Goal: Information Seeking & Learning: Find specific fact

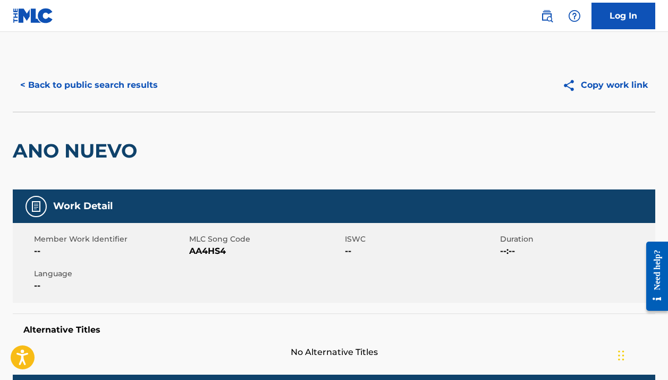
click at [107, 85] on button "< Back to public search results" at bounding box center [89, 85] width 153 height 27
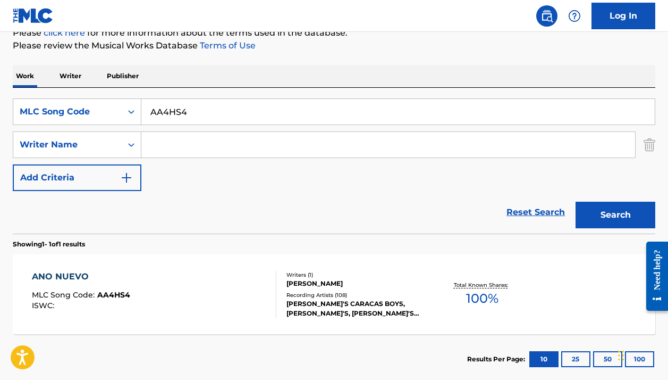
click at [245, 313] on div "ANO NUEVO MLC Song Code : AA4HS4 ISWC :" at bounding box center [154, 294] width 244 height 48
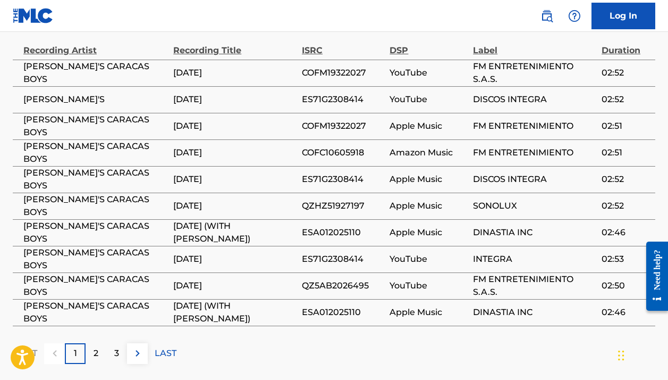
scroll to position [644, 0]
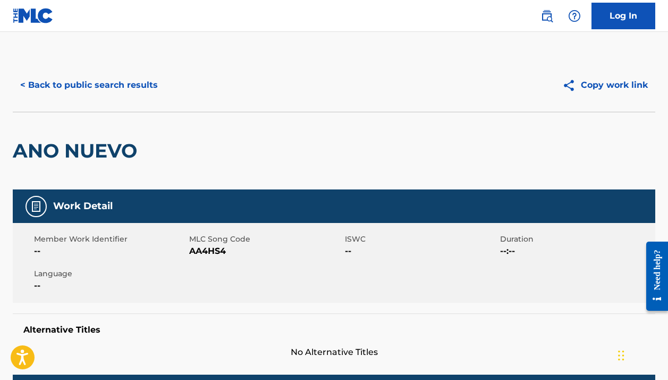
click at [123, 88] on button "< Back to public search results" at bounding box center [89, 85] width 153 height 27
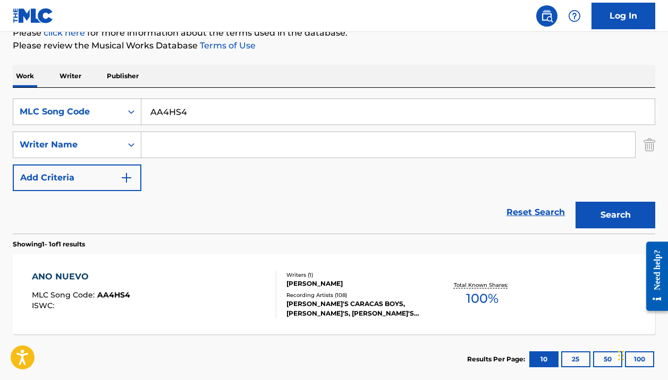
click at [209, 119] on input "AA4HS4" at bounding box center [397, 112] width 513 height 26
paste input "3CME"
type input "AA3CME"
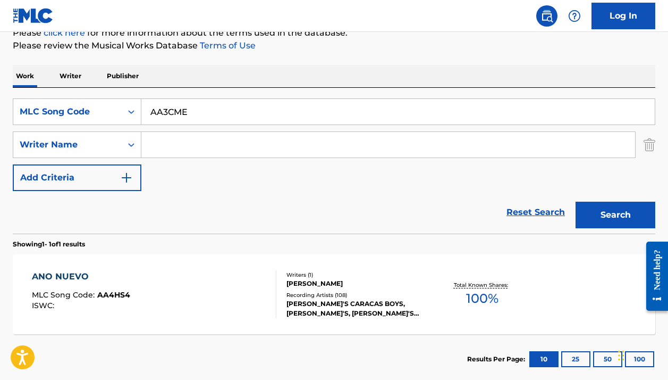
click at [616, 215] on button "Search" at bounding box center [616, 214] width 80 height 27
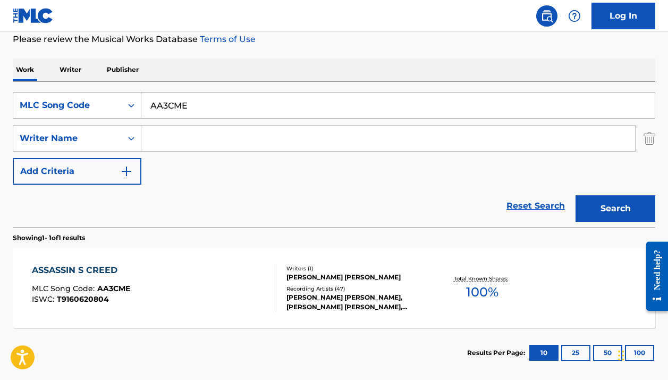
scroll to position [148, 0]
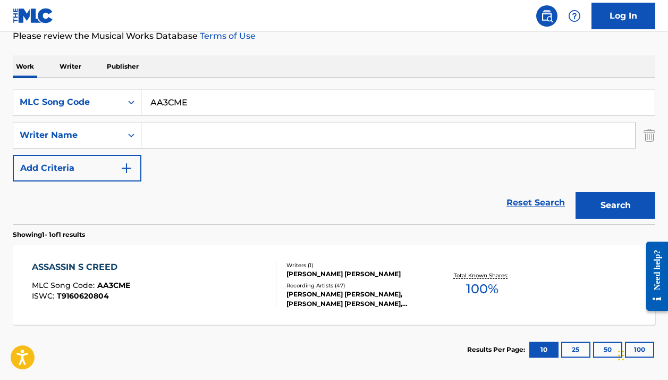
click at [390, 284] on div "Recording Artists ( 47 )" at bounding box center [358, 285] width 142 height 8
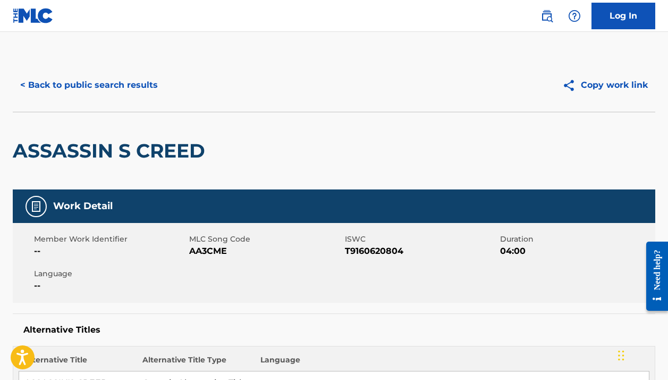
click at [147, 83] on button "< Back to public search results" at bounding box center [89, 85] width 153 height 27
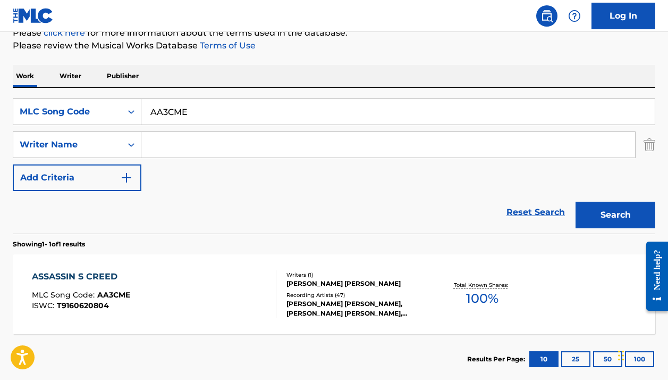
click at [230, 115] on input "AA3CME" at bounding box center [397, 112] width 513 height 26
paste input "SA5BC7"
type input "SA5BC7"
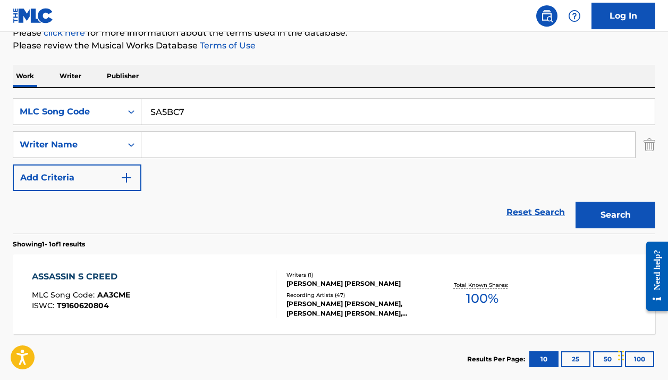
click at [616, 215] on button "Search" at bounding box center [616, 214] width 80 height 27
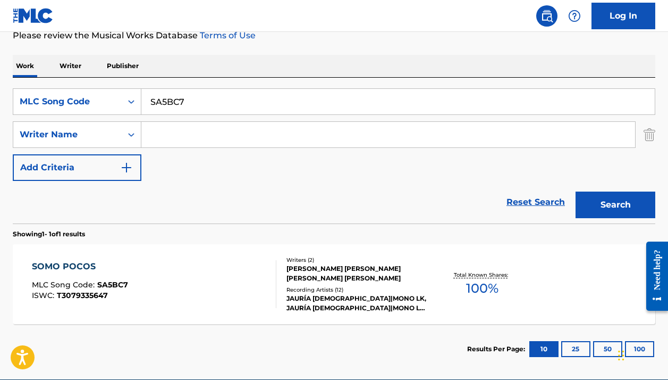
scroll to position [151, 0]
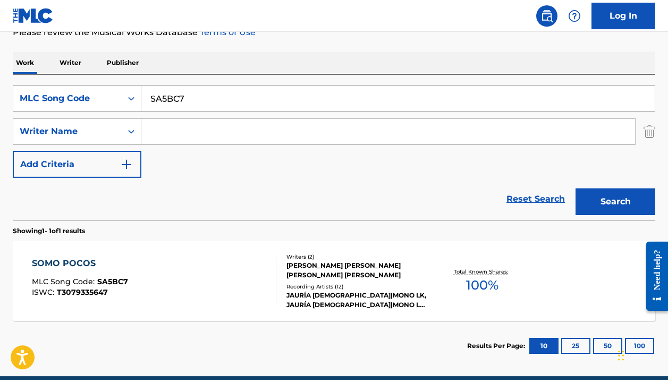
click at [355, 274] on div "DAVID JONATHAN AGUILAR MACIAS, ALEXIS JULIAN LOPEZ BARRON" at bounding box center [358, 269] width 142 height 19
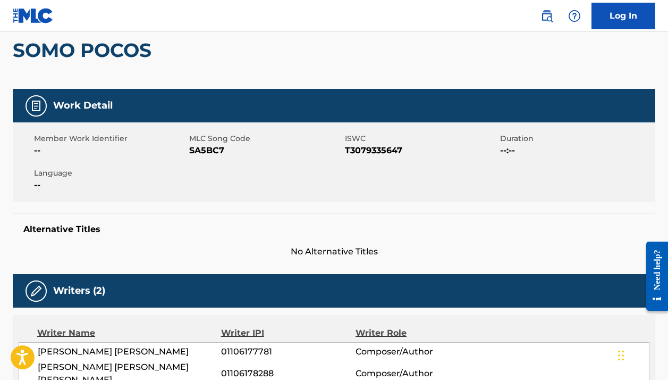
scroll to position [192, 0]
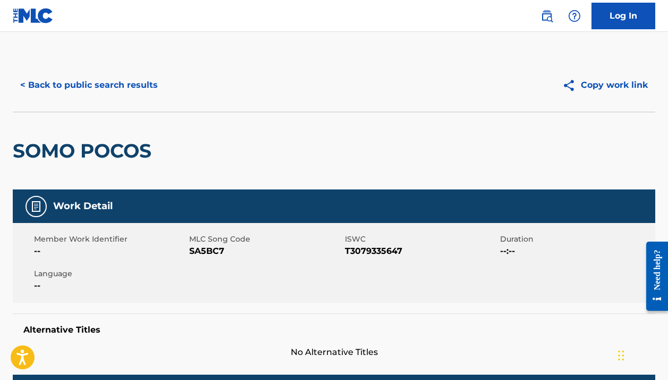
click at [124, 79] on button "< Back to public search results" at bounding box center [89, 85] width 153 height 27
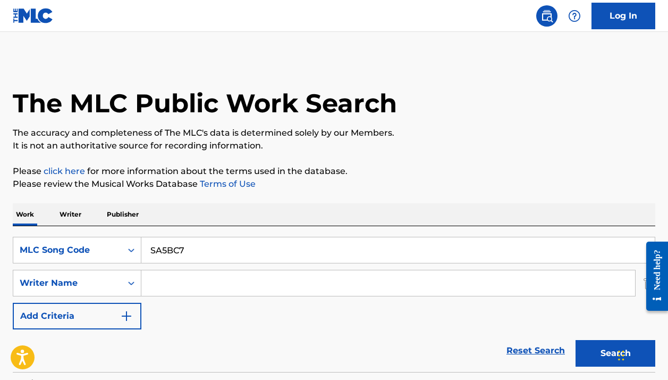
scroll to position [138, 0]
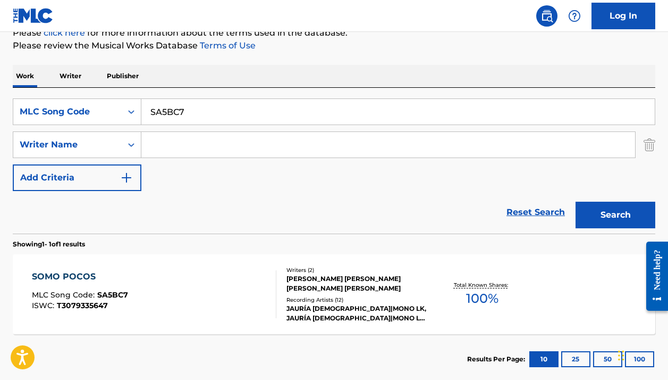
click at [182, 121] on input "SA5BC7" at bounding box center [397, 112] width 513 height 26
paste input "BV7LR5"
type input "BV7LR5"
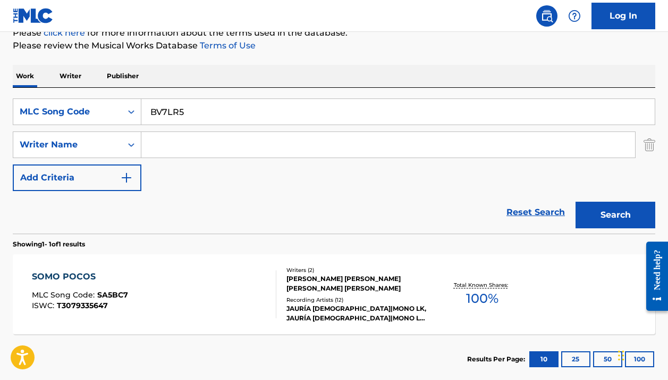
click at [616, 215] on button "Search" at bounding box center [616, 214] width 80 height 27
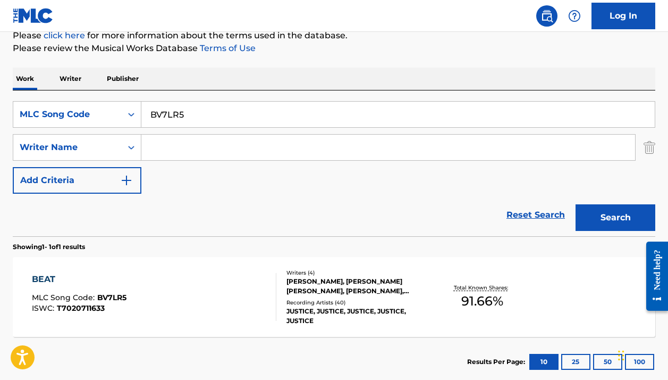
scroll to position [148, 0]
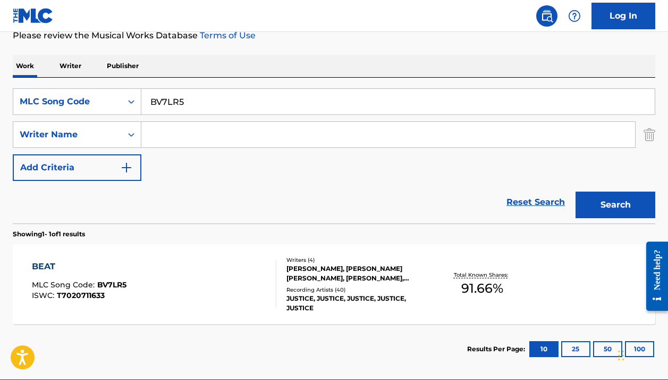
click at [398, 268] on div "JESSIE CHATON, GASPARD MICHEL ANDRE AUGE, JESSIE CHATON, XAVIER DE ROSNAY" at bounding box center [358, 273] width 142 height 19
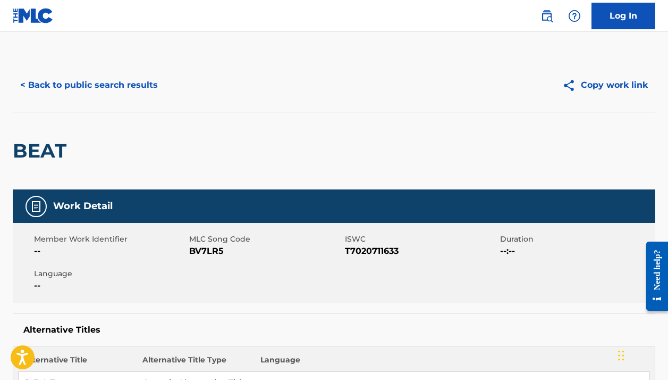
click at [242, 16] on nav "Log In" at bounding box center [334, 16] width 668 height 32
click at [77, 82] on button "< Back to public search results" at bounding box center [89, 85] width 153 height 27
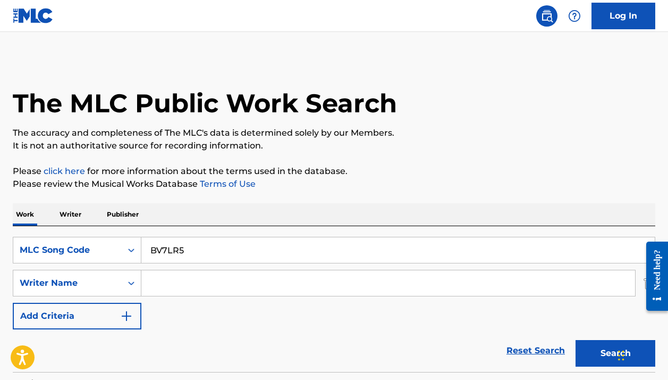
scroll to position [138, 0]
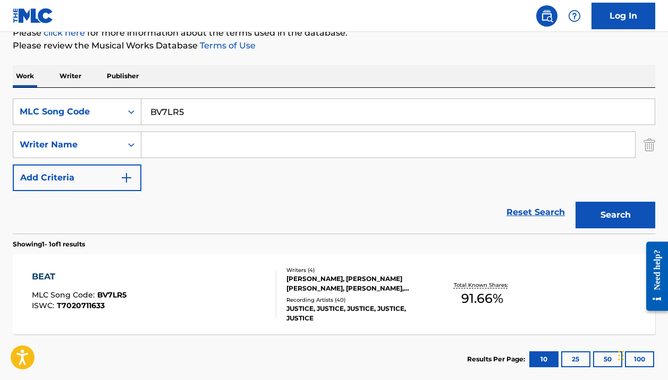
click at [205, 111] on input "BV7LR5" at bounding box center [397, 112] width 513 height 26
paste input "LVAFVS"
type input "LVAFVS"
click at [616, 215] on button "Search" at bounding box center [616, 214] width 80 height 27
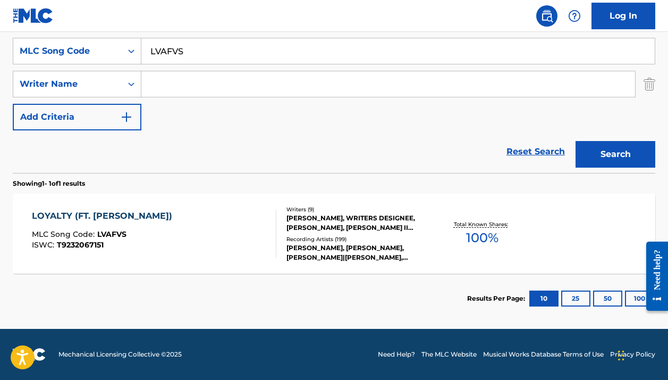
scroll to position [199, 0]
click at [269, 226] on div at bounding box center [271, 233] width 9 height 48
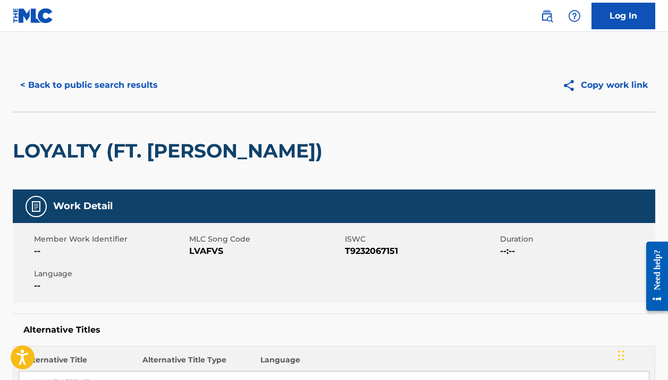
click at [89, 150] on h2 "LOYALTY (FT. [PERSON_NAME])" at bounding box center [170, 151] width 315 height 24
copy h2 "LOYALTY"
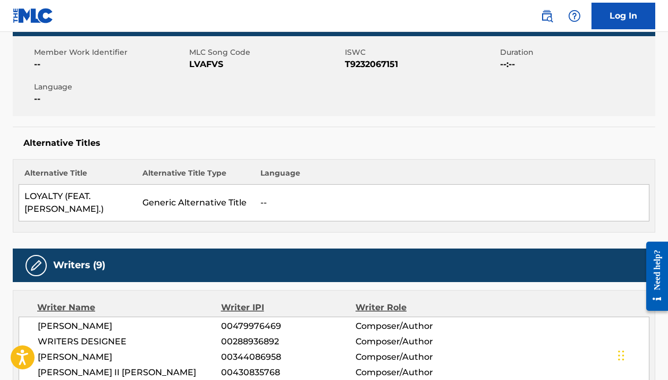
scroll to position [343, 0]
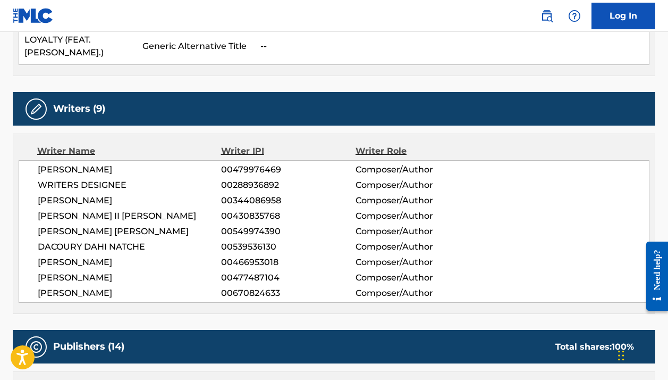
click at [129, 287] on span "[PERSON_NAME]" at bounding box center [129, 293] width 183 height 13
copy div "[PERSON_NAME]"
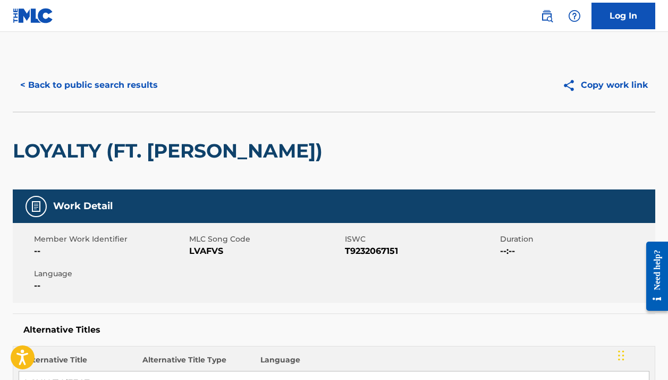
scroll to position [0, 0]
click at [69, 144] on h2 "LOYALTY (FT. [PERSON_NAME])" at bounding box center [170, 151] width 315 height 24
copy h2 "LOYALTY"
click at [127, 86] on button "< Back to public search results" at bounding box center [89, 85] width 153 height 27
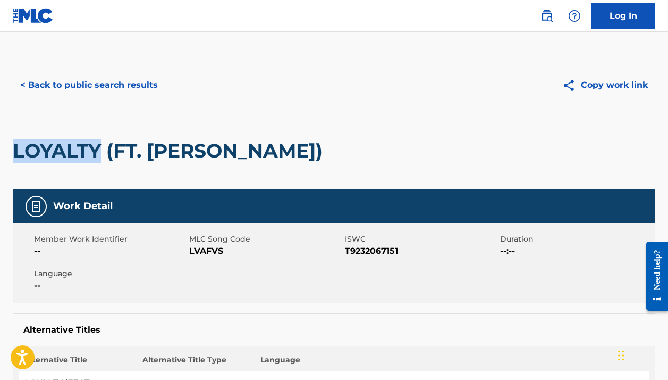
scroll to position [138, 0]
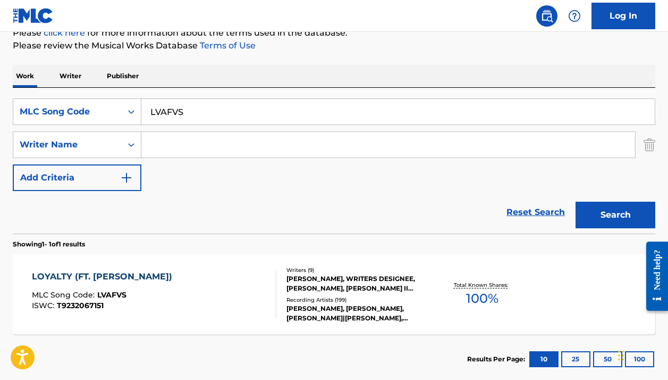
click at [157, 111] on input "LVAFVS" at bounding box center [397, 112] width 513 height 26
paste input "VB0CQU"
type input "VB0CQU"
click at [616, 215] on button "Search" at bounding box center [616, 214] width 80 height 27
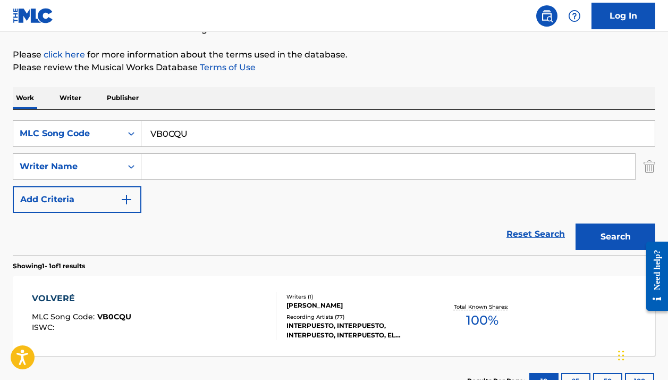
scroll to position [172, 0]
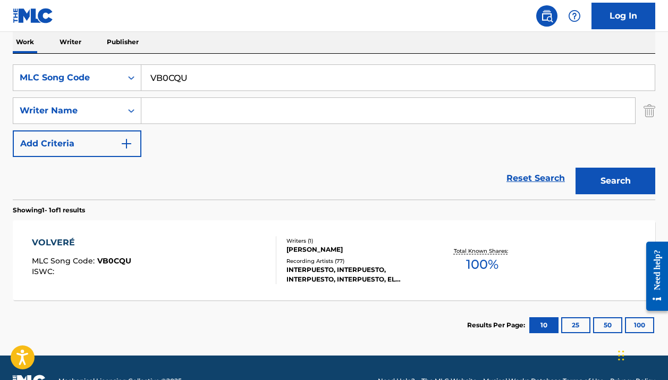
click at [319, 279] on div "INTERPUESTO, INTERPUESTO, INTERPUESTO, INTERPUESTO, EL HARAGÁN Y COMPAÑÍA" at bounding box center [358, 274] width 142 height 19
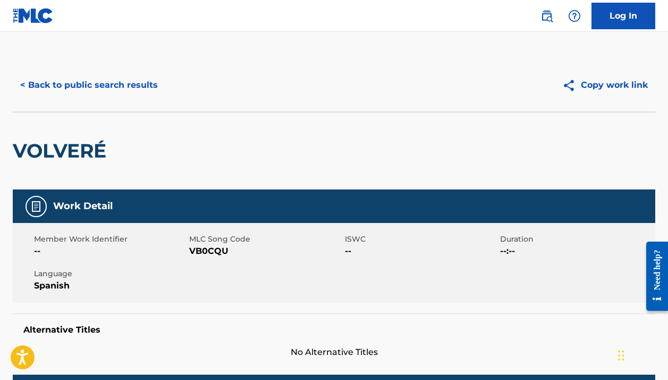
click at [64, 147] on h2 "VOLVERÉ" at bounding box center [62, 151] width 99 height 24
copy h2 "VOLVERÉ"
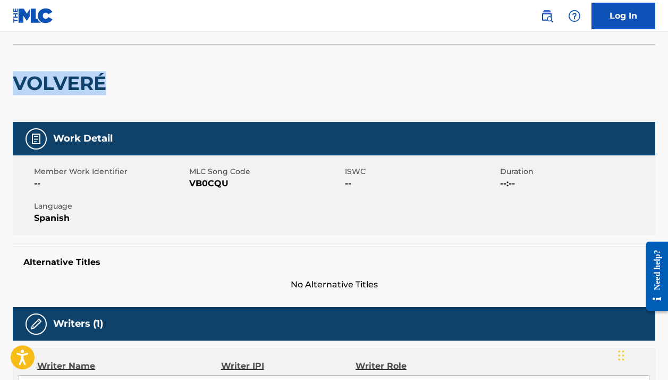
scroll to position [146, 0]
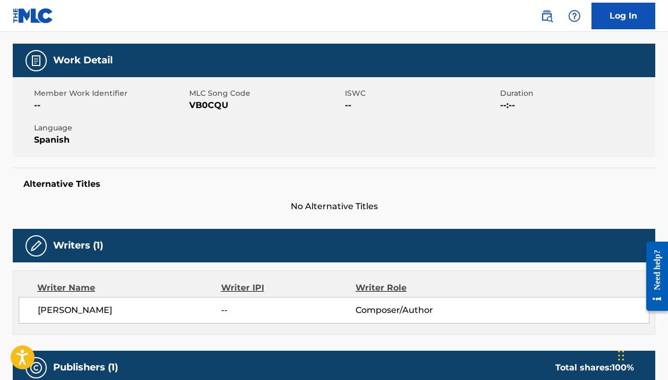
click at [71, 307] on span "GONZALO OLVERA" at bounding box center [129, 310] width 183 height 13
copy div "GONZALO OLVERA"
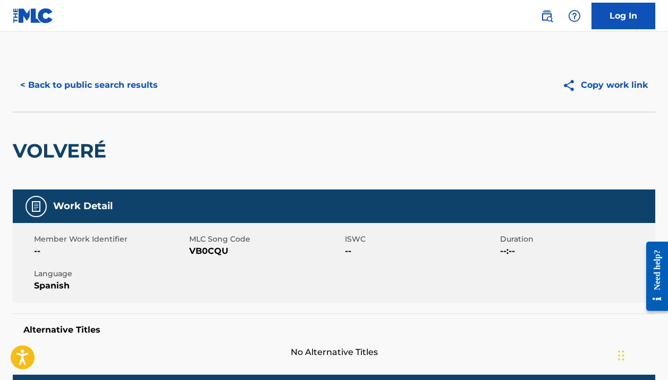
scroll to position [0, 0]
click at [102, 85] on button "< Back to public search results" at bounding box center [89, 85] width 153 height 27
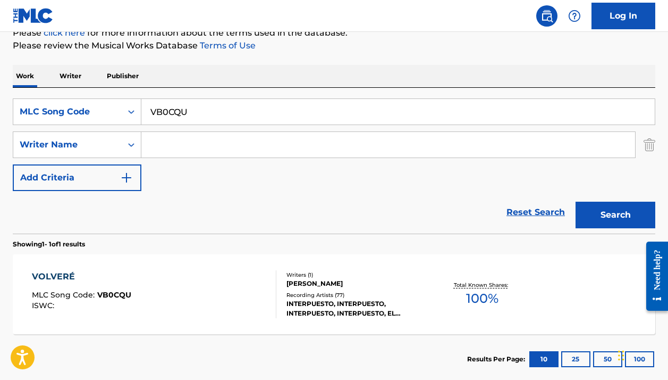
click at [196, 114] on input "VB0CQU" at bounding box center [397, 112] width 513 height 26
paste input "[PERSON_NAME]"
type input "[PERSON_NAME]"
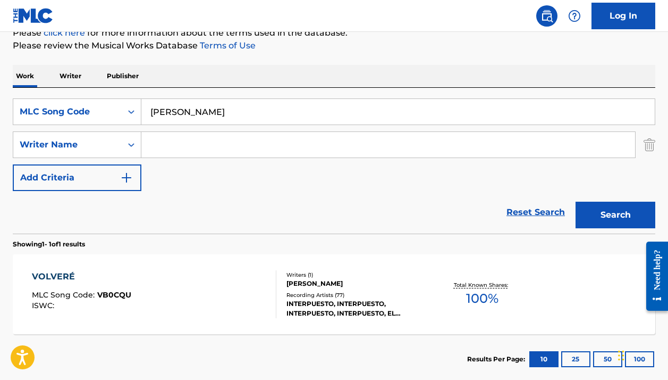
click at [160, 140] on input "Search Form" at bounding box center [388, 145] width 494 height 26
paste input "[PERSON_NAME]"
type input "[PERSON_NAME]"
click at [102, 110] on div "MLC Song Code" at bounding box center [68, 111] width 96 height 13
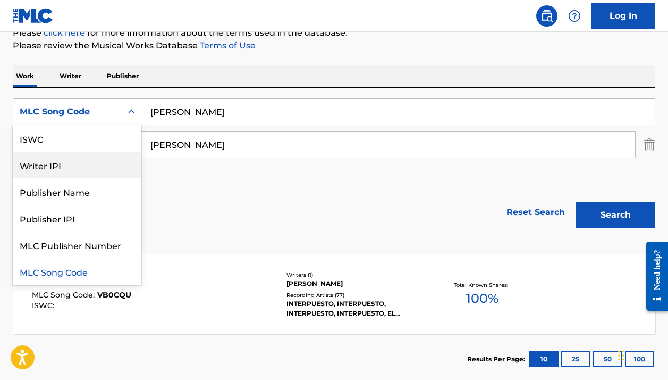
scroll to position [0, 0]
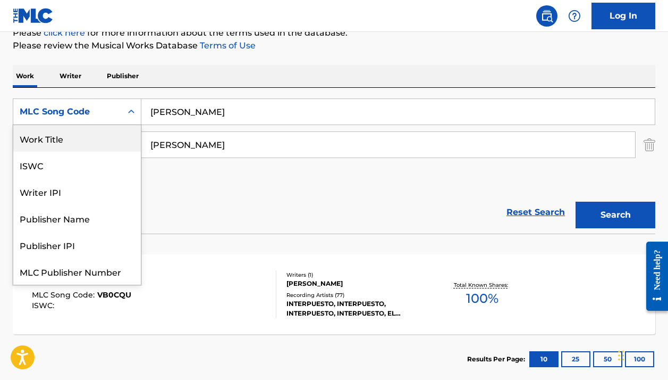
click at [81, 140] on div "Work Title" at bounding box center [77, 138] width 128 height 27
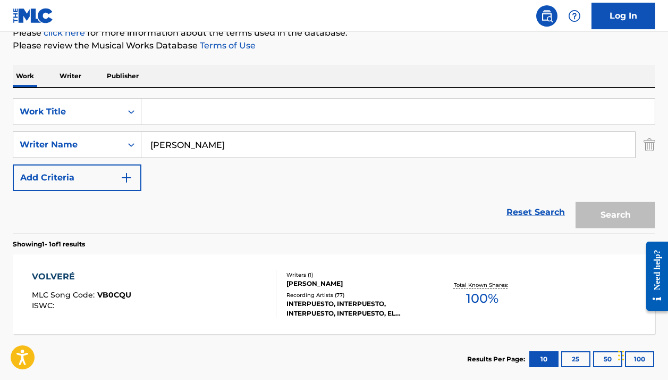
click at [197, 108] on input "Search Form" at bounding box center [397, 112] width 513 height 26
paste input "Volveré"
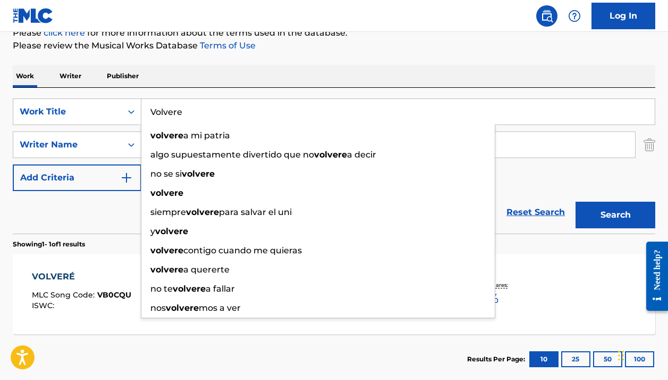
type input "Volvere"
click at [616, 215] on button "Search" at bounding box center [616, 214] width 80 height 27
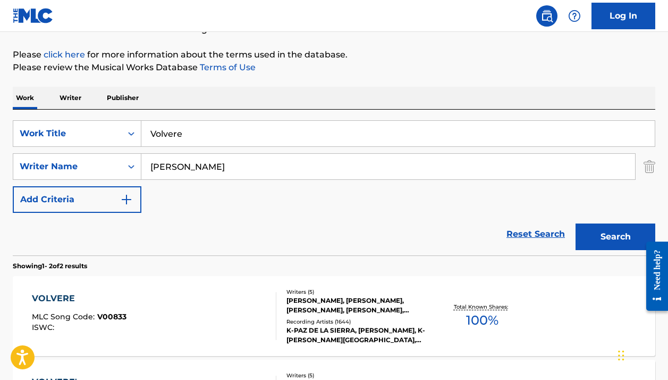
scroll to position [230, 0]
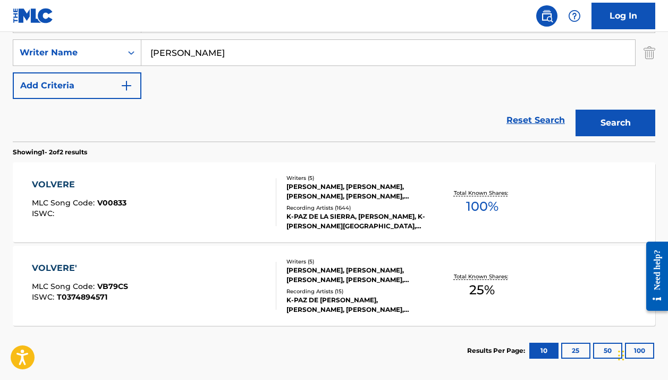
click at [379, 206] on div "Recording Artists ( 1644 )" at bounding box center [358, 208] width 142 height 8
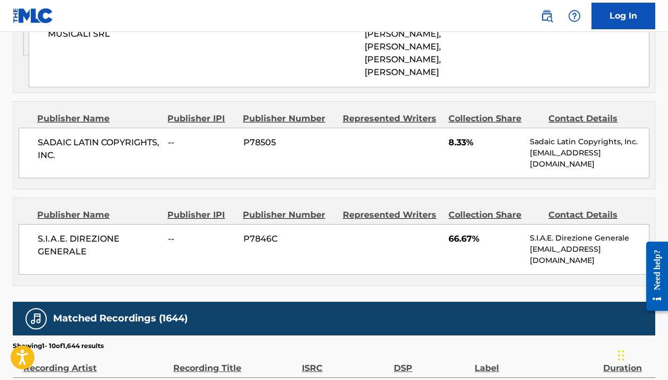
scroll to position [1119, 0]
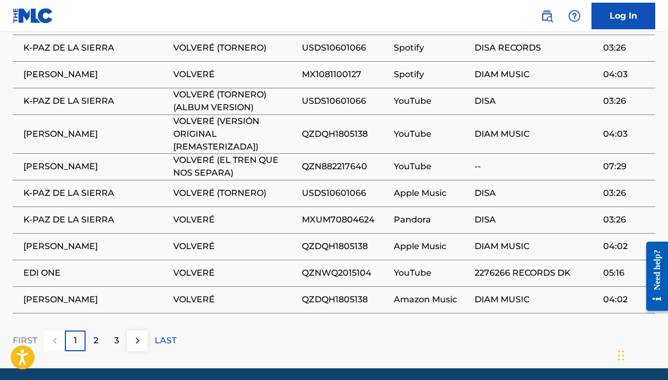
click at [97, 334] on p "2" at bounding box center [96, 340] width 5 height 13
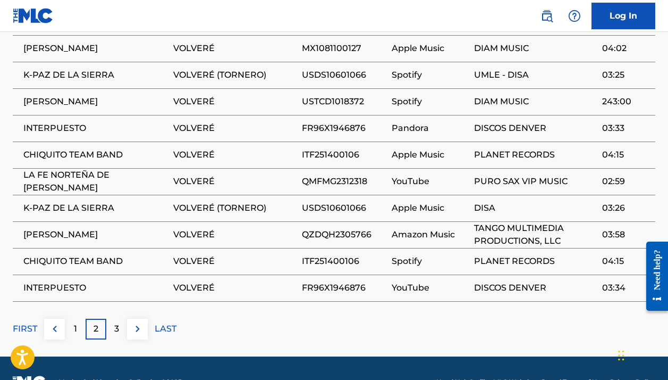
scroll to position [1107, 0]
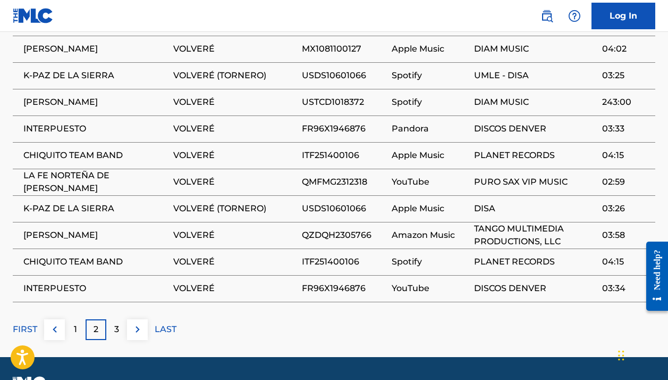
click at [74, 323] on p "1" at bounding box center [75, 329] width 3 height 13
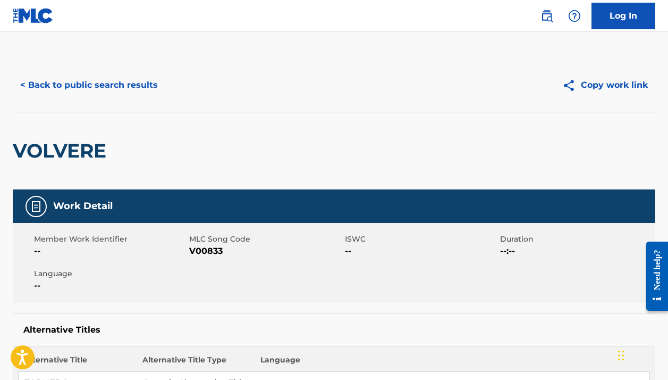
scroll to position [0, 0]
click at [122, 71] on div "< Back to public search results Copy work link" at bounding box center [334, 84] width 643 height 53
click at [117, 77] on button "< Back to public search results" at bounding box center [89, 85] width 153 height 27
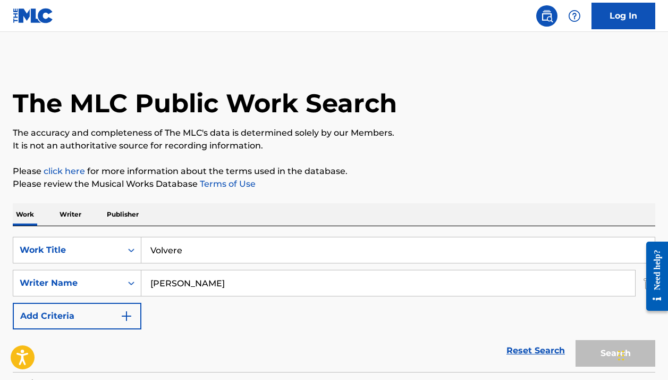
scroll to position [222, 0]
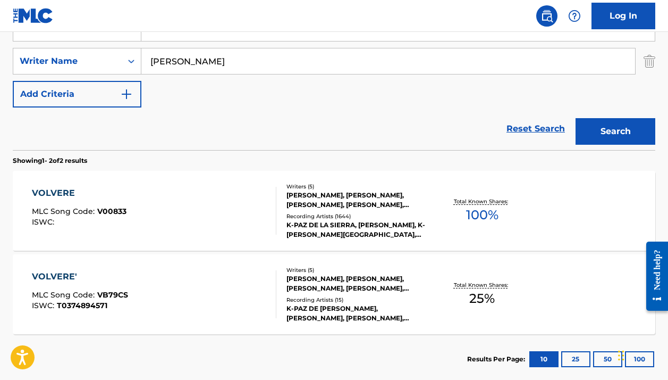
click at [321, 294] on div "Writers ( 5 ) ALEJANDRO NESTOR SELASCO, CLAUDIO NATILI, ELIO PALUMBO, MARCELLO …" at bounding box center [352, 294] width 153 height 57
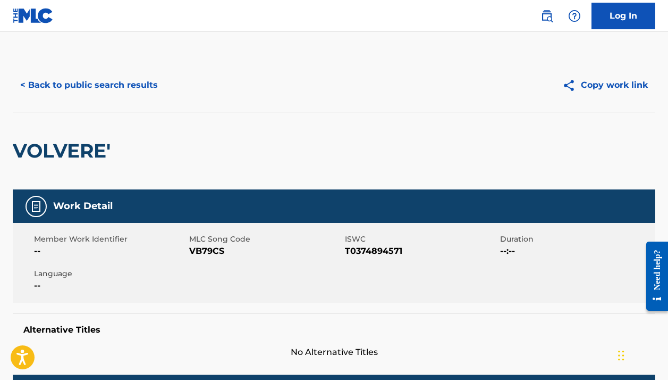
click at [94, 80] on button "< Back to public search results" at bounding box center [89, 85] width 153 height 27
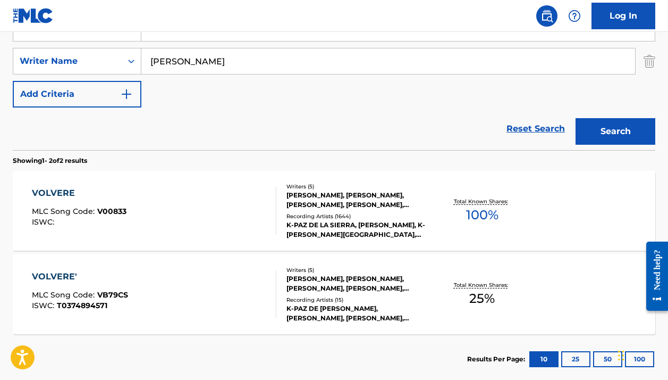
click at [349, 196] on div "[PERSON_NAME], [PERSON_NAME], [PERSON_NAME], [PERSON_NAME], [PERSON_NAME]" at bounding box center [358, 199] width 142 height 19
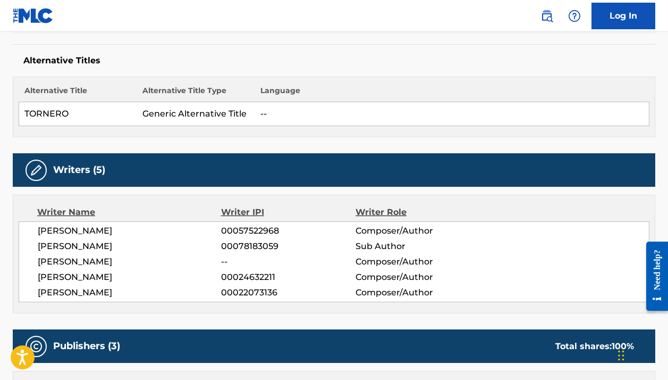
scroll to position [40, 0]
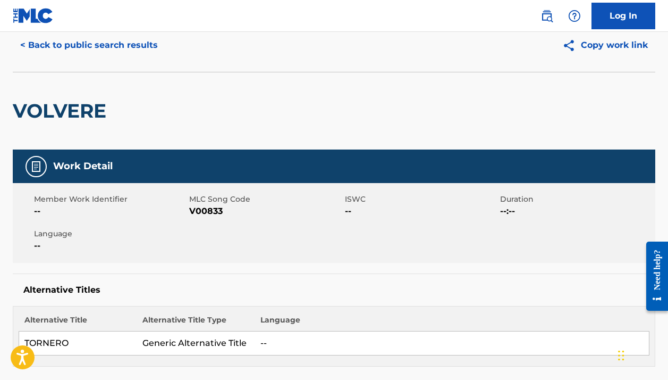
click at [92, 104] on h2 "VOLVERE" at bounding box center [62, 111] width 99 height 24
click at [86, 50] on button "< Back to public search results" at bounding box center [89, 45] width 153 height 27
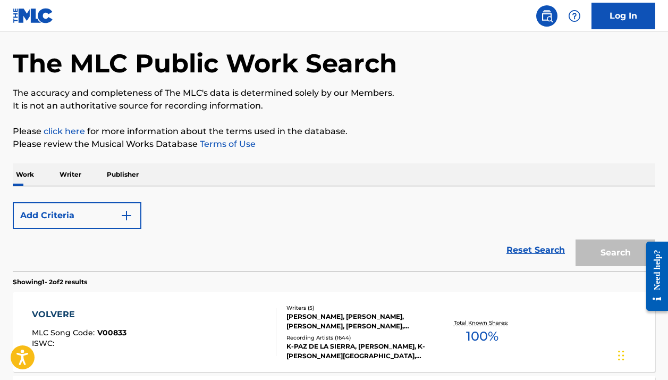
scroll to position [222, 0]
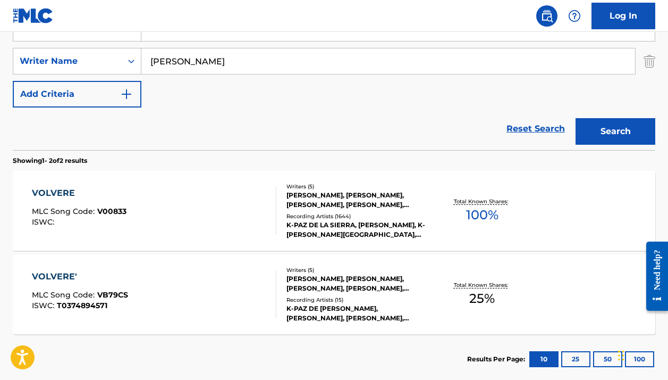
click at [297, 207] on div "[PERSON_NAME], [PERSON_NAME], [PERSON_NAME], [PERSON_NAME], [PERSON_NAME]" at bounding box center [358, 199] width 142 height 19
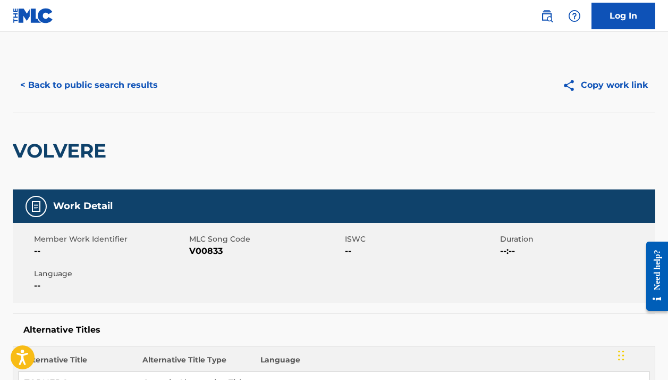
click at [211, 249] on span "V00833" at bounding box center [265, 251] width 153 height 13
copy span "V00833"
click at [94, 90] on button "< Back to public search results" at bounding box center [89, 85] width 153 height 27
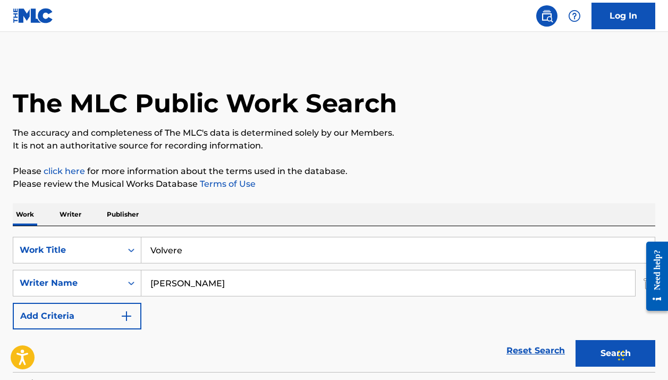
scroll to position [222, 0]
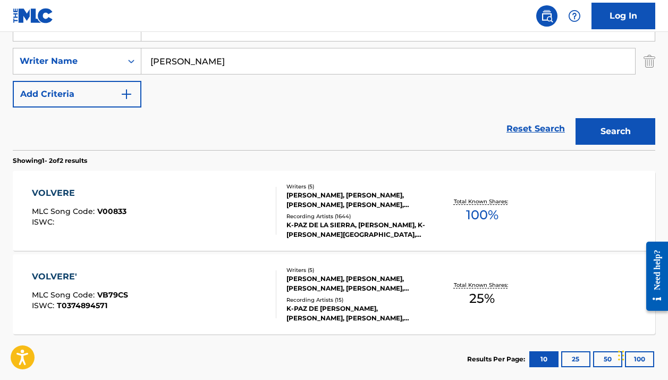
click at [178, 276] on div "VOLVERE' MLC Song Code : VB79CS ISWC : T0374894571" at bounding box center [154, 294] width 244 height 48
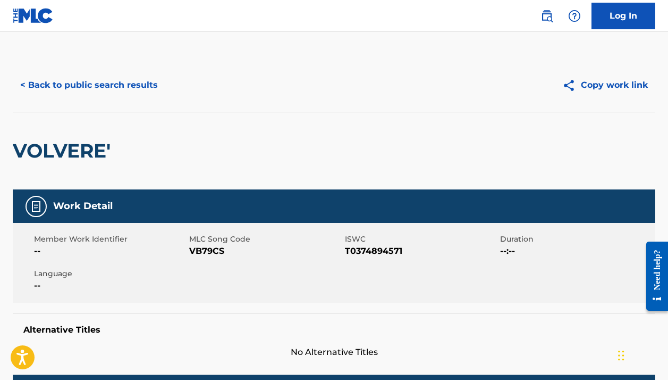
click at [214, 251] on span "VB79CS" at bounding box center [265, 251] width 153 height 13
copy span "VB79CS"
click at [157, 82] on button "< Back to public search results" at bounding box center [89, 85] width 153 height 27
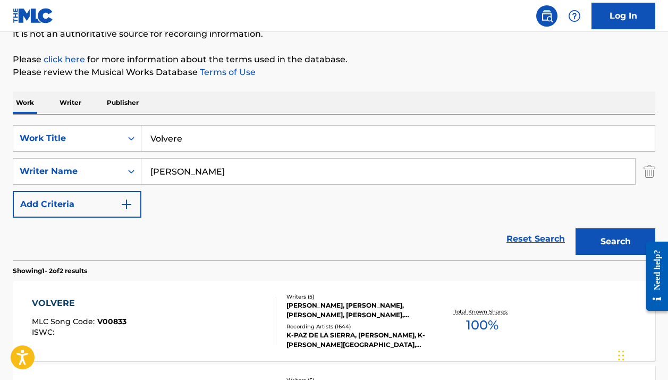
scroll to position [100, 0]
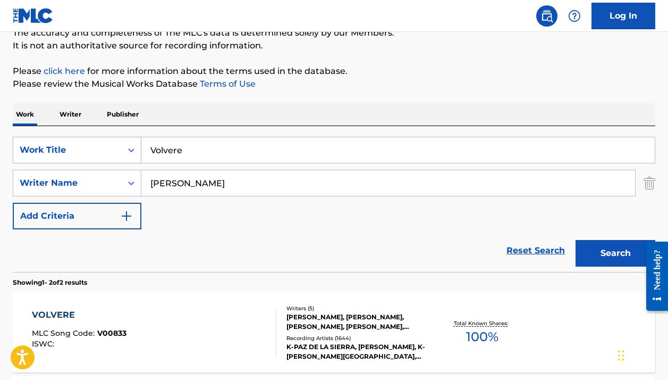
click at [100, 146] on div "Work Title" at bounding box center [68, 150] width 96 height 13
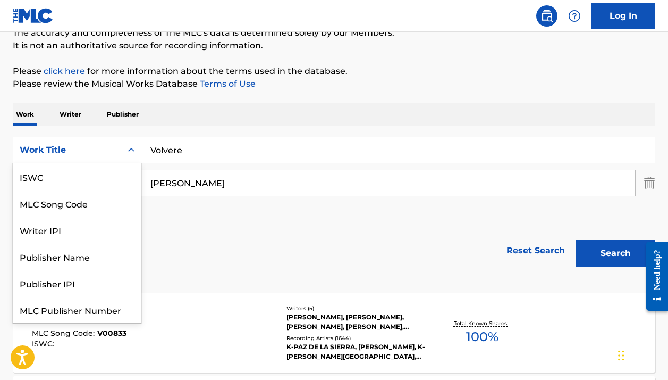
scroll to position [27, 0]
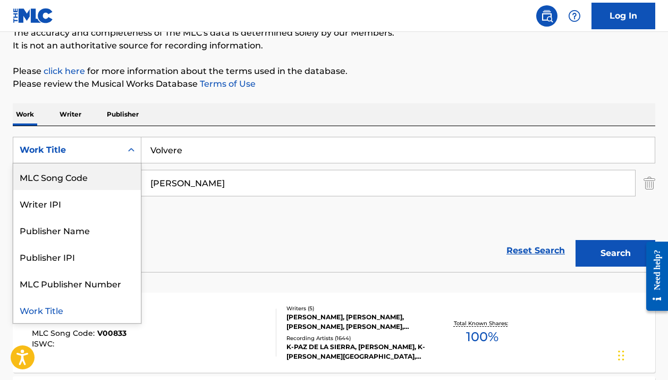
click at [89, 180] on div "MLC Song Code" at bounding box center [77, 176] width 128 height 27
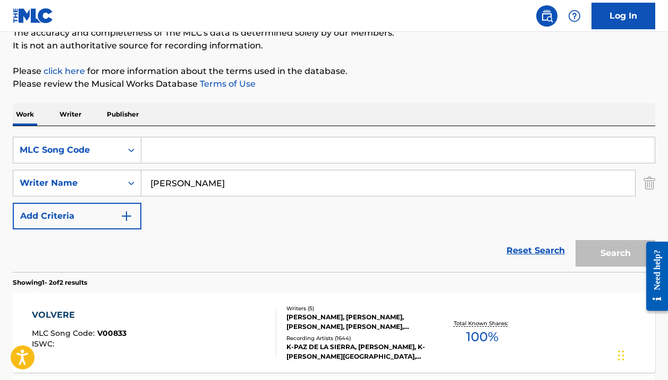
click at [175, 151] on input "Search Form" at bounding box center [397, 150] width 513 height 26
paste input "LE1FW7"
type input "LE1FW7"
click at [178, 176] on input "[PERSON_NAME]" at bounding box center [388, 183] width 494 height 26
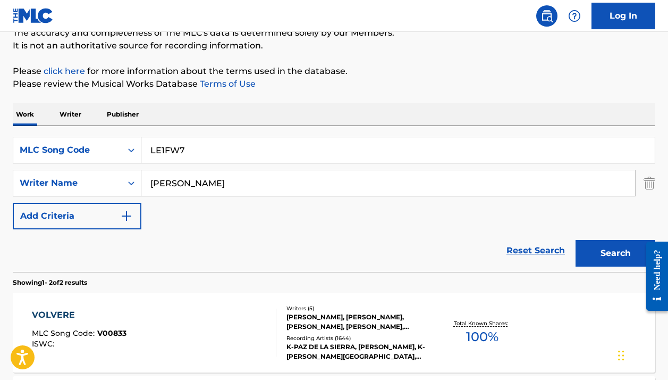
click at [178, 176] on input "[PERSON_NAME]" at bounding box center [388, 183] width 494 height 26
click at [616, 253] on button "Search" at bounding box center [616, 253] width 80 height 27
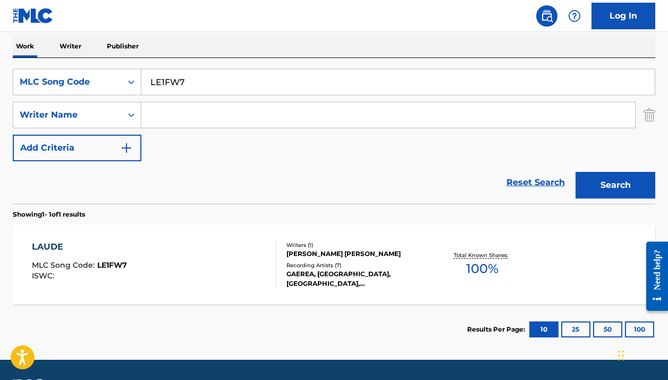
scroll to position [170, 0]
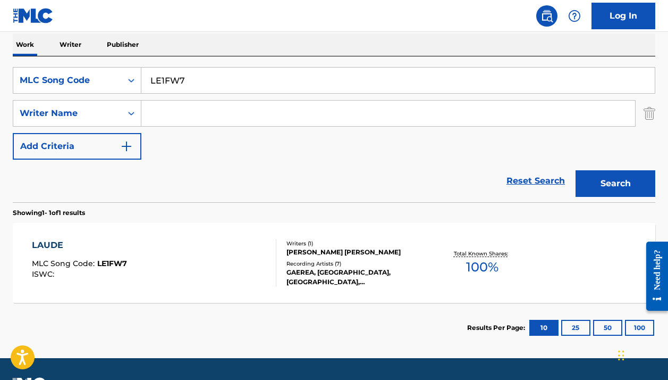
click at [224, 73] on input "LE1FW7" at bounding box center [397, 81] width 513 height 26
paste input "AB9BI2"
type input "AB9BI2"
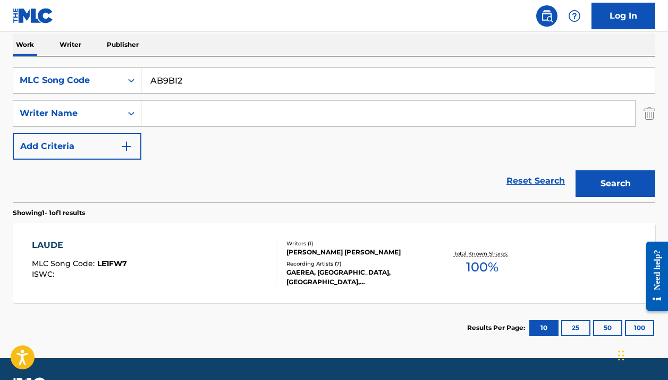
click at [616, 183] on button "Search" at bounding box center [616, 183] width 80 height 27
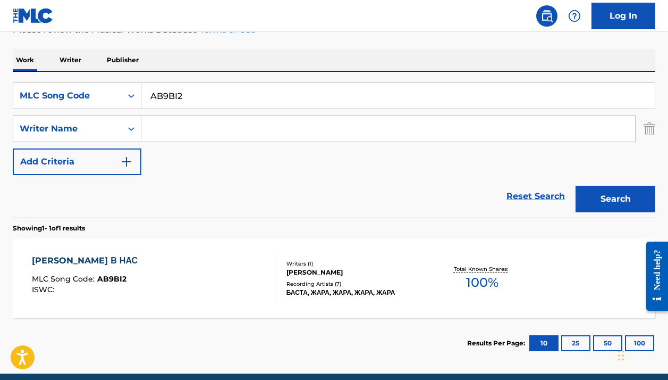
scroll to position [183, 0]
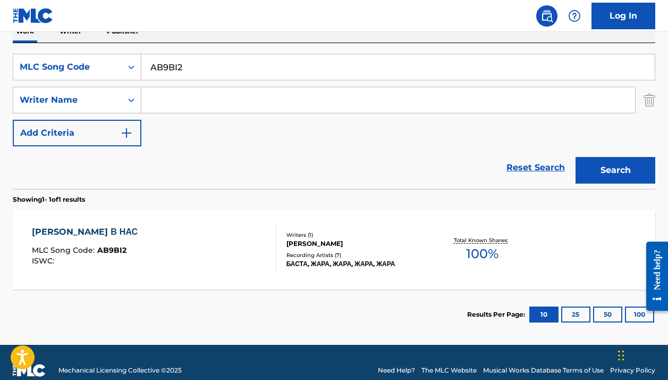
click at [313, 262] on div "БАСТА, ЖАРА, ЖАРА, ЖАРА, ЖАРА" at bounding box center [358, 264] width 142 height 10
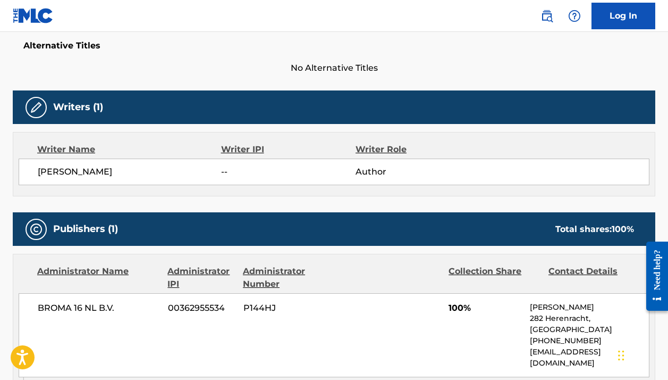
scroll to position [284, 0]
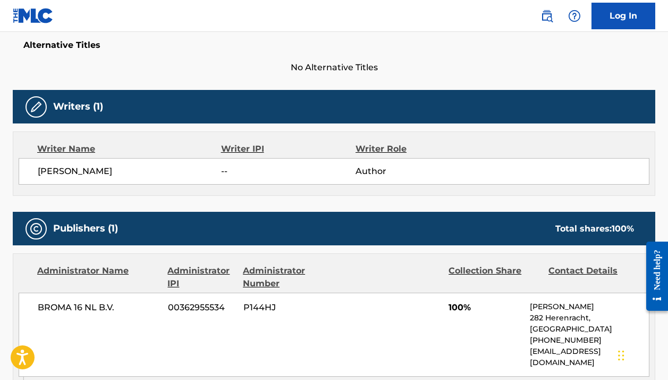
click at [68, 173] on span "[PERSON_NAME]" at bounding box center [129, 171] width 183 height 13
copy div "[PERSON_NAME]"
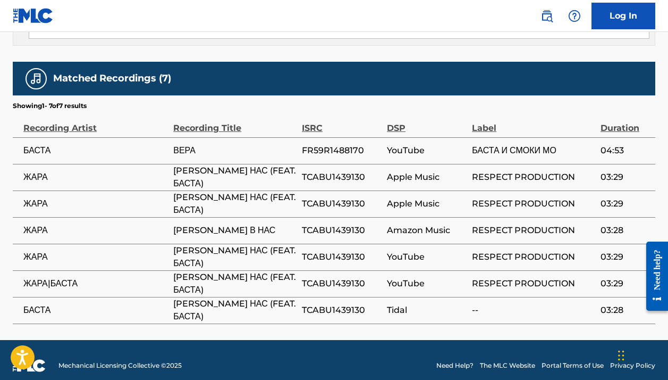
scroll to position [674, 0]
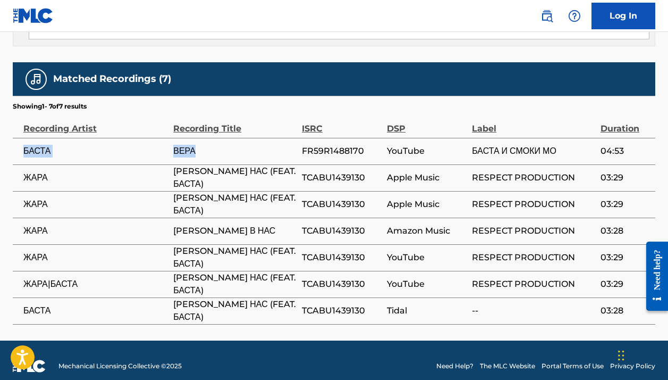
drag, startPoint x: 207, startPoint y: 138, endPoint x: 21, endPoint y: 137, distance: 186.1
click at [21, 138] on tr "БАСТА ВЕРА FR59R1488170 YouTube БАСТА И СМОКИ МО 04:53" at bounding box center [334, 151] width 643 height 27
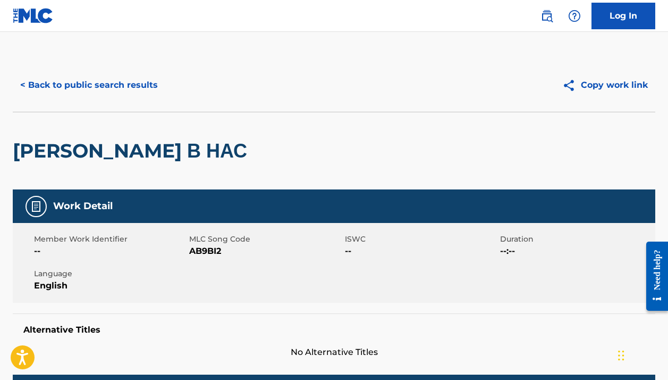
scroll to position [13, 0]
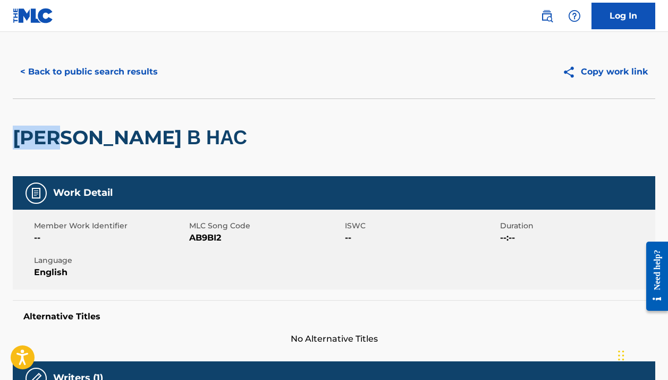
drag, startPoint x: 69, startPoint y: 133, endPoint x: -13, endPoint y: 133, distance: 81.9
click at [0, 133] on html "Accessibility Screen-Reader Guide, Feedback, and Issue Reporting | New window L…" at bounding box center [334, 177] width 668 height 380
copy h2 "ВЕРА"
click at [121, 71] on button "< Back to public search results" at bounding box center [89, 71] width 153 height 27
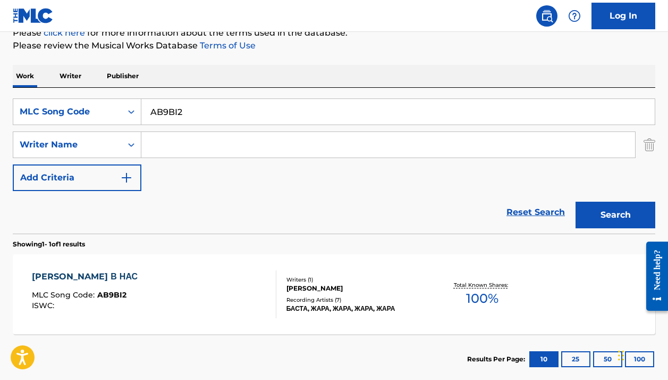
click at [176, 114] on input "AB9BI2" at bounding box center [397, 112] width 513 height 26
click at [176, 113] on input "AB9BI2" at bounding box center [397, 112] width 513 height 26
paste input "VE0PZ"
type input "AVE0PZ"
click at [616, 215] on button "Search" at bounding box center [616, 214] width 80 height 27
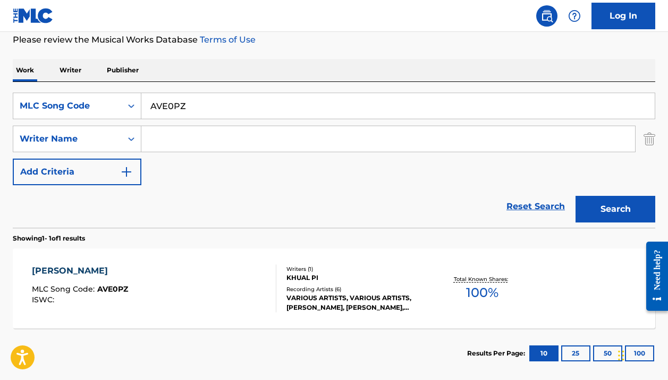
scroll to position [179, 0]
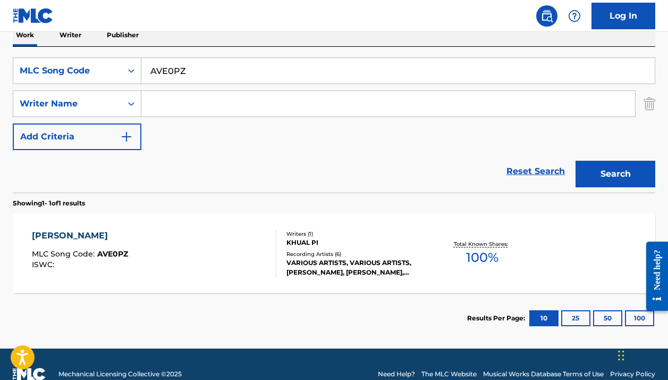
click at [402, 271] on div "VARIOUS ARTISTS, VARIOUS ARTISTS, AUNG KG MYAT, AUNG KG MYAT, AUNG KG MYAT" at bounding box center [358, 267] width 142 height 19
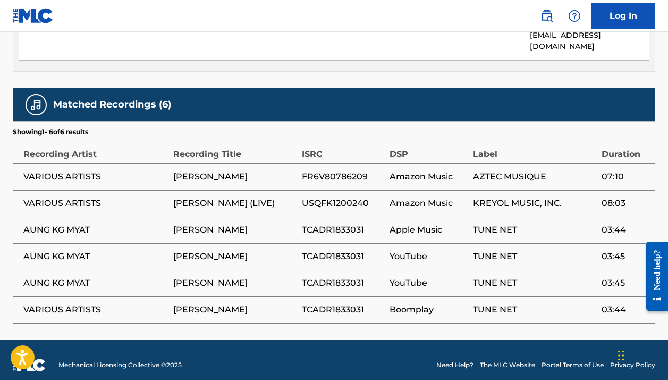
scroll to position [553, 0]
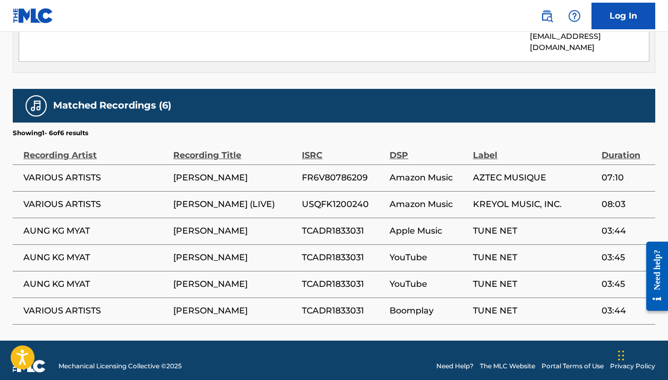
click at [189, 171] on span "[PERSON_NAME]" at bounding box center [234, 177] width 123 height 13
copy div "[PERSON_NAME]"
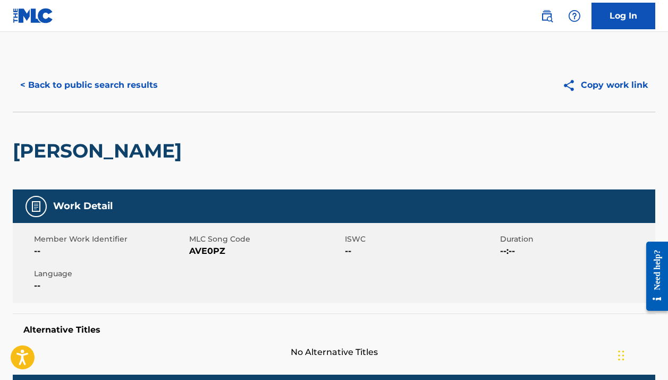
scroll to position [0, 0]
click at [108, 86] on button "< Back to public search results" at bounding box center [89, 85] width 153 height 27
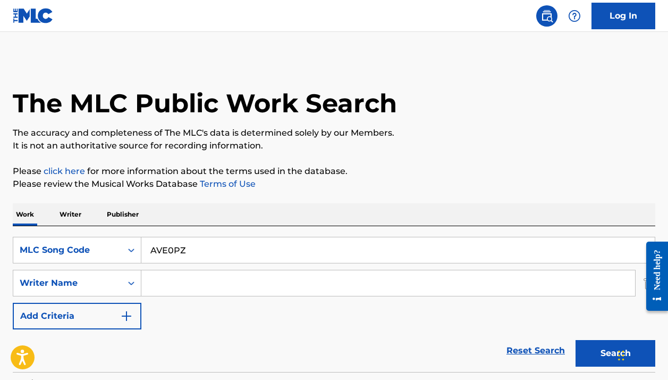
scroll to position [138, 0]
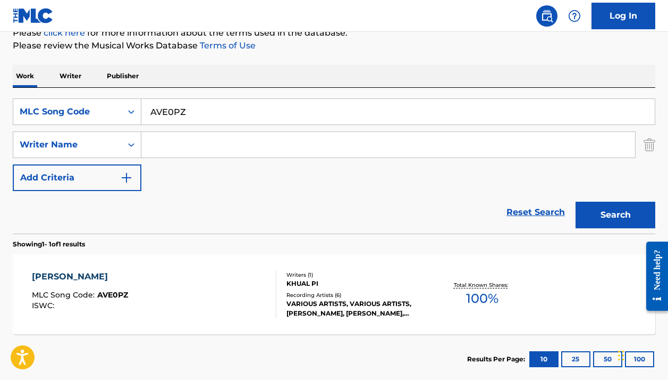
click at [208, 119] on input "AVE0PZ" at bounding box center [397, 112] width 513 height 26
click at [208, 118] on input "AVE0PZ" at bounding box center [397, 112] width 513 height 26
click at [98, 117] on div "MLC Song Code" at bounding box center [68, 111] width 96 height 13
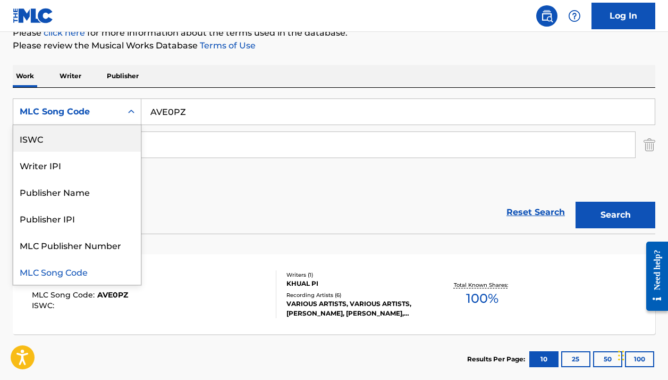
scroll to position [0, 0]
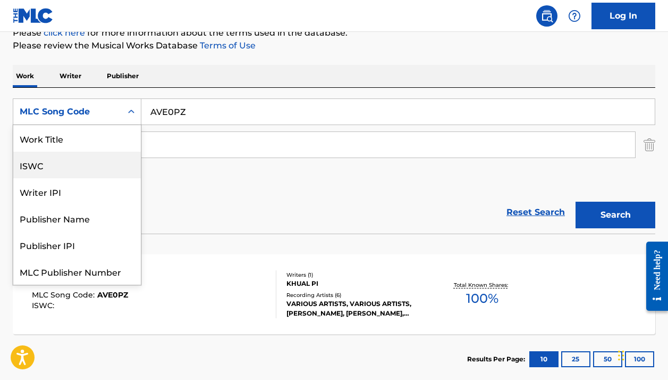
click at [78, 136] on div "Work Title" at bounding box center [77, 138] width 128 height 27
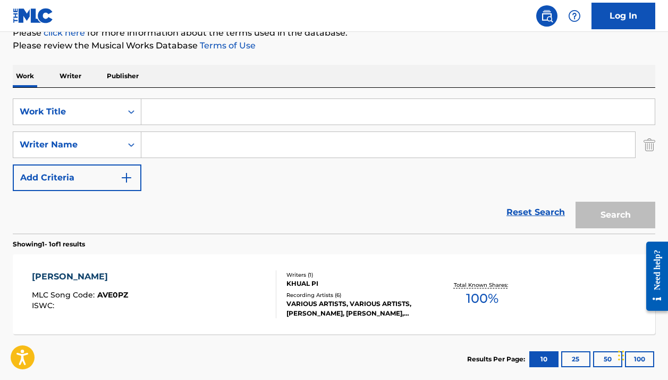
click at [174, 115] on input "Search Form" at bounding box center [397, 112] width 513 height 26
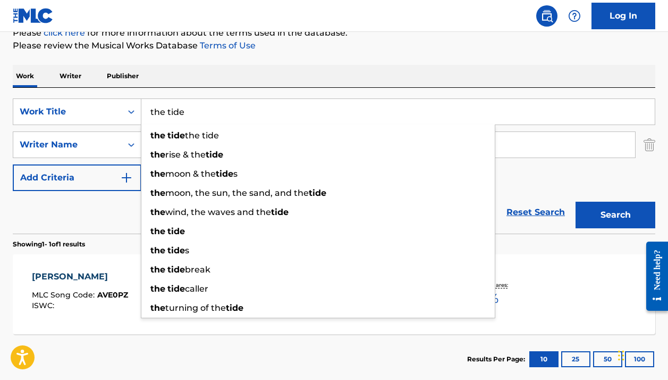
type input "the tide"
click at [407, 52] on div "The MLC Public Work Search The accuracy and completeness of The MLC's data is d…" at bounding box center [334, 152] width 668 height 464
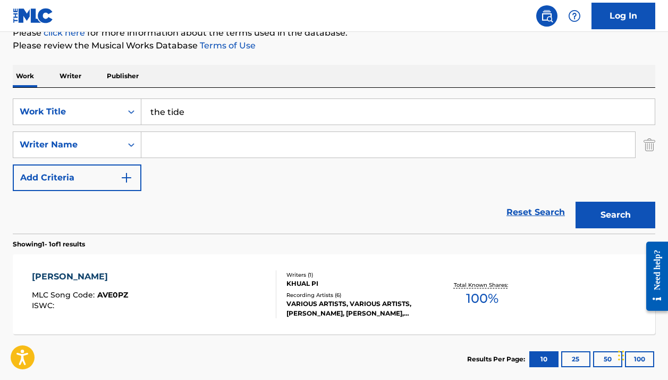
click at [314, 139] on input "Search Form" at bounding box center [388, 145] width 494 height 26
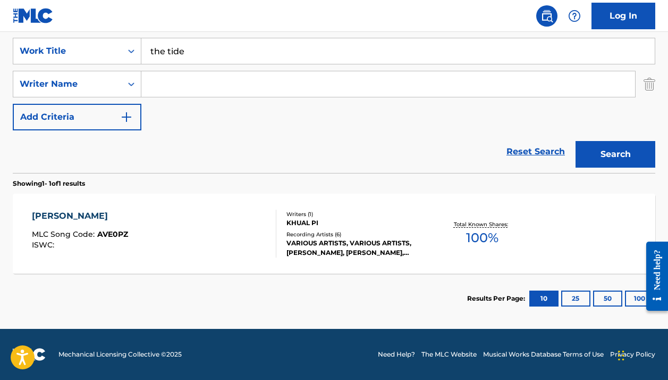
scroll to position [199, 0]
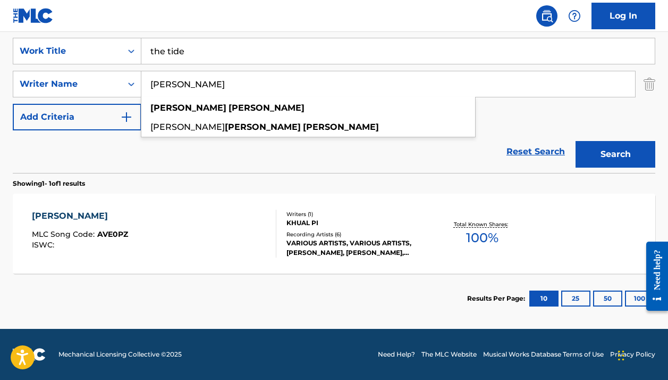
drag, startPoint x: 397, startPoint y: 37, endPoint x: 270, endPoint y: 104, distance: 143.1
click at [270, 104] on div "julien martinez" at bounding box center [308, 107] width 334 height 19
type input "julien martinez"
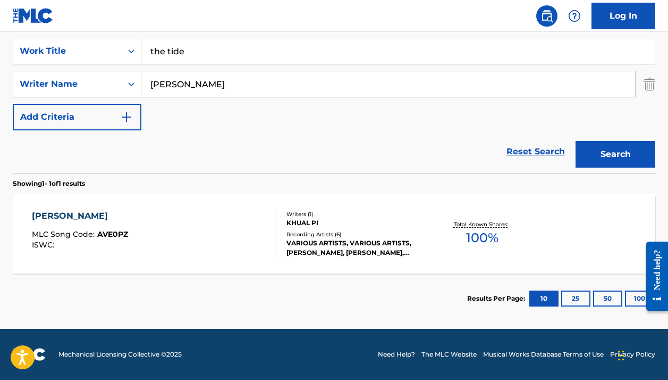
click at [616, 154] on button "Search" at bounding box center [616, 154] width 80 height 27
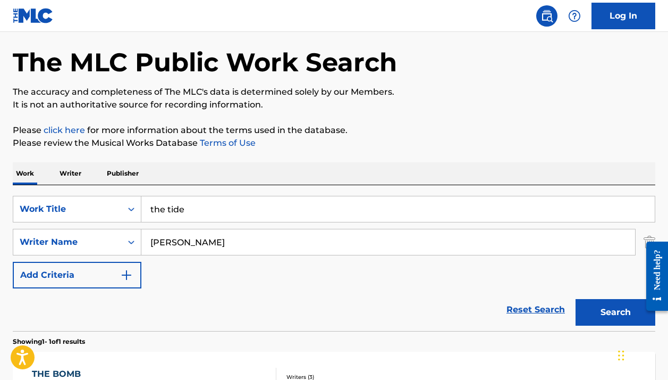
scroll to position [47, 0]
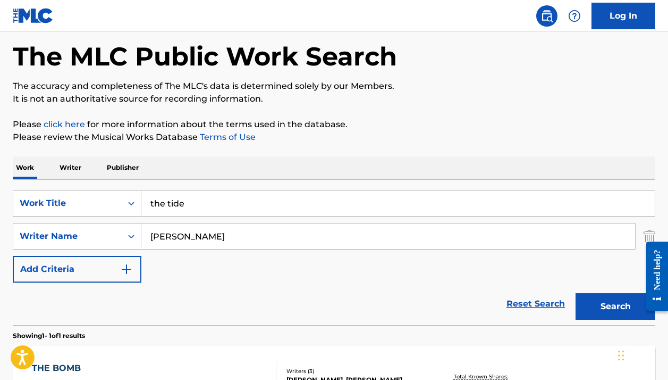
click at [163, 214] on input "the tide" at bounding box center [397, 203] width 513 height 26
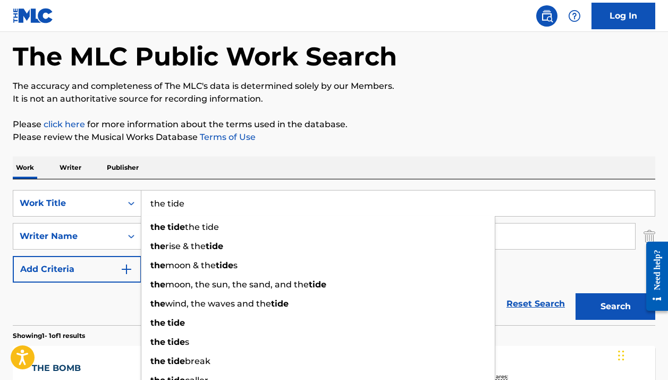
paste input "Start It Over"
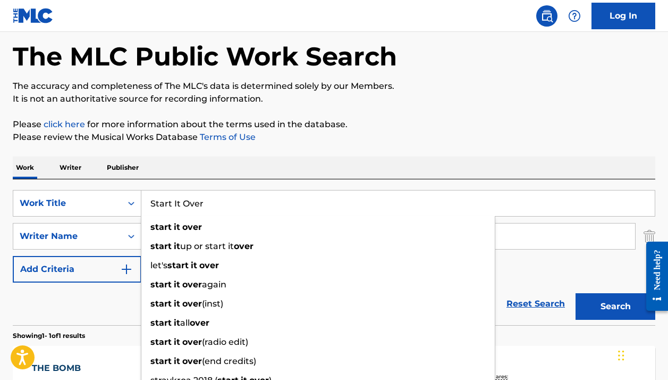
type input "Start It Over"
click at [441, 126] on p "Please click here for more information about the terms used in the database." at bounding box center [334, 124] width 643 height 13
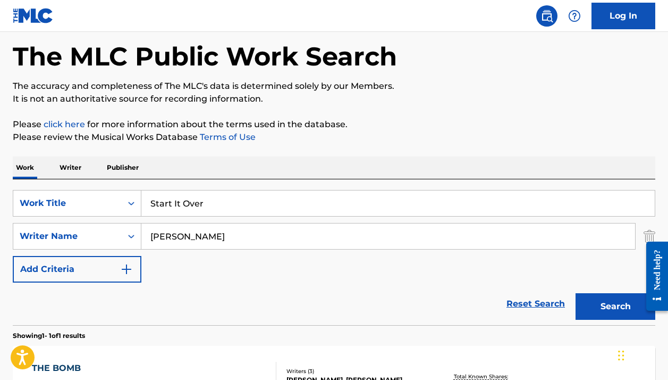
click at [298, 241] on input "julien martinez" at bounding box center [388, 236] width 494 height 26
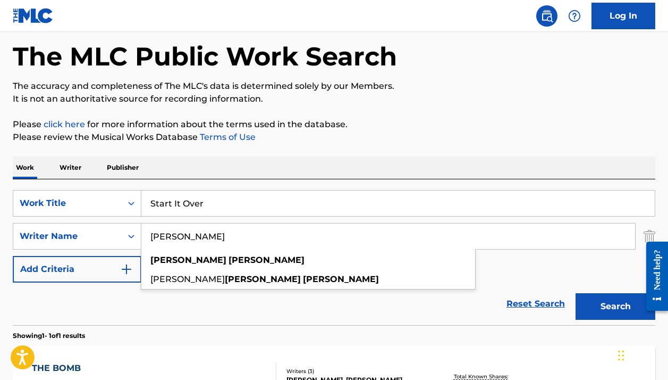
click at [298, 241] on input "julien martinez" at bounding box center [388, 236] width 494 height 26
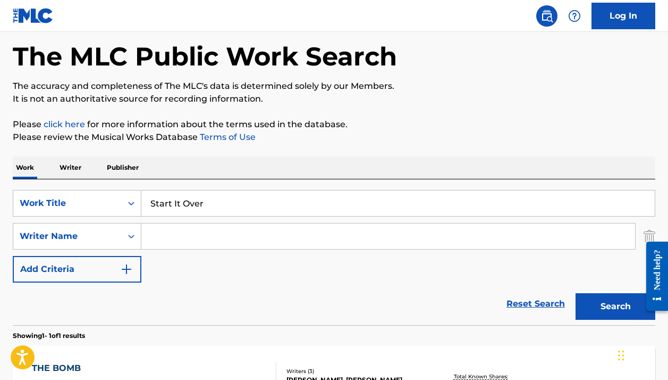
click at [457, 120] on p "Please click here for more information about the terms used in the database." at bounding box center [334, 124] width 643 height 13
click at [308, 246] on input "Search Form" at bounding box center [388, 236] width 494 height 26
click at [412, 130] on p "Please click here for more information about the terms used in the database." at bounding box center [334, 124] width 643 height 13
click at [305, 245] on input "Andrew" at bounding box center [388, 236] width 494 height 26
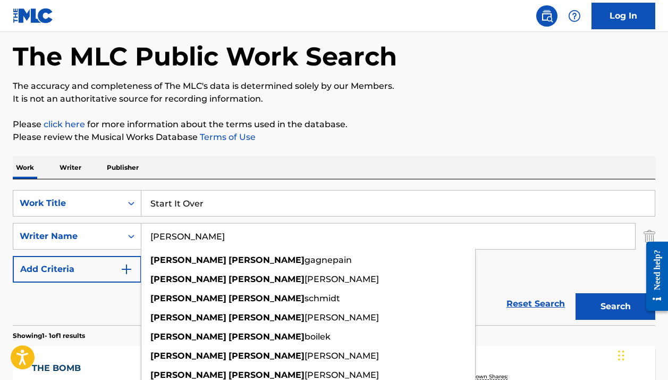
type input "Andrew Jeremy"
click at [594, 306] on button "Search" at bounding box center [616, 306] width 80 height 27
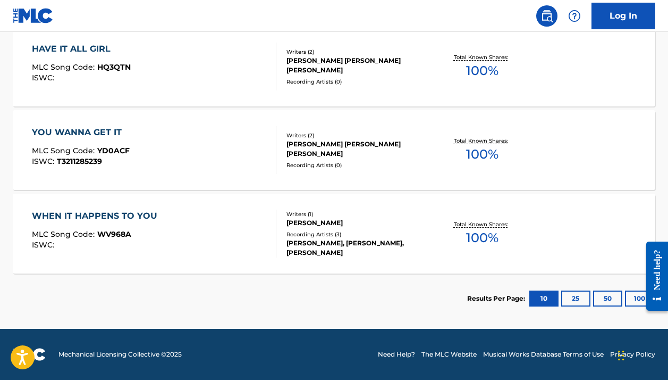
scroll to position [783, 0]
click at [589, 295] on button "25" at bounding box center [575, 298] width 29 height 16
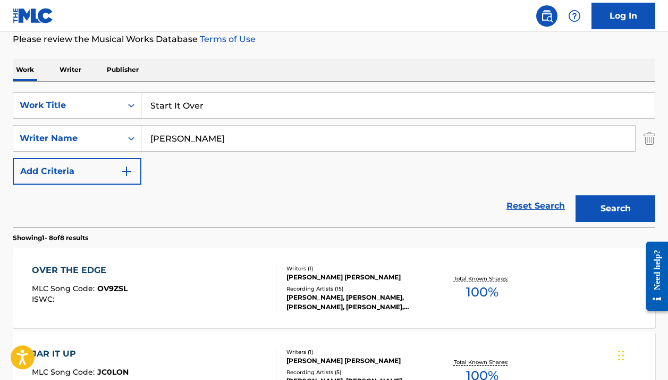
scroll to position [137, 0]
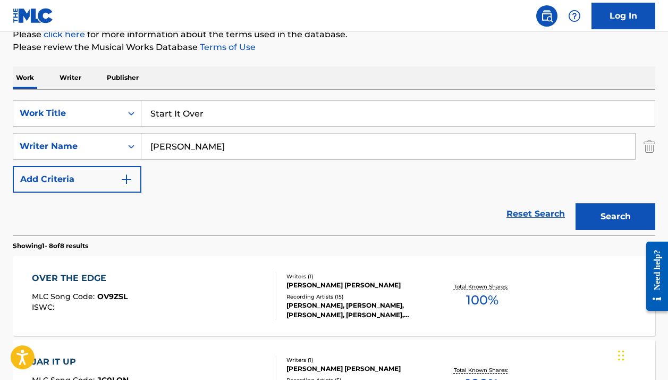
click at [266, 138] on input "Andrew Jeremy" at bounding box center [388, 146] width 494 height 26
click at [265, 138] on input "Andrew Jeremy" at bounding box center [388, 146] width 494 height 26
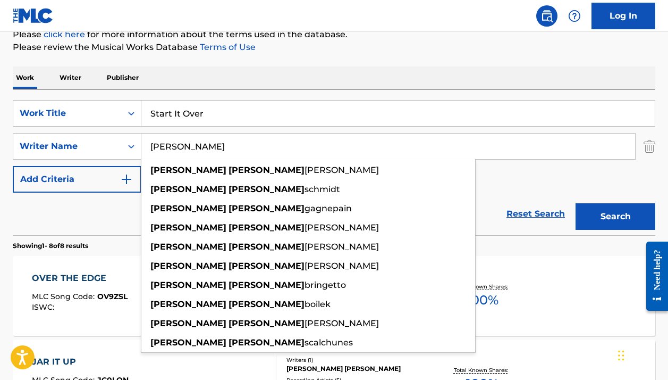
click at [265, 138] on input "Andrew Jeremy" at bounding box center [388, 146] width 494 height 26
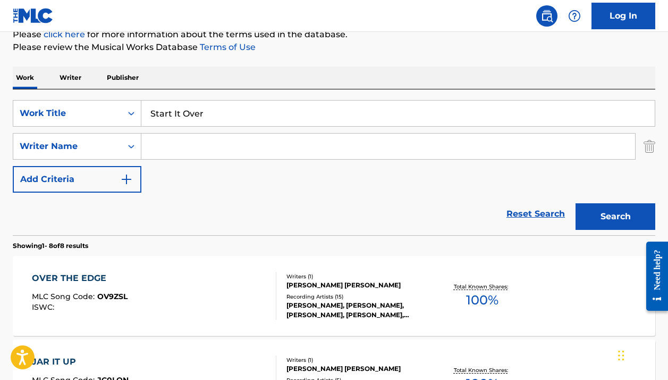
click at [201, 113] on input "Start It Over" at bounding box center [397, 113] width 513 height 26
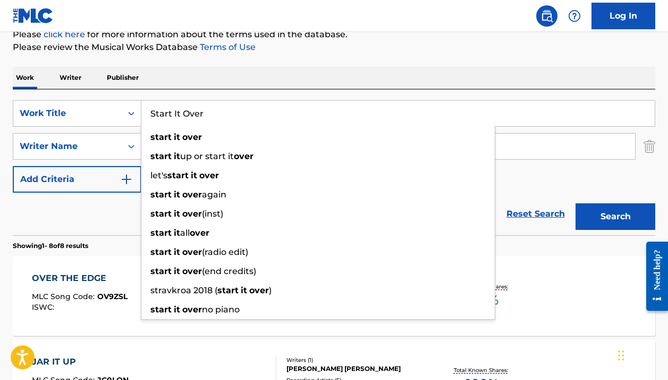
paste input "ewing"
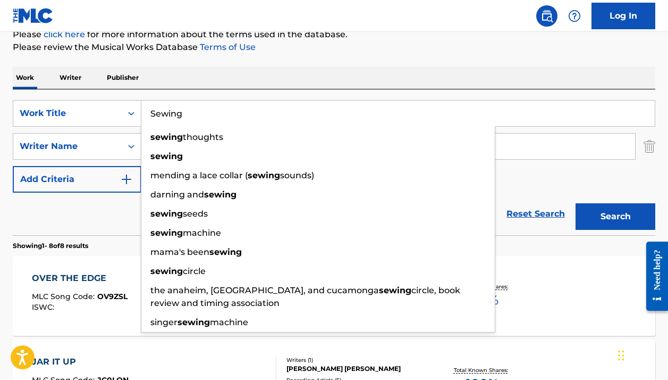
type input "Sewing"
click at [86, 228] on div "Reset Search Search" at bounding box center [334, 213] width 643 height 43
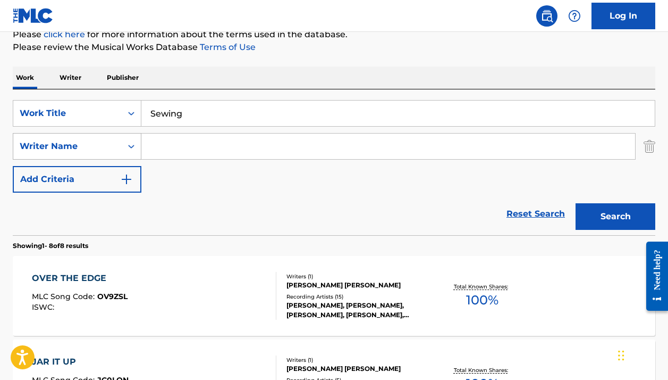
click at [121, 150] on div "Writer Name" at bounding box center [67, 146] width 108 height 20
click at [207, 196] on div "Reset Search Search" at bounding box center [334, 213] width 643 height 43
click at [226, 130] on div "SearchWithCriteria9f1846af-b10b-435e-bda5-ab7f4226883b Work Title Sewing Search…" at bounding box center [334, 146] width 643 height 92
click at [219, 147] on input "Search Form" at bounding box center [388, 146] width 494 height 26
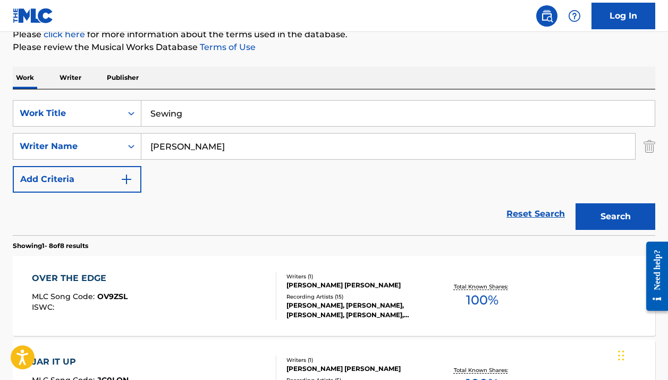
click at [277, 149] on input "Josh" at bounding box center [388, 146] width 494 height 26
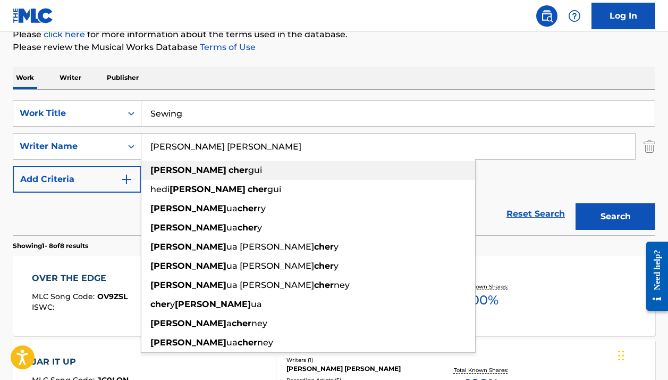
click at [276, 173] on div "josh cher gui" at bounding box center [308, 170] width 334 height 19
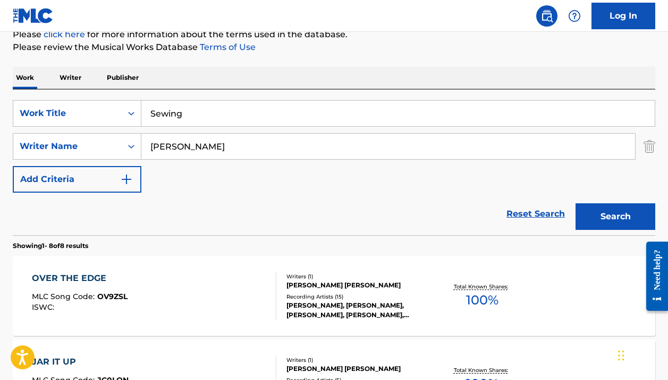
click at [588, 215] on button "Search" at bounding box center [616, 216] width 80 height 27
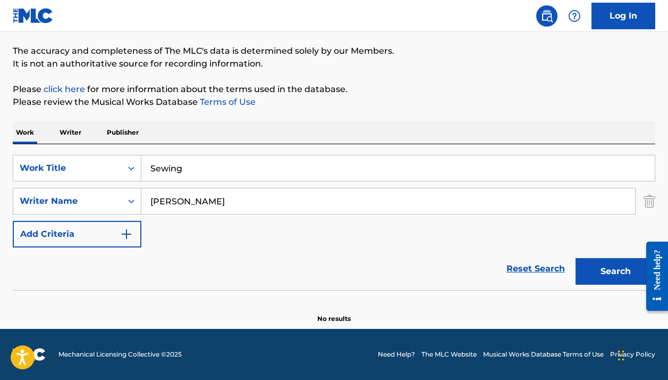
scroll to position [82, 0]
click at [287, 205] on input "josh chergui" at bounding box center [388, 201] width 494 height 26
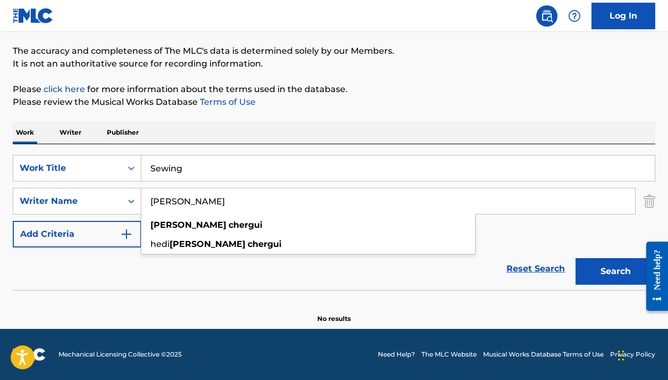
click at [287, 205] on input "josh chergui" at bounding box center [388, 201] width 494 height 26
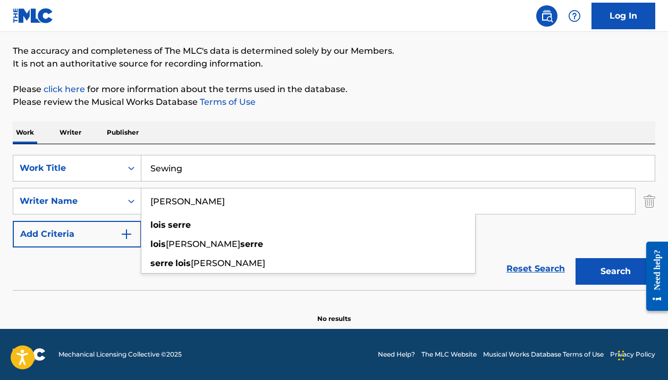
type input "Lois Serre"
click at [466, 116] on div "The MLC Public Work Search The accuracy and completeness of The MLC's data is d…" at bounding box center [334, 150] width 668 height 347
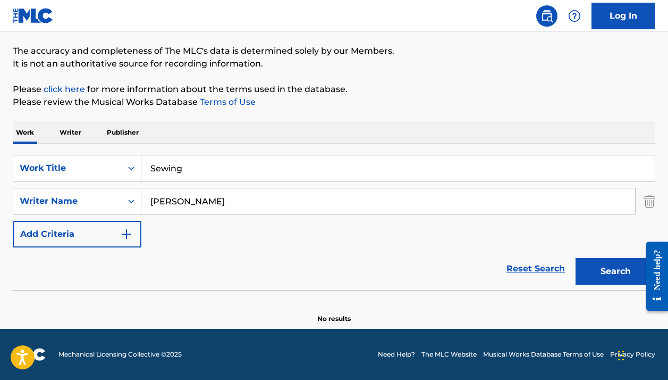
click at [593, 257] on div "Search" at bounding box center [612, 268] width 85 height 43
click at [600, 274] on button "Search" at bounding box center [616, 271] width 80 height 27
click at [623, 266] on button "Search" at bounding box center [616, 271] width 80 height 27
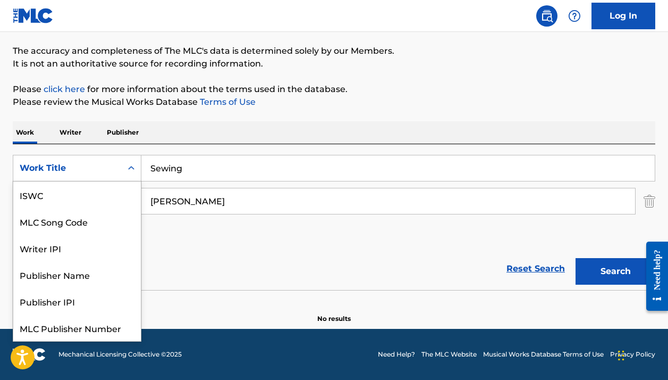
click at [125, 164] on div "Search Form" at bounding box center [131, 167] width 19 height 19
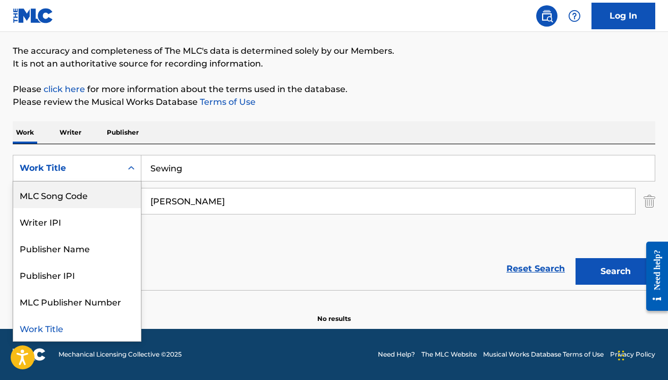
click at [105, 193] on div "MLC Song Code" at bounding box center [77, 194] width 128 height 27
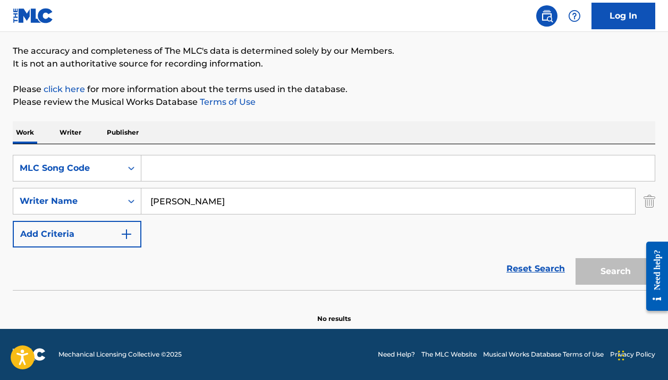
click at [181, 167] on input "Search Form" at bounding box center [397, 168] width 513 height 26
paste input "WV8HAR"
type input "WV8HAR"
click at [179, 199] on input "Lois Serre" at bounding box center [388, 201] width 494 height 26
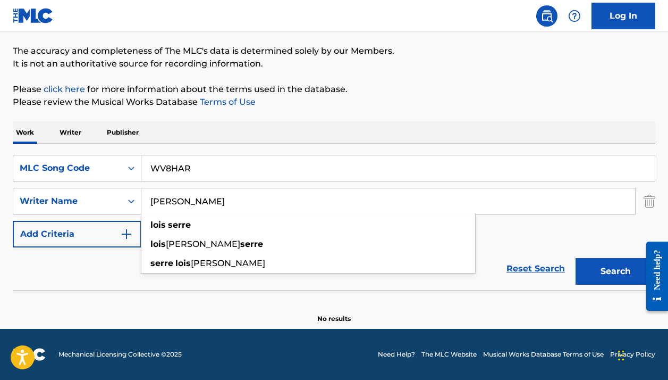
click at [179, 199] on input "Lois Serre" at bounding box center [388, 201] width 494 height 26
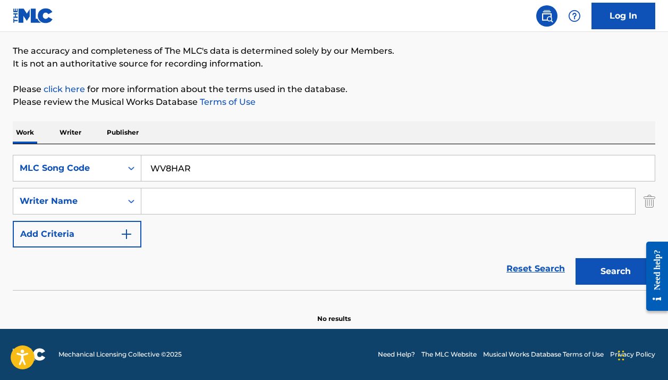
click at [616, 271] on button "Search" at bounding box center [616, 271] width 80 height 27
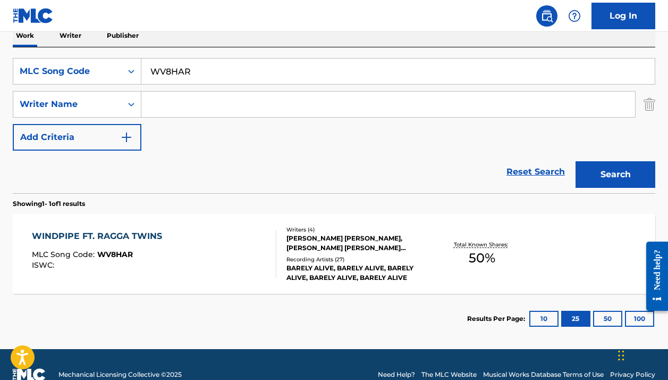
scroll to position [186, 0]
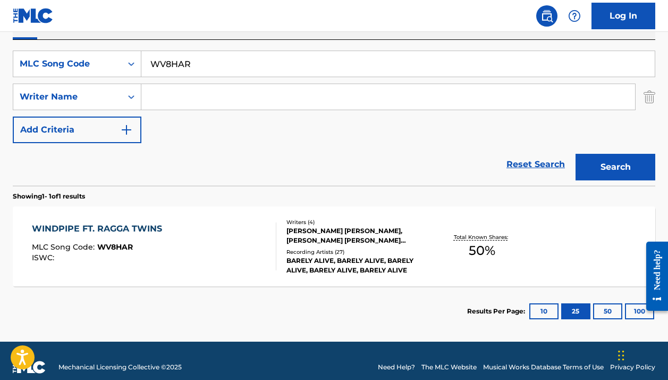
click at [236, 245] on div "WINDPIPE FT. RAGGA TWINS MLC Song Code : WV8HAR ISWC :" at bounding box center [154, 246] width 244 height 48
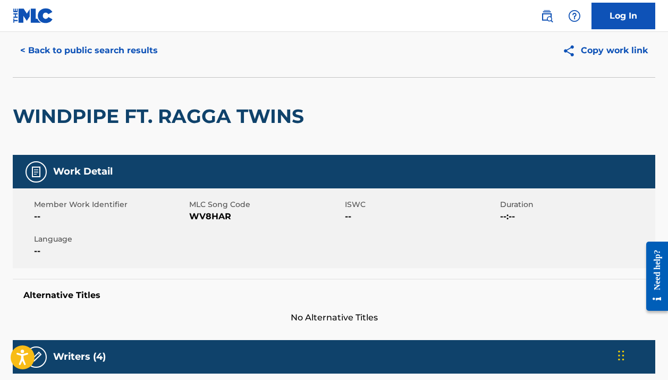
scroll to position [23, 0]
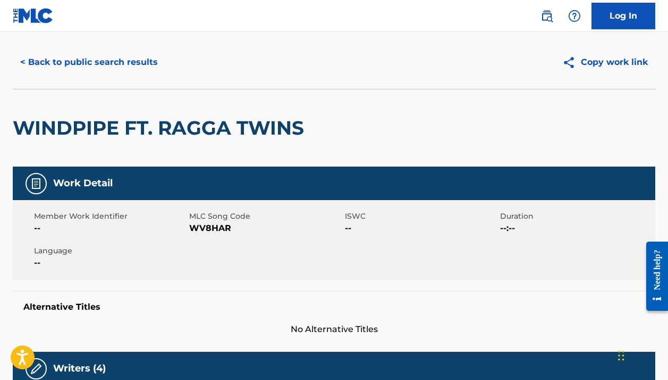
click at [211, 224] on span "WV8HAR" at bounding box center [265, 228] width 153 height 13
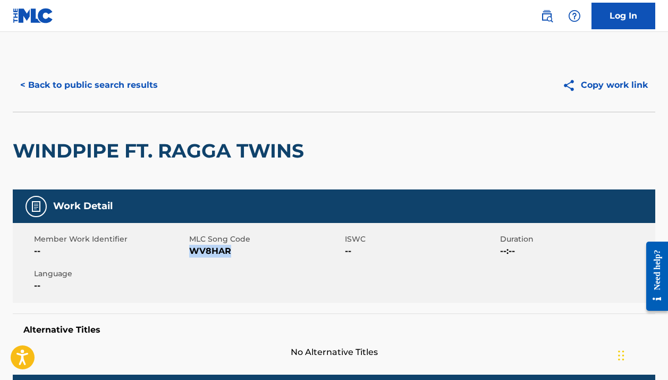
scroll to position [0, 0]
click at [95, 85] on button "< Back to public search results" at bounding box center [89, 85] width 153 height 27
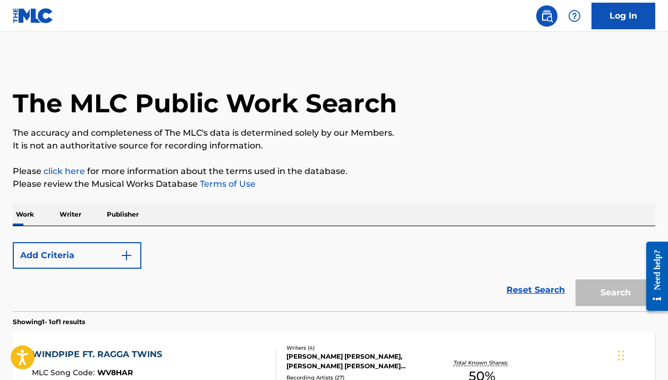
scroll to position [138, 0]
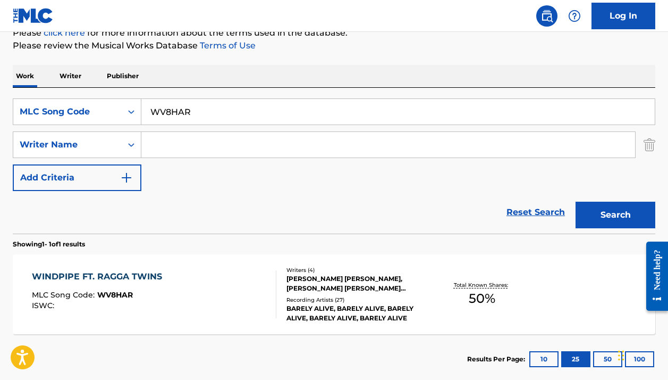
click at [181, 107] on input "WV8HAR" at bounding box center [397, 112] width 513 height 26
click at [180, 107] on input "WV8HAR" at bounding box center [397, 112] width 513 height 26
paste input "PE9XL"
type input "PE9XLR"
click at [616, 215] on button "Search" at bounding box center [616, 214] width 80 height 27
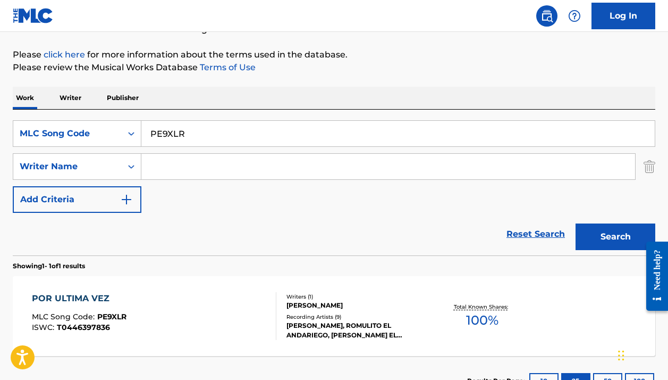
scroll to position [191, 0]
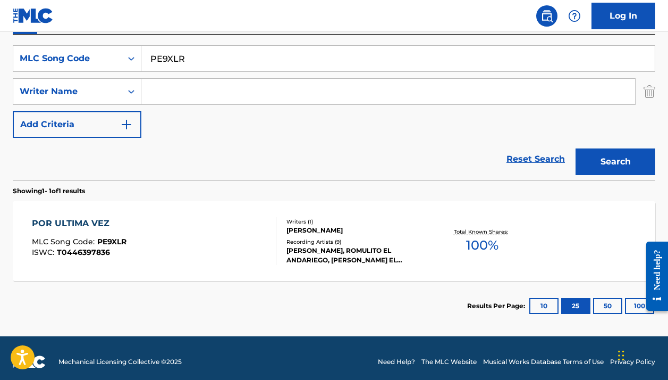
click at [287, 259] on div "ROMULO CAICEDO, ROMULITO EL ANDARIEGO, ROMULITO EL ANDARIEGO, ROMULITO EL ANDAR…" at bounding box center [358, 255] width 142 height 19
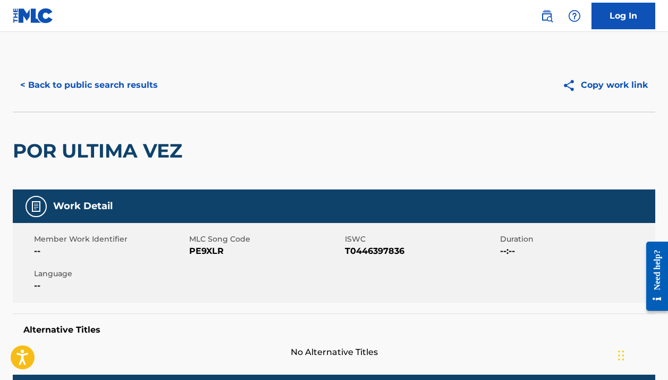
click at [131, 98] on button "< Back to public search results" at bounding box center [89, 85] width 153 height 27
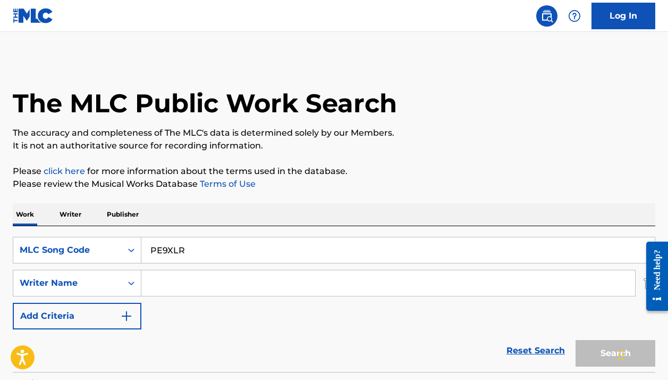
scroll to position [138, 0]
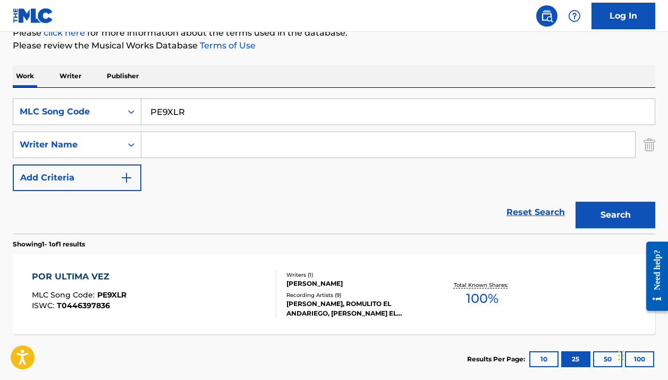
click at [161, 114] on input "PE9XLR" at bounding box center [397, 112] width 513 height 26
click at [162, 114] on input "PE9XLR" at bounding box center [397, 112] width 513 height 26
paste input "FACETIME"
type input "FACETIME"
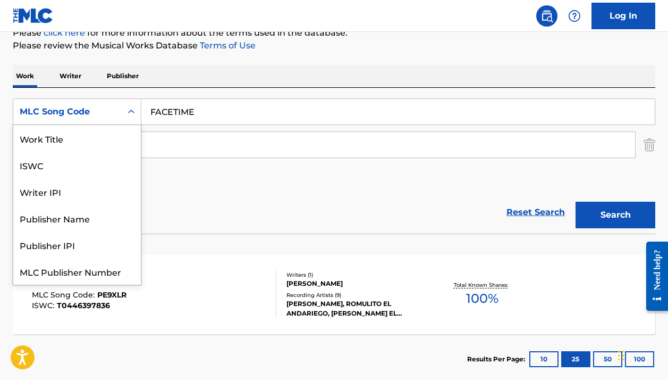
click at [114, 113] on div "MLC Song Code" at bounding box center [68, 111] width 96 height 13
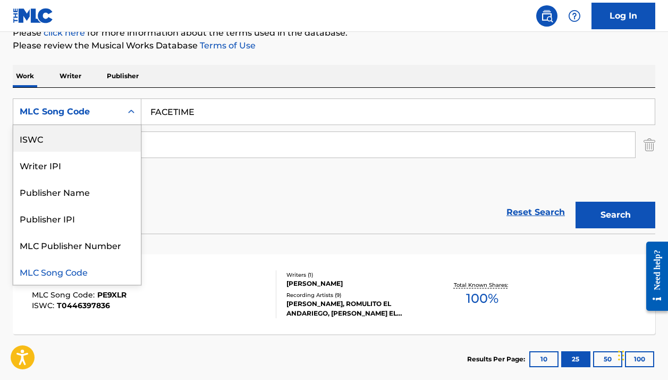
scroll to position [0, 0]
click at [104, 136] on div "Work Title" at bounding box center [77, 138] width 128 height 27
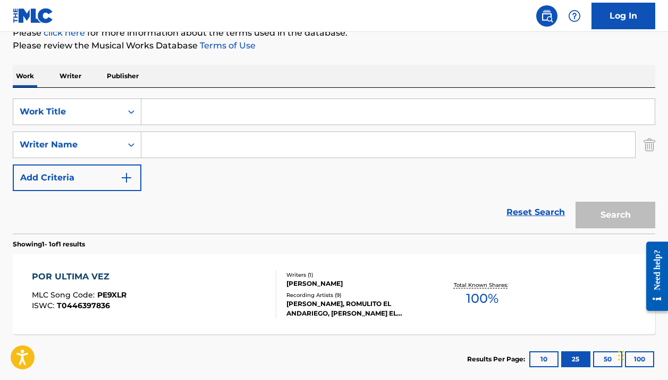
click at [254, 108] on input "Search Form" at bounding box center [397, 112] width 513 height 26
paste input "FACETIME"
type input "FACETIME"
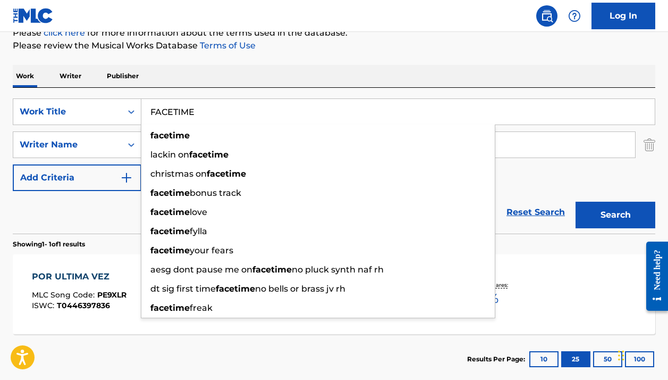
click at [536, 284] on div "POR ULTIMA VEZ MLC Song Code : PE9XLR ISWC : T0446397836 Writers ( 1 ) JOSE ROM…" at bounding box center [334, 294] width 643 height 80
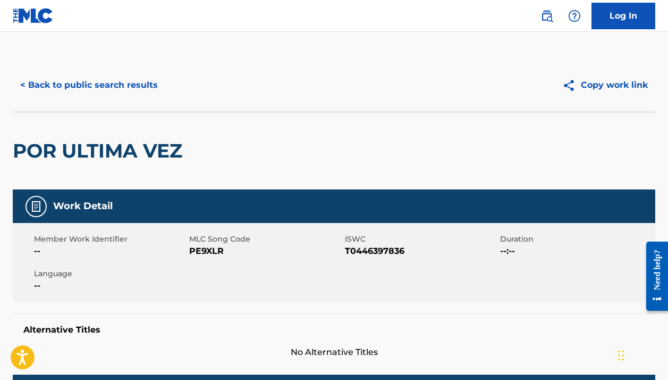
click at [124, 79] on button "< Back to public search results" at bounding box center [89, 85] width 153 height 27
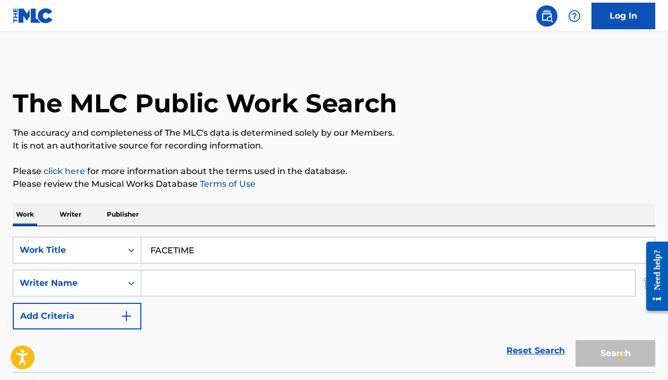
scroll to position [138, 0]
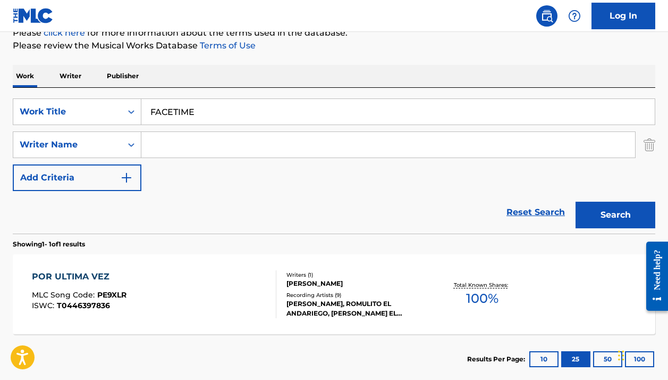
click at [241, 147] on input "Search Form" at bounding box center [388, 145] width 494 height 26
paste input ""Олег Еропкин""
click at [153, 147] on input ""Олег Еропкин" at bounding box center [388, 145] width 494 height 26
click at [616, 215] on button "Search" at bounding box center [616, 214] width 80 height 27
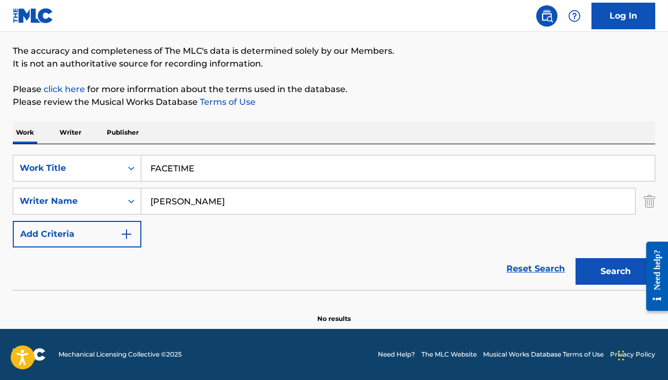
scroll to position [82, 0]
click at [179, 193] on input "Олег Еропкин" at bounding box center [388, 201] width 494 height 26
paste input "Oleg Yeropkin"
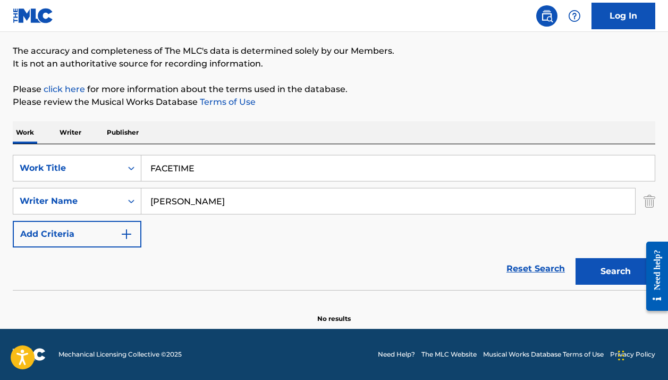
type input "Oleg Yeropkin"
click at [616, 271] on button "Search" at bounding box center [616, 271] width 80 height 27
click at [83, 162] on div "Work Title" at bounding box center [68, 168] width 96 height 13
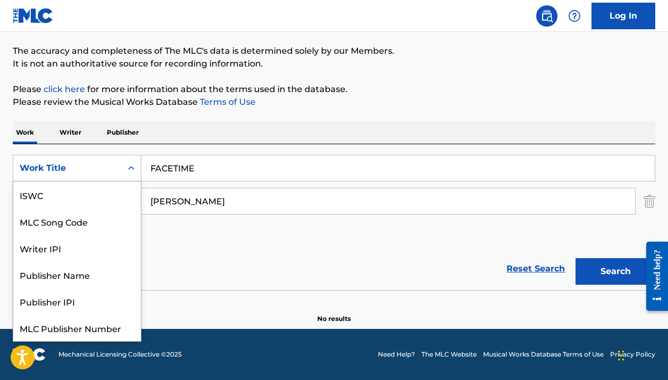
scroll to position [27, 0]
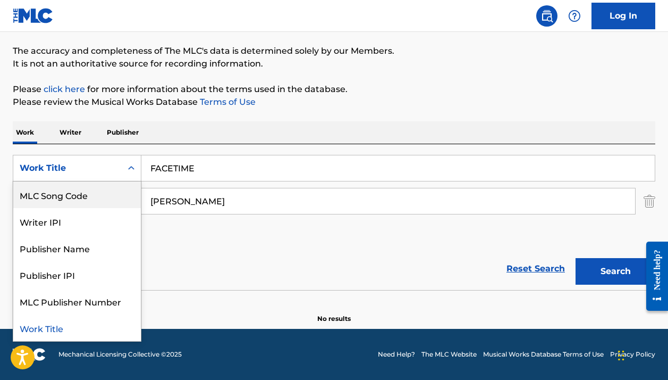
click at [82, 189] on div "MLC Song Code" at bounding box center [77, 194] width 128 height 27
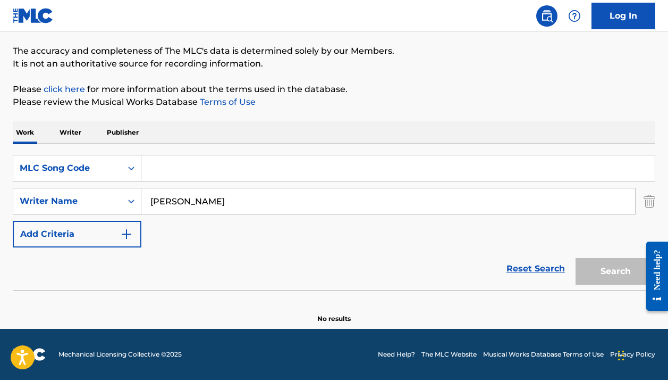
click at [178, 177] on input "Search Form" at bounding box center [397, 168] width 513 height 26
paste input "FI1VSZ"
type input "FI1VSZ"
click at [164, 204] on input "Oleg Yeropkin" at bounding box center [388, 201] width 494 height 26
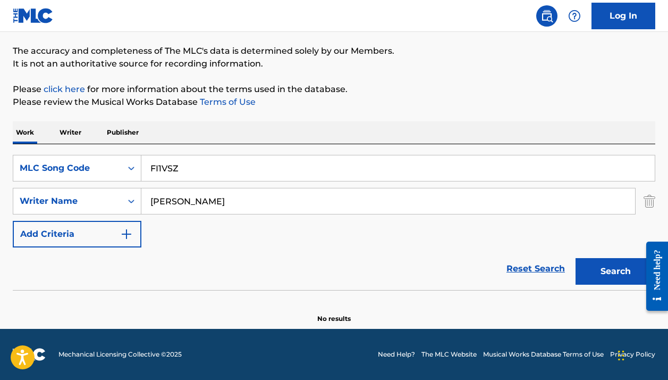
click at [164, 204] on input "Oleg Yeropkin" at bounding box center [388, 201] width 494 height 26
click at [616, 271] on button "Search" at bounding box center [616, 271] width 80 height 27
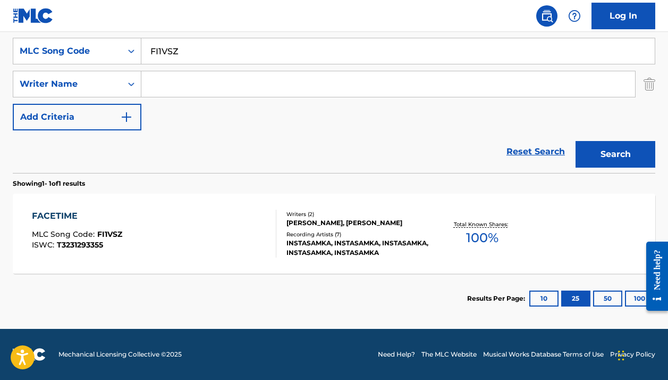
scroll to position [199, 0]
click at [250, 245] on div "FACETIME MLC Song Code : FI1VSZ ISWC : T3231293355" at bounding box center [154, 233] width 244 height 48
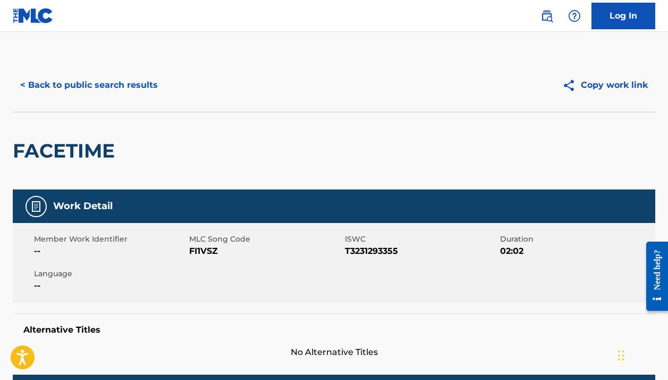
click at [115, 80] on button "< Back to public search results" at bounding box center [89, 85] width 153 height 27
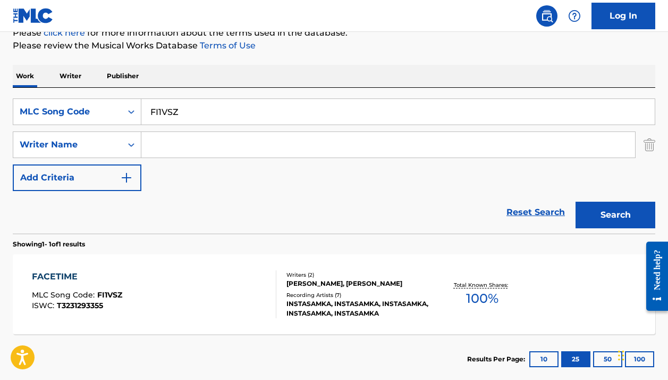
click at [187, 114] on input "FI1VSZ" at bounding box center [397, 112] width 513 height 26
click at [186, 114] on input "FI1VSZ" at bounding box center [397, 112] width 513 height 26
paste input "X47685"
type input "X47685"
click at [616, 215] on button "Search" at bounding box center [616, 214] width 80 height 27
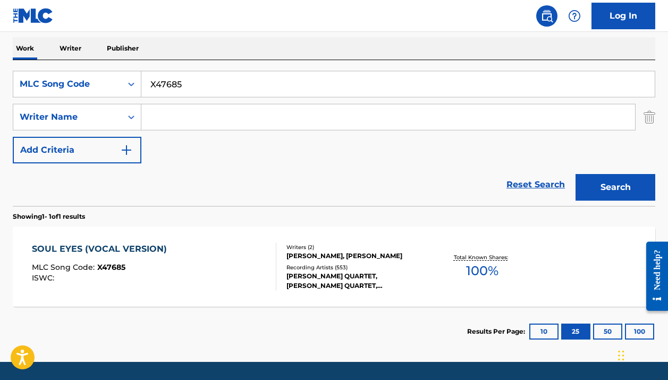
scroll to position [170, 0]
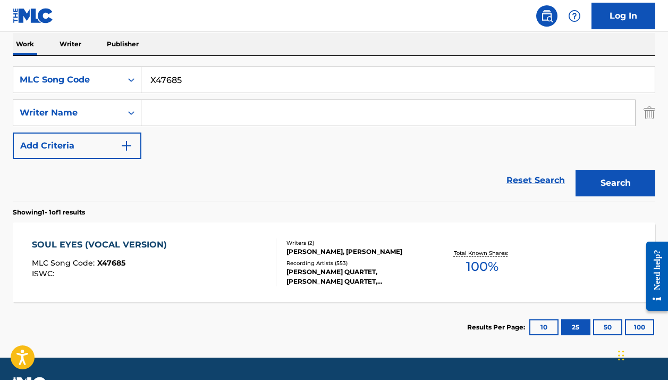
click at [379, 274] on div "JOHN COLTRANE QUARTET, JOHN COLTRANE QUARTET, STAN GETZ, KENNY BARRON, JOHN COL…" at bounding box center [358, 276] width 142 height 19
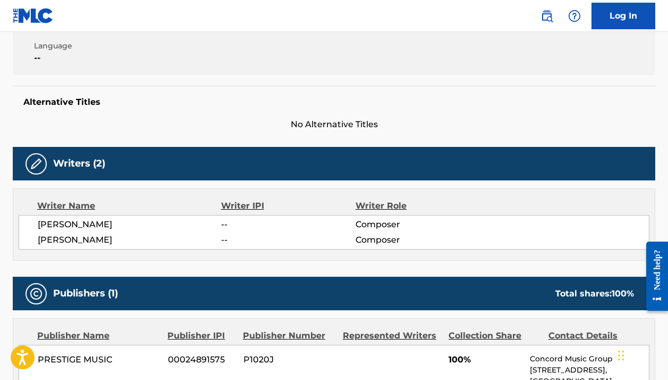
scroll to position [300, 0]
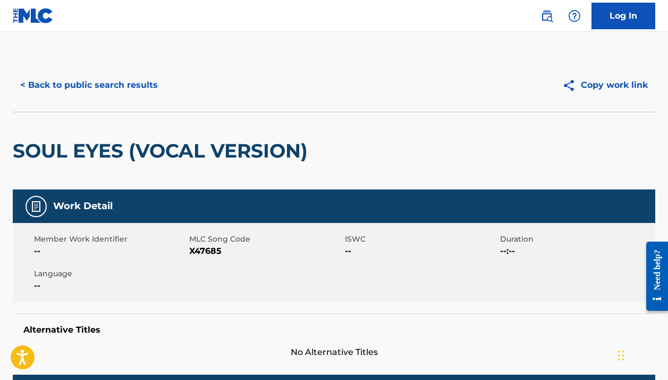
click at [102, 86] on button "< Back to public search results" at bounding box center [89, 85] width 153 height 27
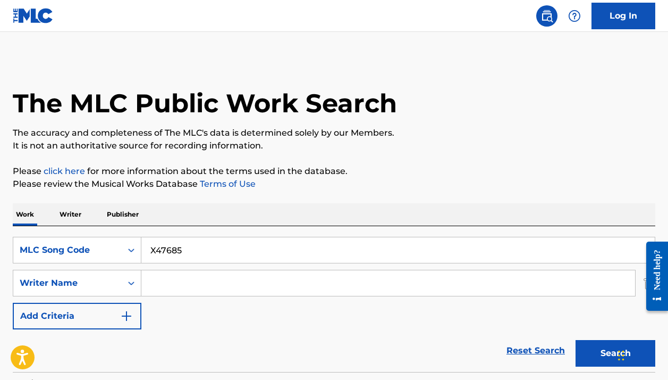
scroll to position [138, 0]
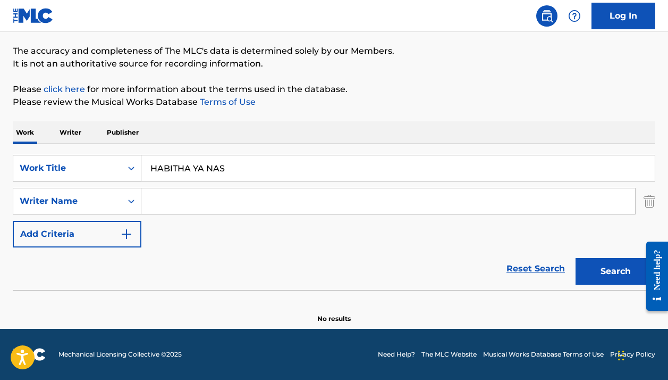
click at [94, 177] on div "Work Title" at bounding box center [67, 168] width 108 height 20
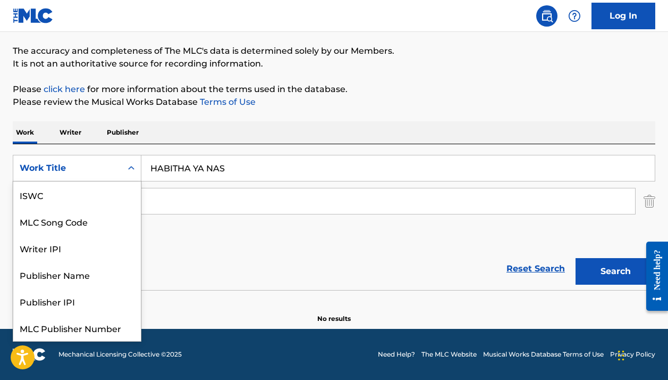
scroll to position [27, 0]
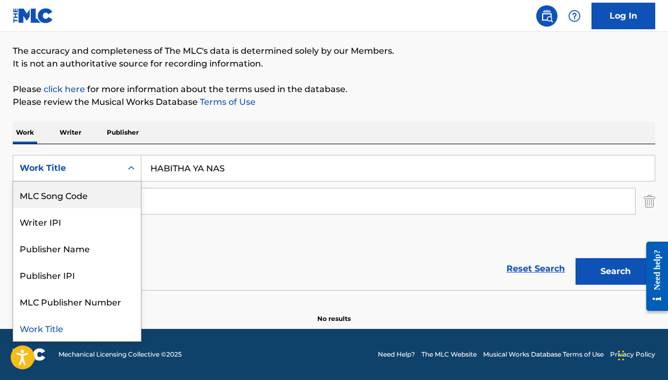
click at [86, 192] on div "MLC Song Code" at bounding box center [77, 194] width 128 height 27
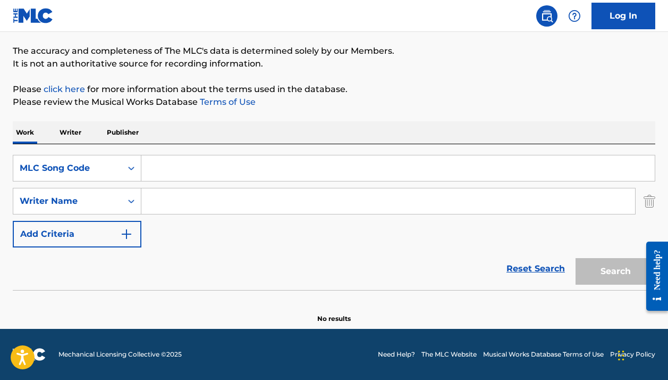
click at [172, 178] on input "Search Form" at bounding box center [397, 168] width 513 height 26
paste input "D5219G"
type input "D5219G"
click at [616, 271] on button "Search" at bounding box center [616, 271] width 80 height 27
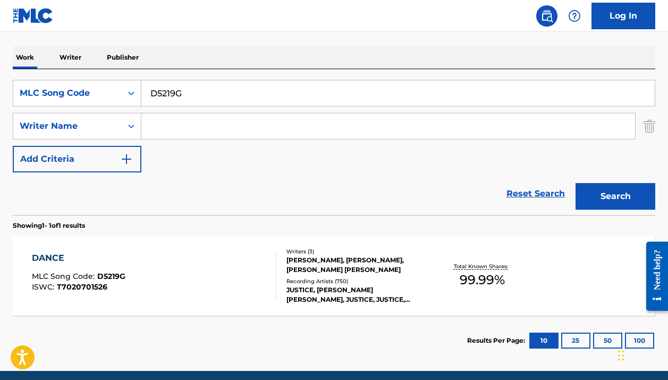
scroll to position [166, 0]
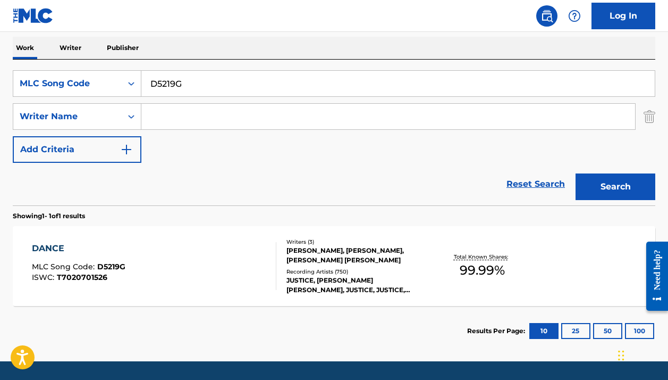
click at [233, 274] on div "DANCE MLC Song Code : D5219G ISWC : T7020701526" at bounding box center [154, 266] width 244 height 48
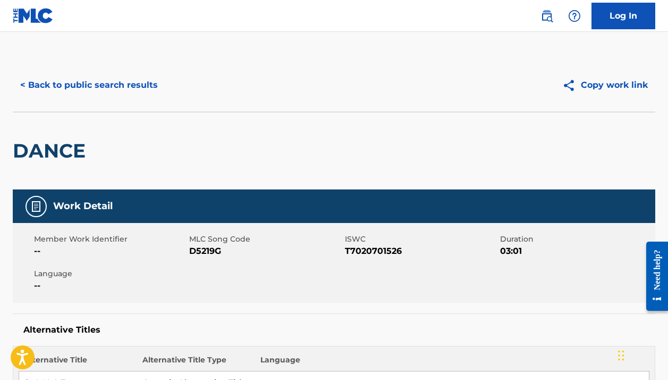
click at [101, 86] on button "< Back to public search results" at bounding box center [89, 85] width 153 height 27
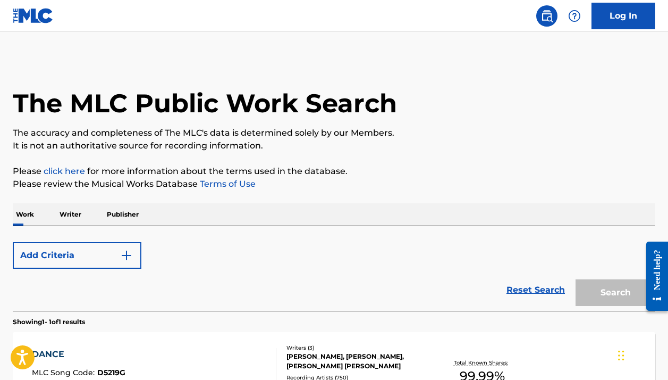
scroll to position [138, 0]
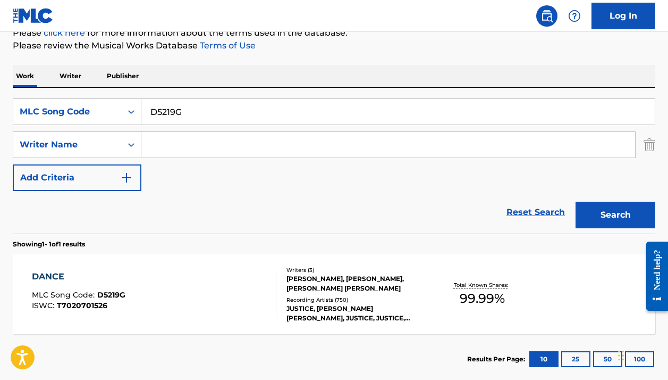
click at [169, 110] on input "D5219G" at bounding box center [397, 112] width 513 height 26
click at [168, 110] on input "D5219G" at bounding box center [397, 112] width 513 height 26
paste input "LOYALTY"
type input "LOYALTY"
click at [115, 110] on div "MLC Song Code" at bounding box center [67, 112] width 108 height 20
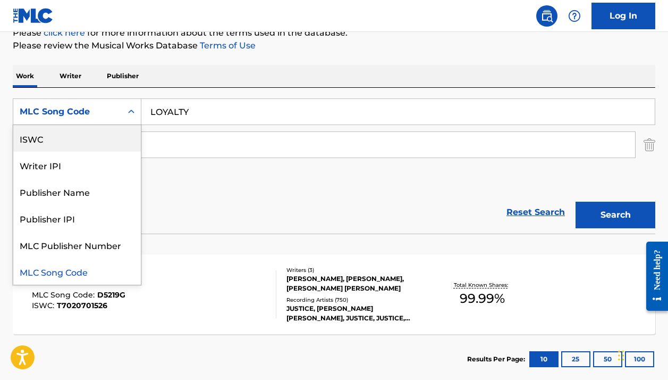
scroll to position [0, 0]
click at [89, 134] on div "Work Title" at bounding box center [77, 138] width 128 height 27
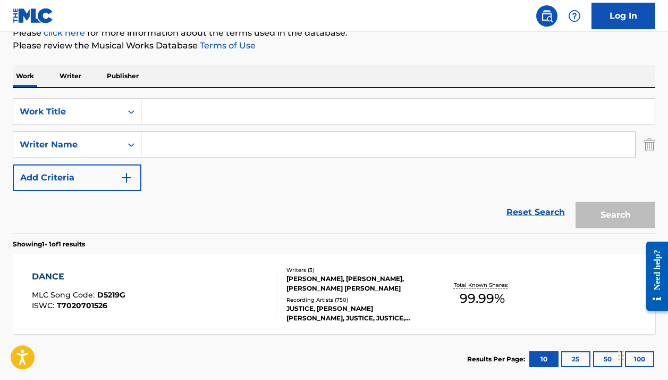
click at [225, 147] on input "Search Form" at bounding box center [388, 145] width 494 height 26
paste input "[PERSON_NAME]"
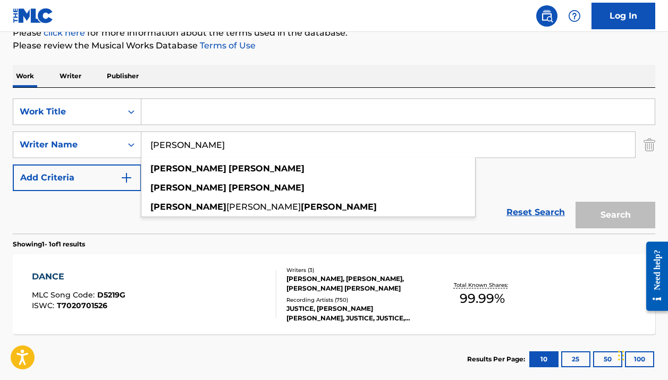
type input "[PERSON_NAME]"
click at [222, 115] on input "Search Form" at bounding box center [397, 112] width 513 height 26
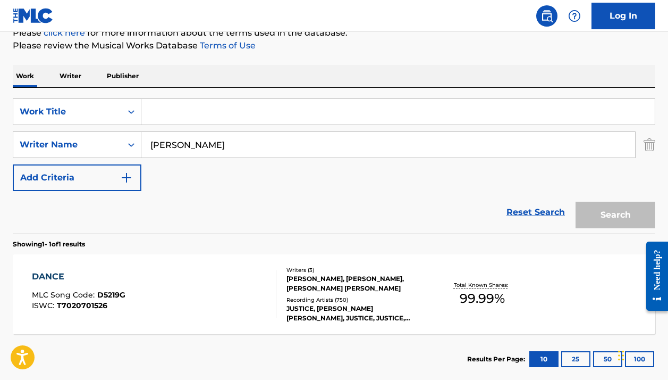
paste input "LOYALTY"
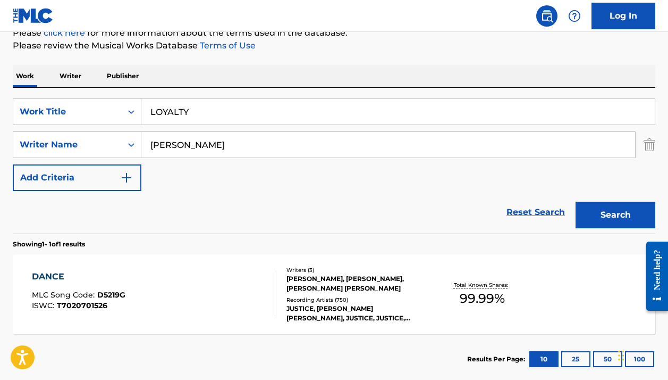
click at [385, 72] on div "Work Writer Publisher" at bounding box center [334, 76] width 643 height 22
click at [602, 214] on button "Search" at bounding box center [616, 214] width 80 height 27
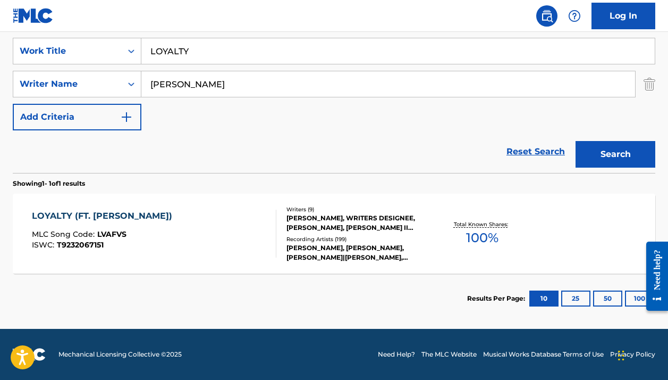
scroll to position [199, 0]
click at [220, 52] on input "LOYALTY" at bounding box center [397, 51] width 513 height 26
paste input "Volveré"
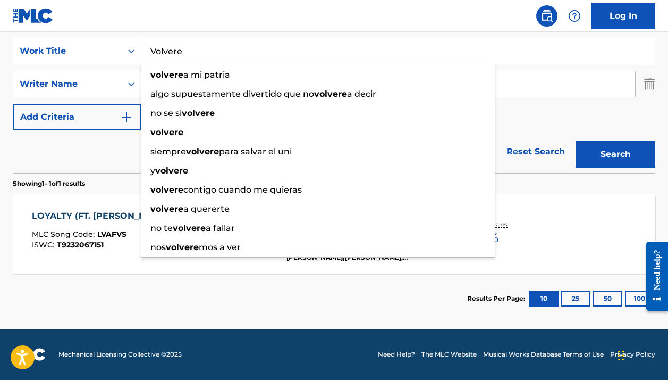
type input "Volvere"
click at [409, 20] on nav "Log In" at bounding box center [334, 16] width 668 height 32
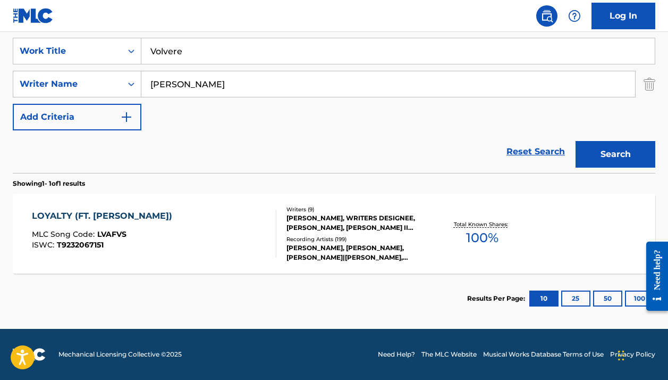
click at [353, 64] on div "SearchWithCriteriab97456b3-f8b1-4f1e-bf15-678491aa1be7 Work Title Volvere Searc…" at bounding box center [334, 84] width 643 height 92
click at [330, 83] on input "[PERSON_NAME]" at bounding box center [388, 84] width 494 height 26
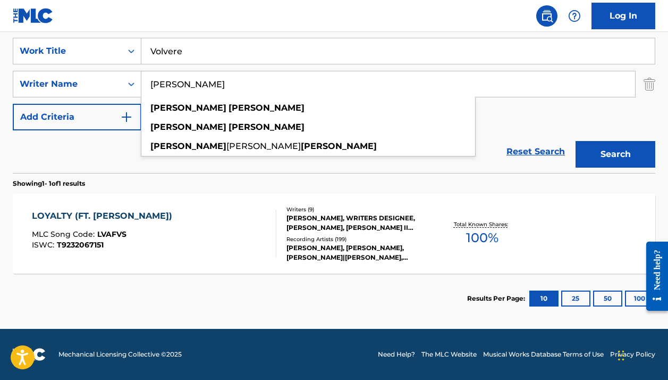
click at [330, 83] on input "[PERSON_NAME]" at bounding box center [388, 84] width 494 height 26
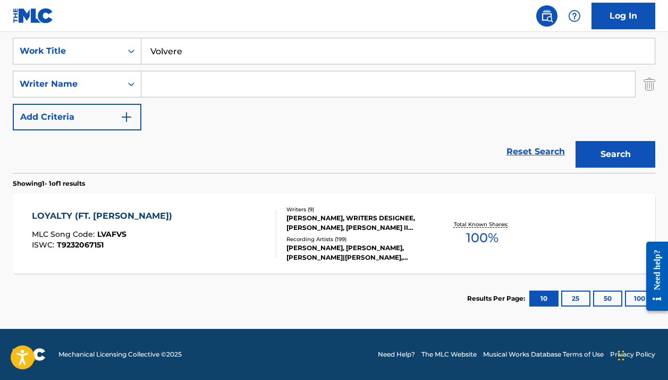
paste input "[PERSON_NAME]"
type input "[PERSON_NAME]"
click at [616, 154] on button "Search" at bounding box center [616, 154] width 80 height 27
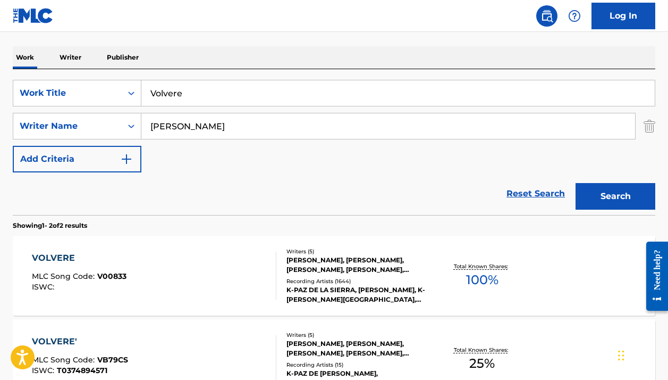
scroll to position [245, 0]
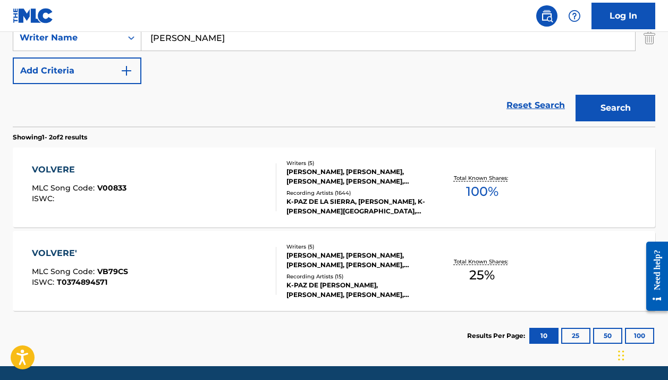
click at [257, 191] on div "VOLVERE MLC Song Code : V00833 ISWC :" at bounding box center [154, 187] width 244 height 48
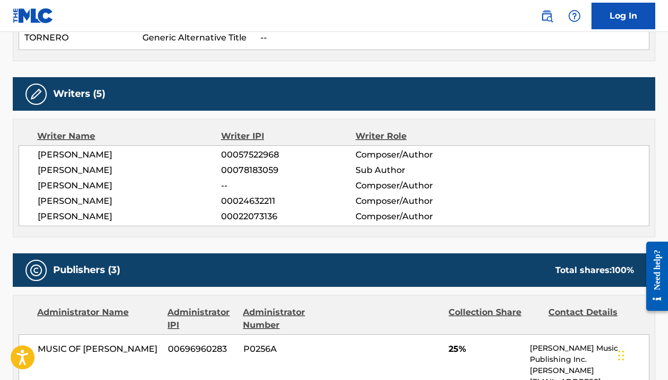
scroll to position [345, 0]
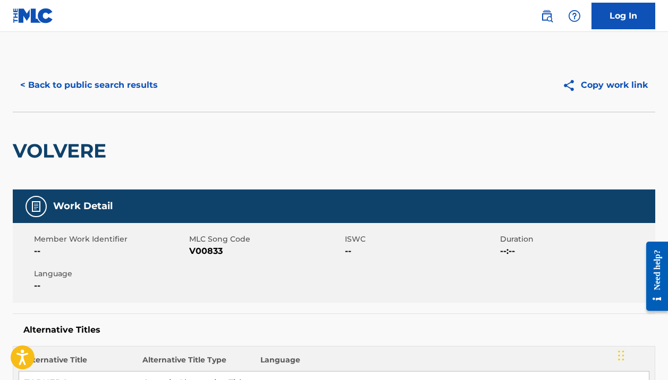
click at [130, 92] on button "< Back to public search results" at bounding box center [89, 85] width 153 height 27
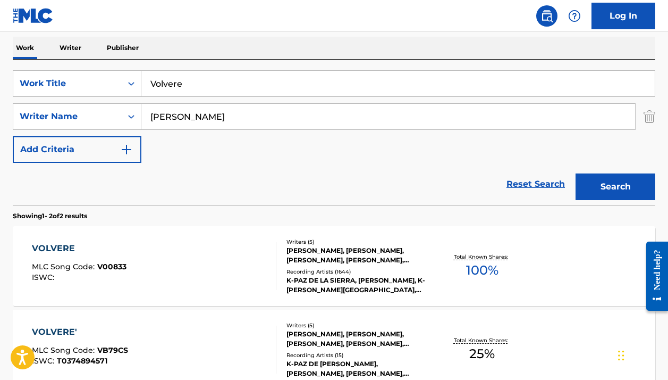
scroll to position [163, 0]
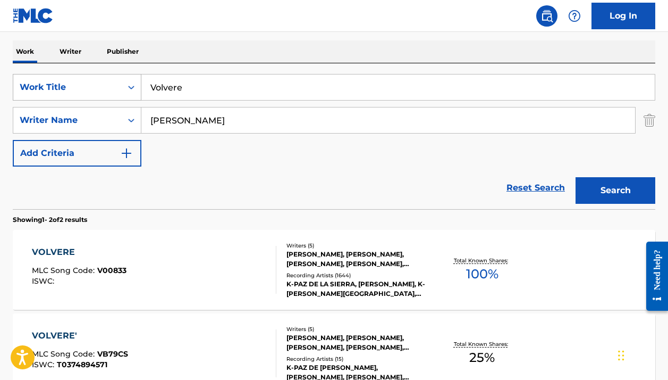
click at [84, 84] on div "Work Title" at bounding box center [68, 87] width 96 height 13
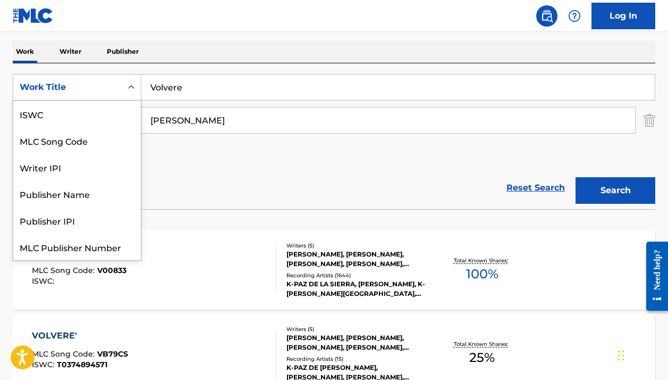
scroll to position [27, 0]
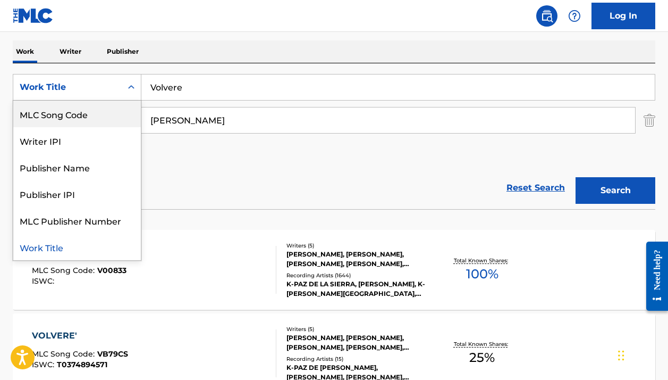
click at [77, 115] on div "MLC Song Code" at bounding box center [77, 113] width 128 height 27
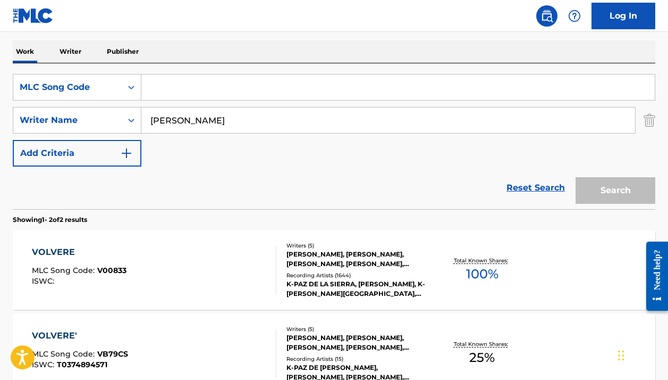
click at [182, 91] on input "Search Form" at bounding box center [397, 87] width 513 height 26
paste input "WV8GUV"
type input "WV8GUV"
click at [197, 121] on input "[PERSON_NAME]" at bounding box center [388, 120] width 494 height 26
click at [196, 121] on input "[PERSON_NAME]" at bounding box center [388, 120] width 494 height 26
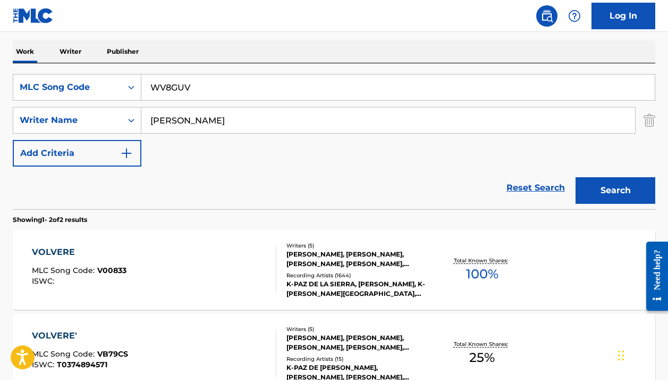
click at [196, 121] on input "[PERSON_NAME]" at bounding box center [388, 120] width 494 height 26
click at [616, 190] on button "Search" at bounding box center [616, 190] width 80 height 27
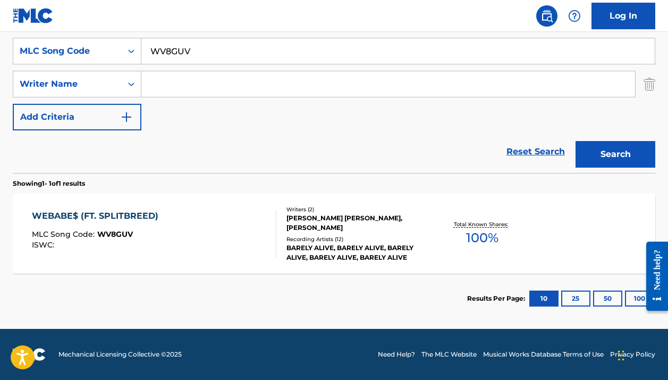
scroll to position [199, 0]
click at [340, 56] on input "WV8GUV" at bounding box center [397, 51] width 513 height 26
paste input "MA09BZ"
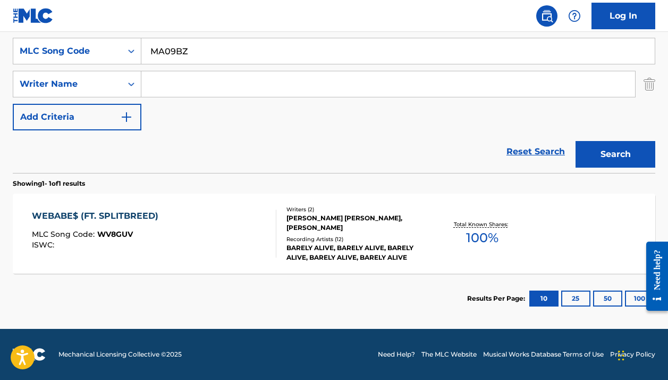
type input "MA09BZ"
click at [616, 154] on button "Search" at bounding box center [616, 154] width 80 height 27
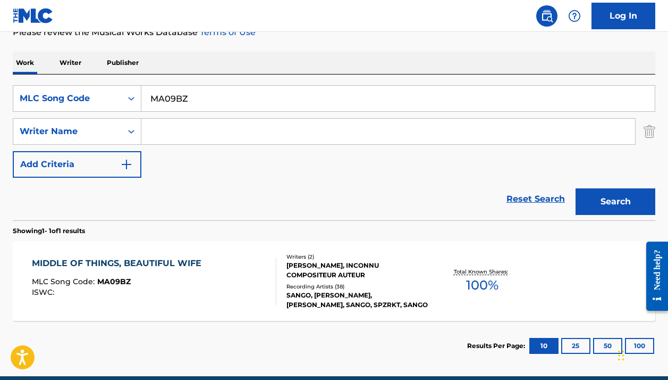
scroll to position [157, 0]
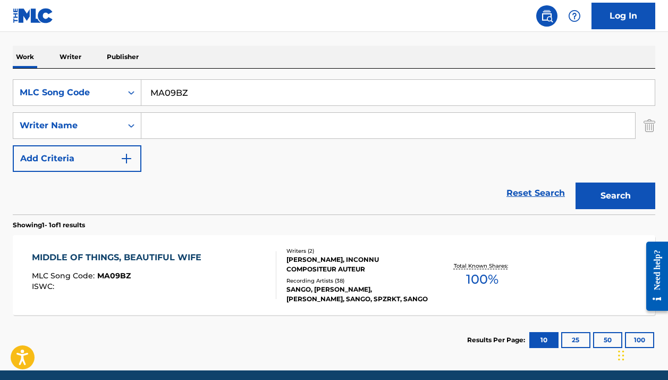
click at [315, 279] on div "Recording Artists ( 38 )" at bounding box center [358, 280] width 142 height 8
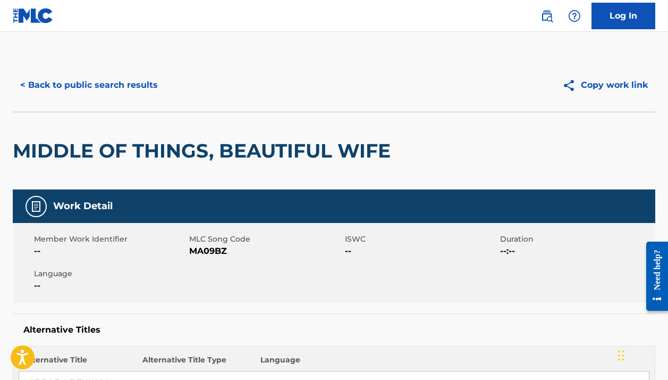
click at [107, 77] on button "< Back to public search results" at bounding box center [89, 85] width 153 height 27
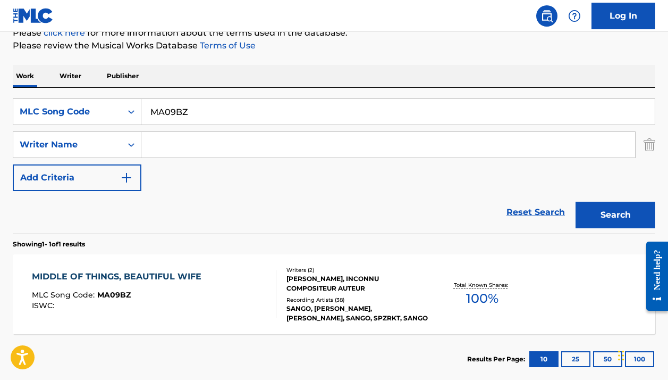
click at [291, 100] on input "MA09BZ" at bounding box center [397, 112] width 513 height 26
paste input "AB3YSV"
type input "AB3YSV"
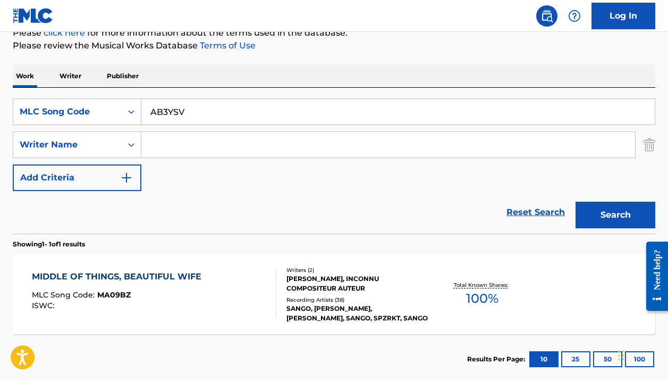
click at [616, 215] on button "Search" at bounding box center [616, 214] width 80 height 27
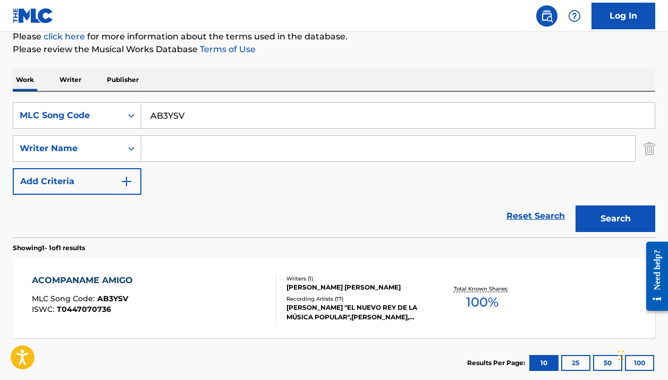
scroll to position [135, 0]
click at [302, 290] on div "[PERSON_NAME] [PERSON_NAME]" at bounding box center [358, 287] width 142 height 10
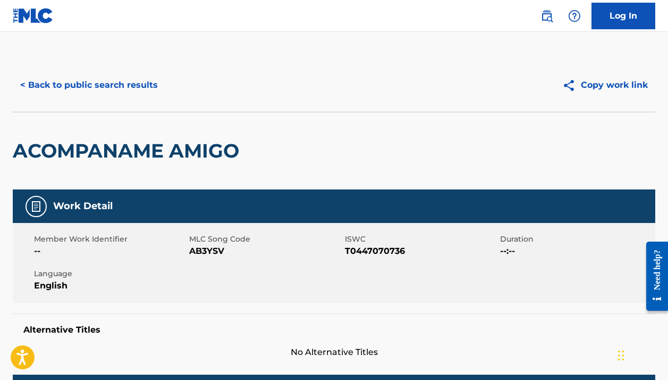
click at [117, 110] on div "< Back to public search results Copy work link" at bounding box center [334, 84] width 643 height 53
click at [117, 92] on button "< Back to public search results" at bounding box center [89, 85] width 153 height 27
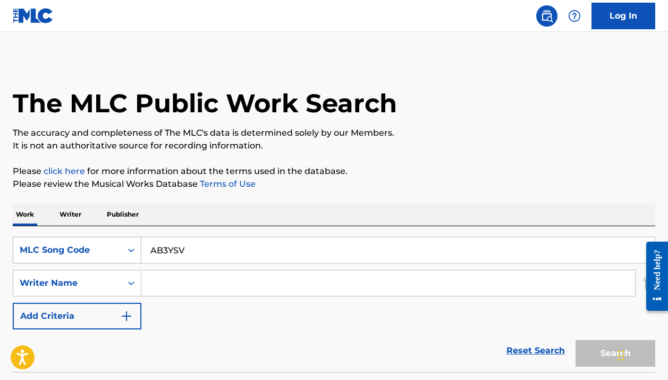
scroll to position [135, 0]
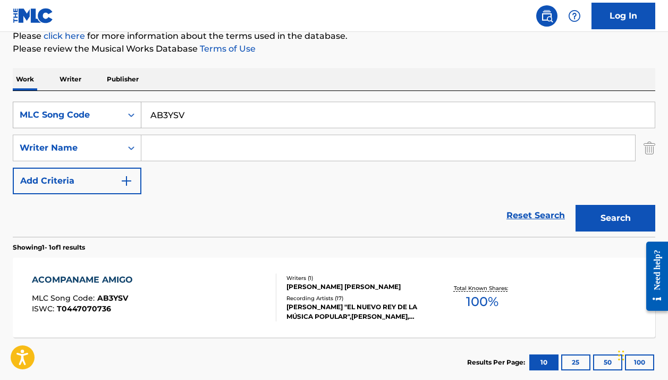
click at [111, 115] on div "MLC Song Code" at bounding box center [68, 114] width 96 height 13
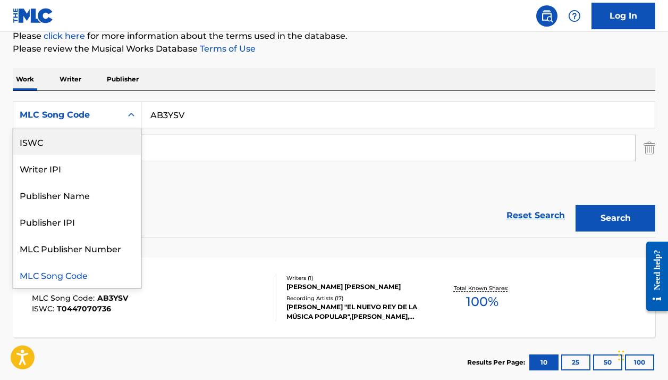
scroll to position [0, 0]
click at [85, 138] on div "Work Title" at bounding box center [77, 141] width 128 height 27
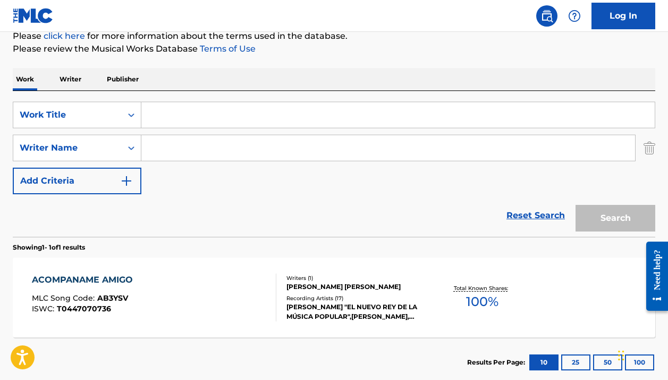
click at [206, 99] on div "SearchWithCriteriabb11c61c-b4a2-470b-a38c-11c4e456d9f1 Work Title SearchWithCri…" at bounding box center [334, 164] width 643 height 146
click at [189, 116] on input "Search Form" at bounding box center [397, 115] width 513 height 26
paste input "ВЕРА"
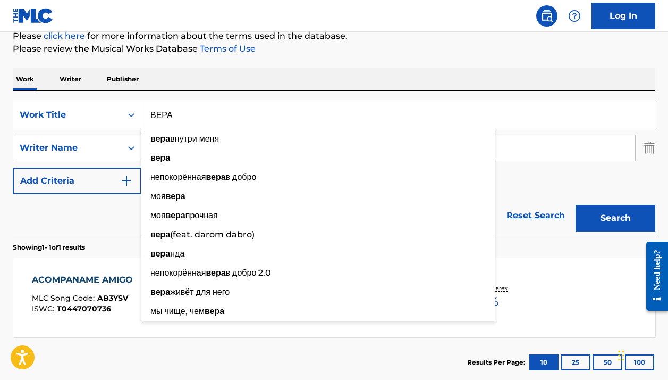
type input "ВЕРА"
click at [107, 223] on div "Reset Search Search" at bounding box center [334, 215] width 643 height 43
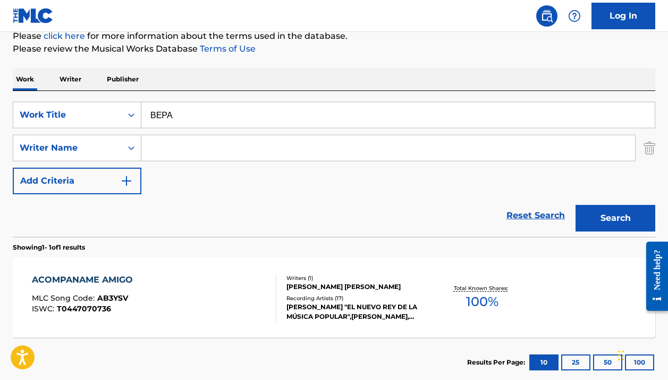
click at [213, 162] on div "SearchWithCriteriabb11c61c-b4a2-470b-a38c-11c4e456d9f1 Work Title ВЕРА SearchWi…" at bounding box center [334, 148] width 643 height 92
click at [208, 155] on input "Search Form" at bounding box center [388, 148] width 494 height 26
paste input "[PERSON_NAME]"
type input "[PERSON_NAME]"
click at [616, 218] on button "Search" at bounding box center [616, 218] width 80 height 27
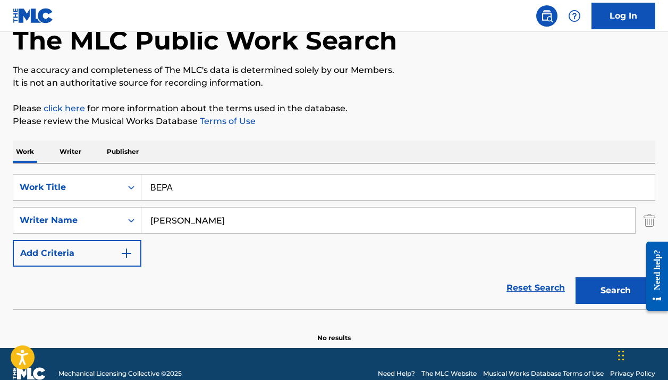
scroll to position [61, 0]
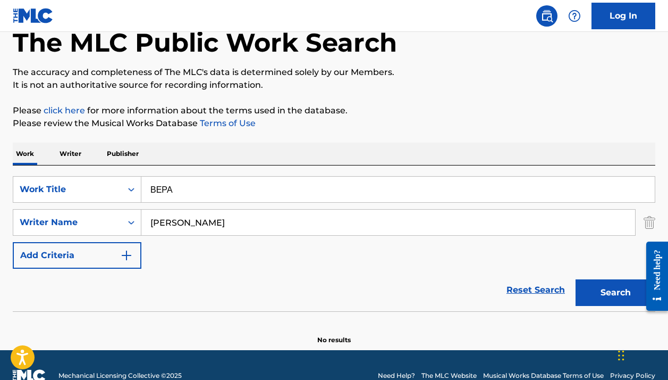
click at [592, 290] on button "Search" at bounding box center [616, 292] width 80 height 27
click at [323, 228] on input "[PERSON_NAME]" at bounding box center [388, 222] width 494 height 26
paste input "[PERSON_NAME]"
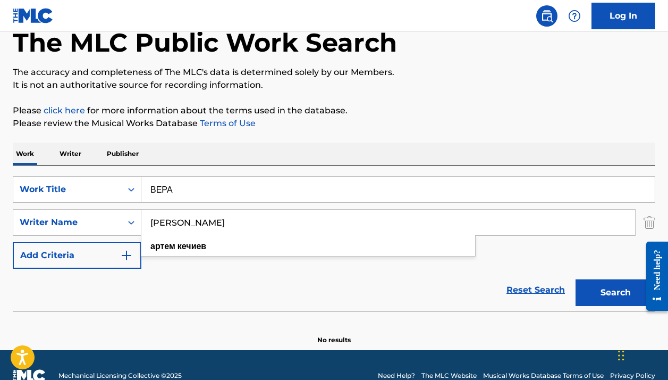
type input "[PERSON_NAME]"
click at [616, 292] on button "Search" at bounding box center [616, 292] width 80 height 27
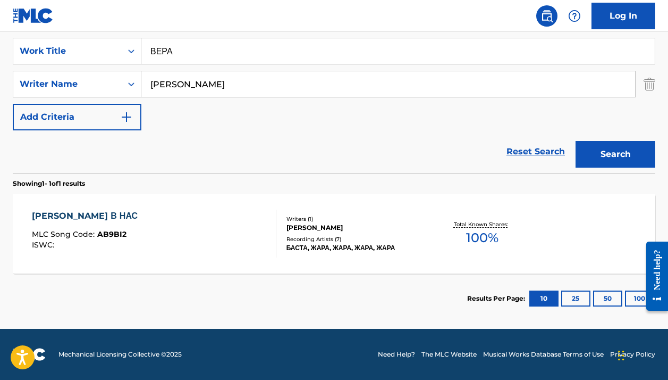
scroll to position [199, 0]
click at [347, 229] on div "[PERSON_NAME]" at bounding box center [358, 228] width 142 height 10
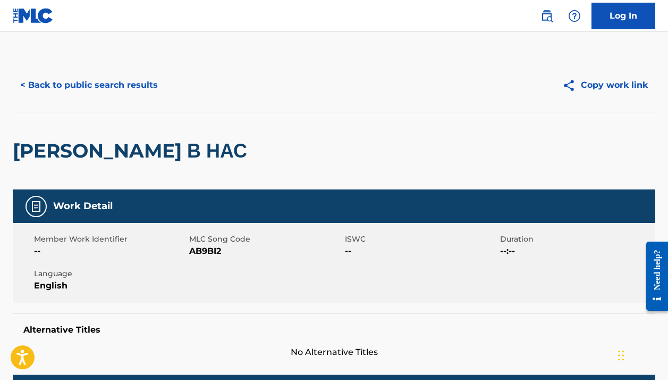
click at [119, 75] on button "< Back to public search results" at bounding box center [89, 85] width 153 height 27
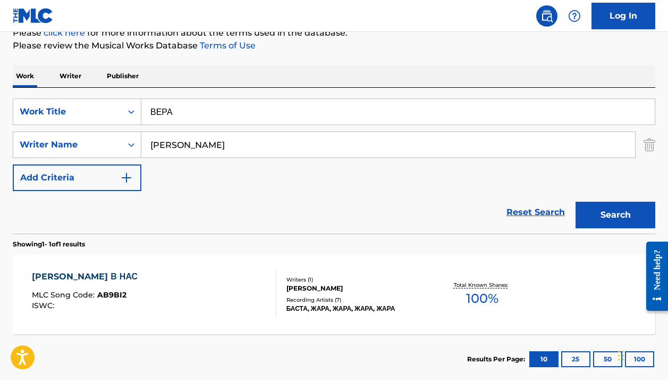
click at [180, 107] on input "ВЕРА" at bounding box center [397, 112] width 513 height 26
click at [110, 114] on div "Work Title" at bounding box center [68, 111] width 96 height 13
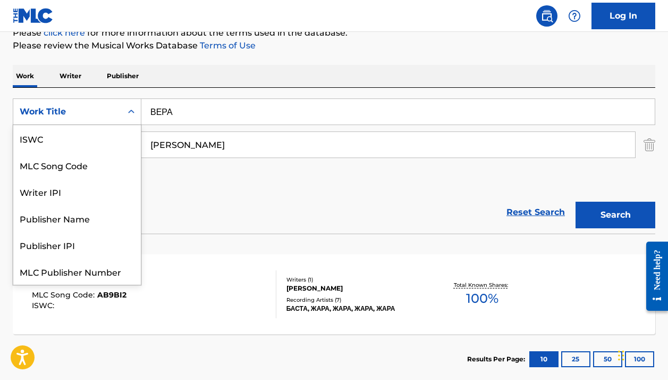
scroll to position [27, 0]
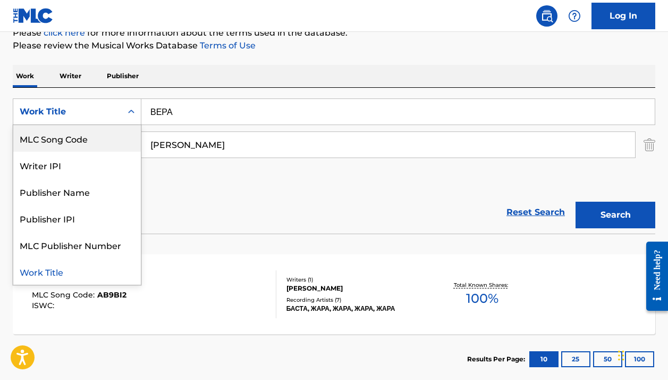
click at [98, 147] on div "MLC Song Code" at bounding box center [77, 138] width 128 height 27
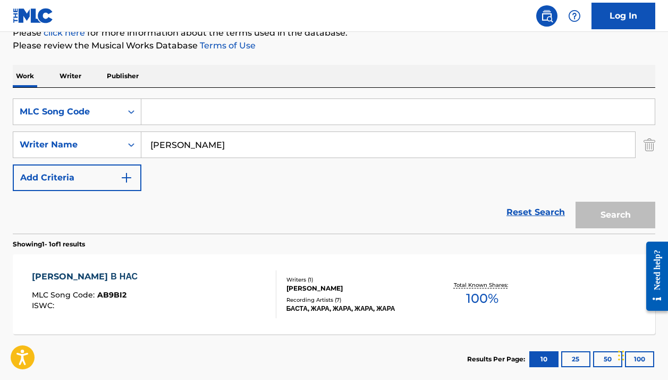
click at [197, 104] on input "Search Form" at bounding box center [397, 112] width 513 height 26
paste input "T23750"
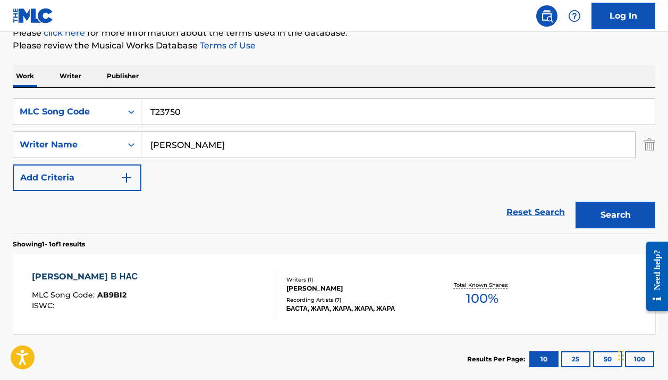
type input "T23750"
click at [182, 138] on input "[PERSON_NAME]" at bounding box center [388, 145] width 494 height 26
click at [616, 215] on button "Search" at bounding box center [616, 214] width 80 height 27
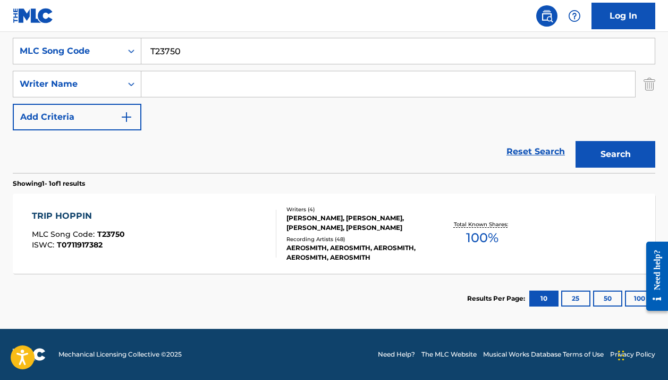
scroll to position [199, 0]
click at [353, 247] on div "AEROSMITH, AEROSMITH, AEROSMITH, AEROSMITH, AEROSMITH" at bounding box center [358, 252] width 142 height 19
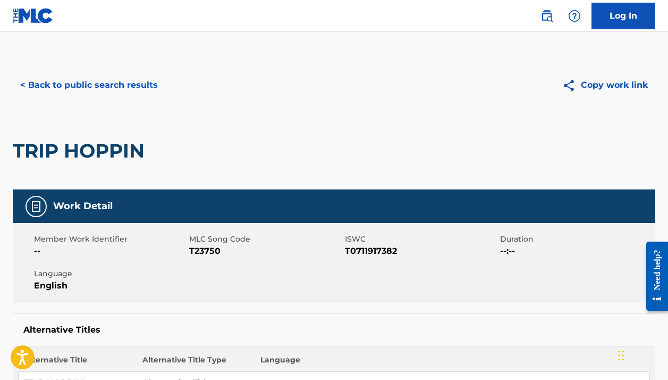
scroll to position [-1, 0]
click at [112, 146] on h2 "TRIP HOPPIN" at bounding box center [81, 151] width 137 height 24
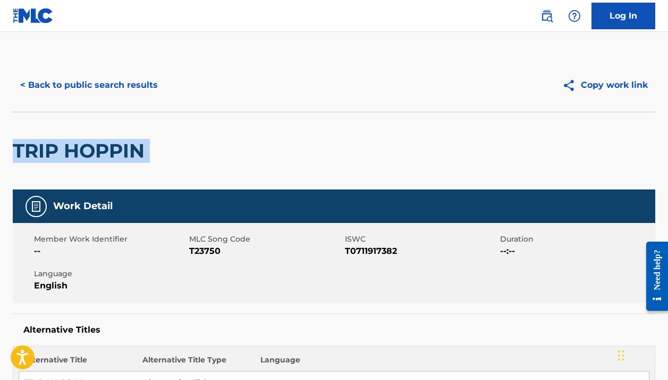
click at [112, 146] on h2 "TRIP HOPPIN" at bounding box center [81, 151] width 137 height 24
copy div "TRIP HOPPIN"
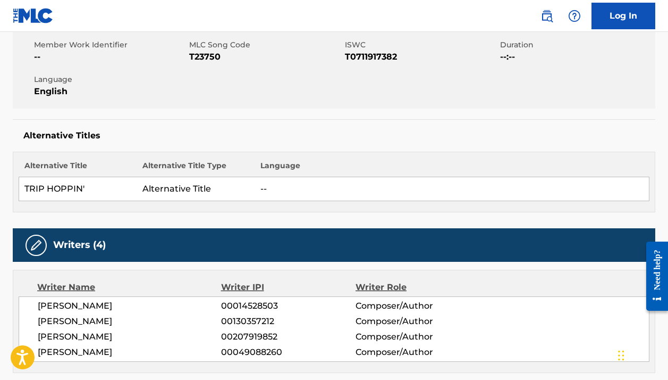
scroll to position [222, 0]
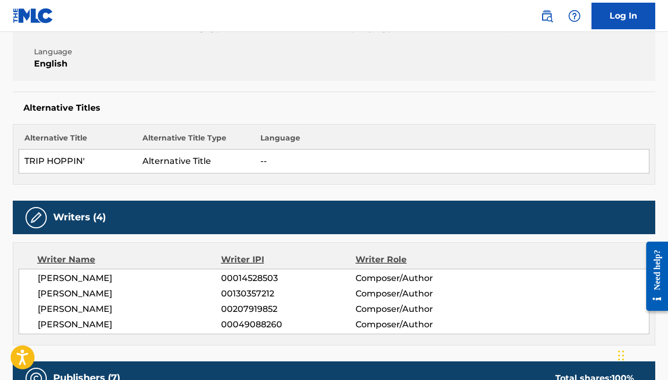
click at [84, 291] on span "[PERSON_NAME]" at bounding box center [129, 293] width 183 height 13
copy div "[PERSON_NAME]"
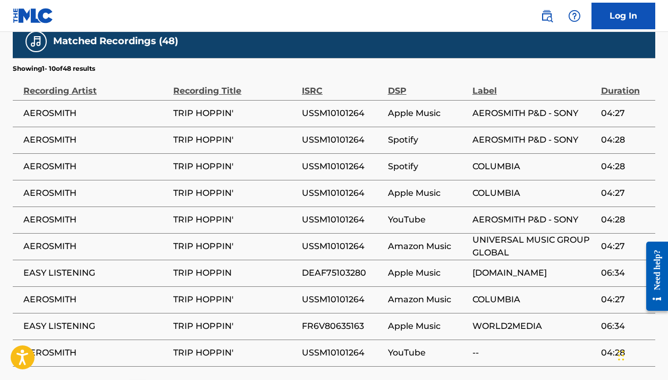
scroll to position [1837, 0]
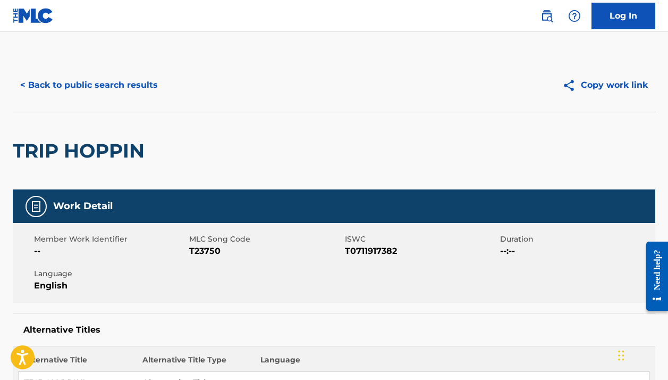
click at [108, 82] on button "< Back to public search results" at bounding box center [89, 85] width 153 height 27
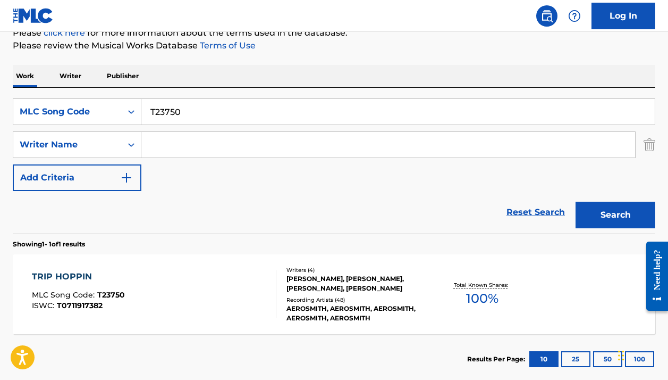
click at [180, 113] on input "T23750" at bounding box center [397, 112] width 513 height 26
paste input "[PERSON_NAME]"
type input "[PERSON_NAME]"
click at [118, 110] on div "MLC Song Code" at bounding box center [67, 112] width 108 height 20
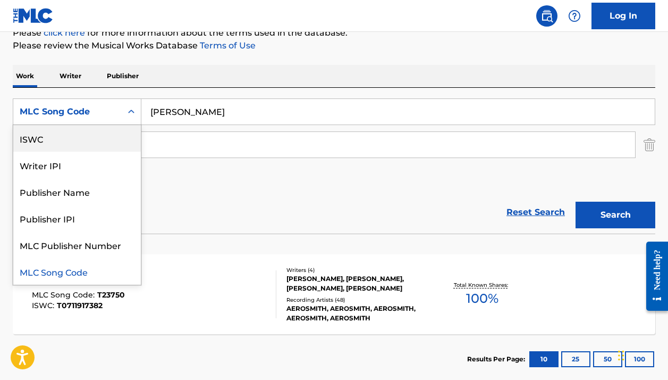
scroll to position [0, 0]
click at [103, 136] on div "Work Title" at bounding box center [77, 138] width 128 height 27
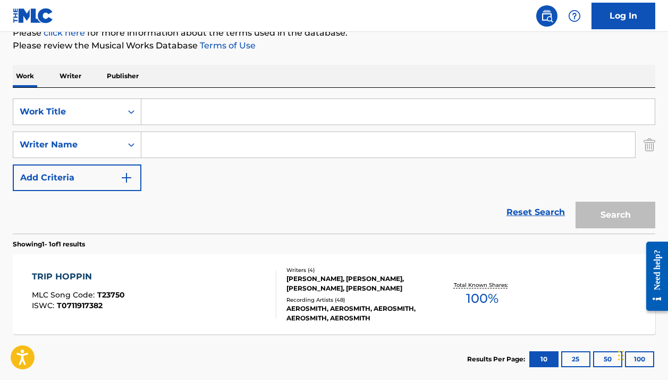
click at [328, 110] on input "Search Form" at bounding box center [397, 112] width 513 height 26
paste input "[PERSON_NAME]"
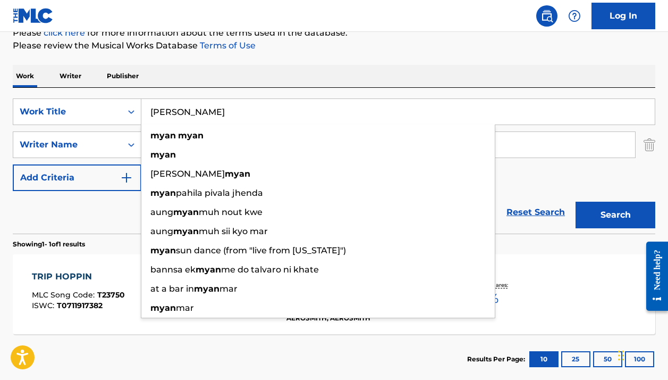
click at [471, 45] on p "Please review the Musical Works Database Terms of Use" at bounding box center [334, 45] width 643 height 13
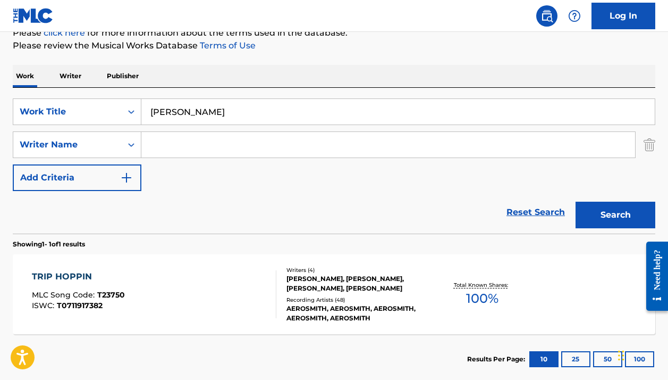
scroll to position [149, 0]
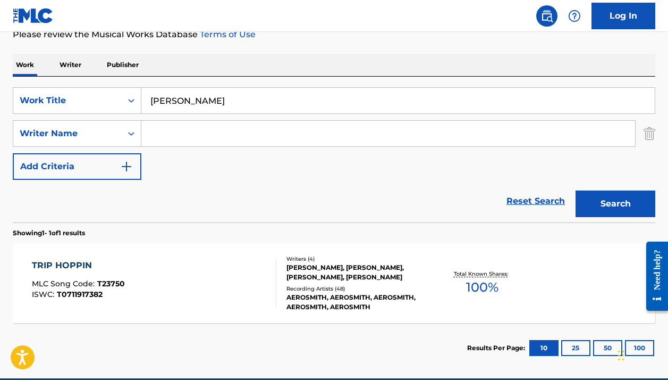
click at [272, 105] on input "[PERSON_NAME]" at bounding box center [397, 101] width 513 height 26
click at [616, 204] on button "Search" at bounding box center [616, 203] width 80 height 27
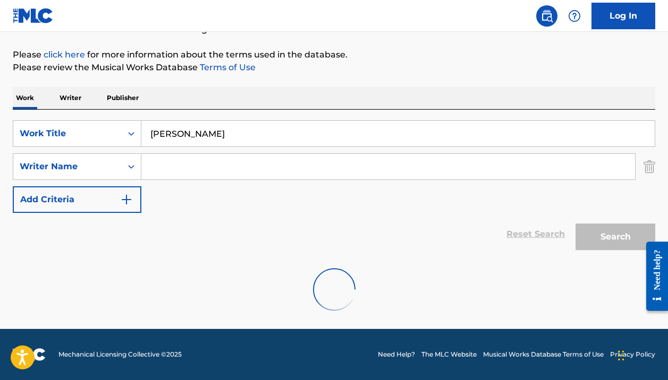
scroll to position [116, 0]
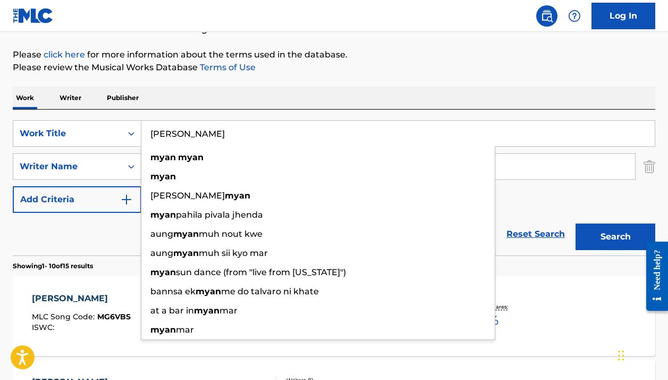
click at [446, 24] on nav "Log In" at bounding box center [334, 16] width 668 height 32
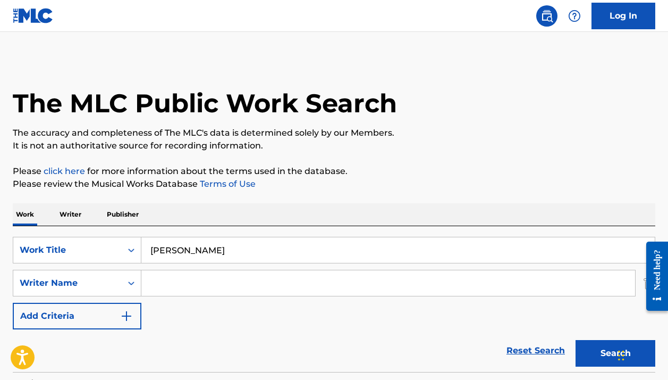
scroll to position [-1, 0]
click at [194, 248] on input "[PERSON_NAME]" at bounding box center [397, 250] width 513 height 26
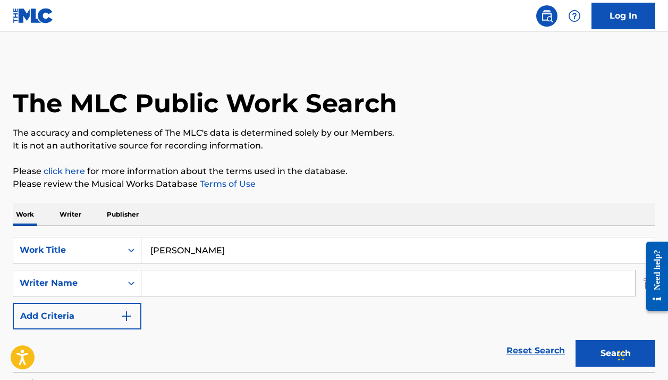
paste input "The Tide"
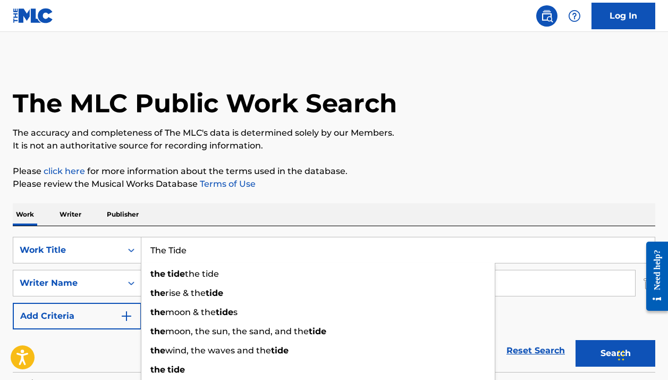
type input "The Tide"
click at [318, 186] on p "Please review the Musical Works Database Terms of Use" at bounding box center [334, 184] width 643 height 13
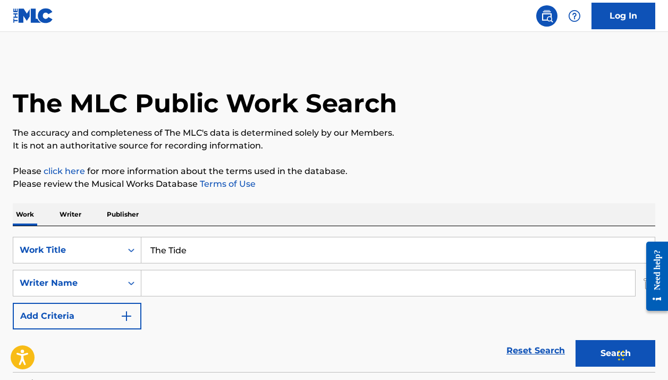
click at [215, 276] on input "Search Form" at bounding box center [388, 283] width 494 height 26
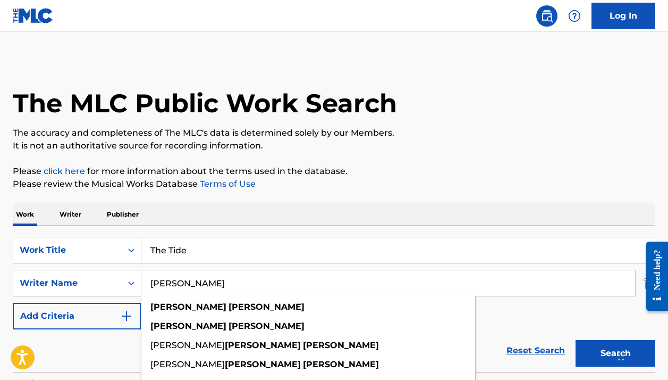
type input "[PERSON_NAME]"
click at [362, 217] on div "Work Writer Publisher" at bounding box center [334, 214] width 643 height 22
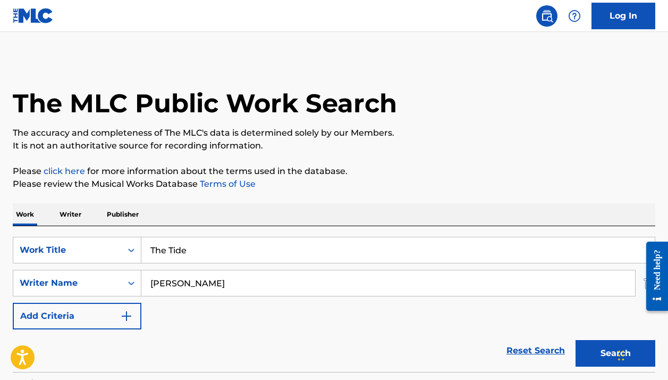
click at [590, 351] on button "Search" at bounding box center [616, 353] width 80 height 27
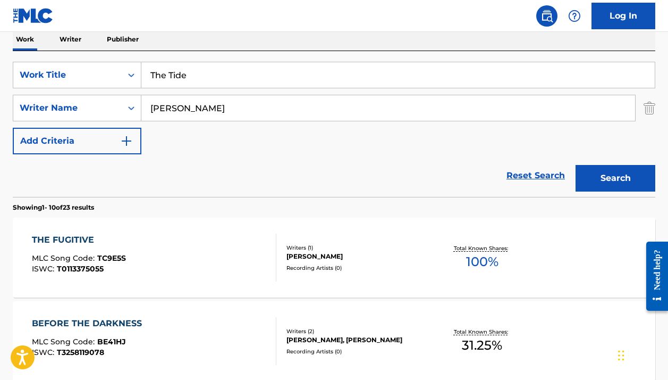
scroll to position [187, 0]
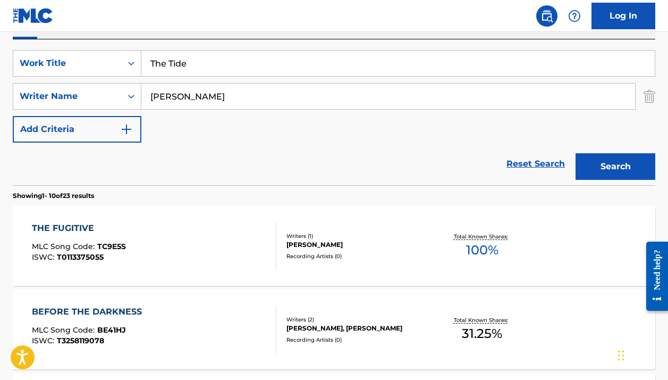
click at [604, 171] on button "Search" at bounding box center [616, 166] width 80 height 27
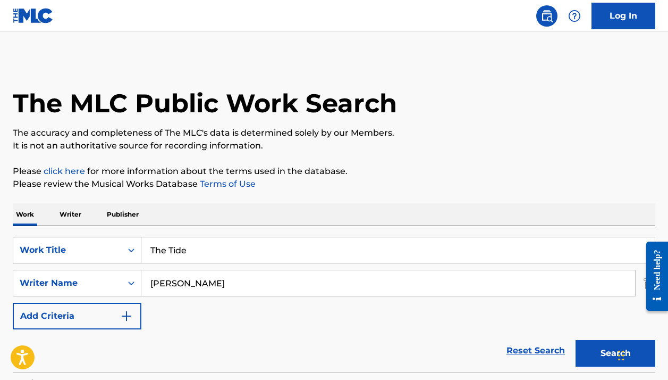
scroll to position [0, 0]
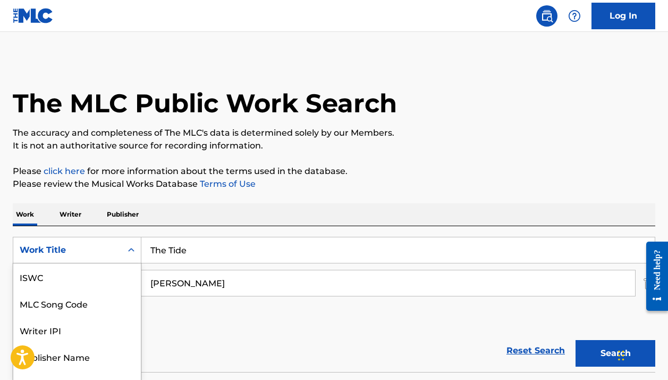
click at [117, 240] on div "Work Title selected, 7 of 7. 7 results available. Use Up and Down to choose opt…" at bounding box center [77, 250] width 129 height 27
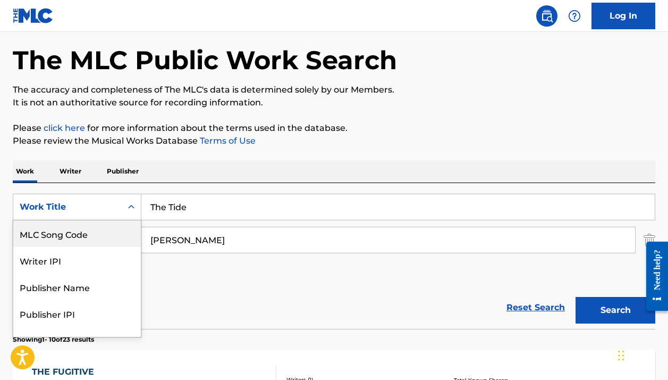
scroll to position [44, 0]
click at [92, 232] on div "MLC Song Code" at bounding box center [77, 233] width 128 height 27
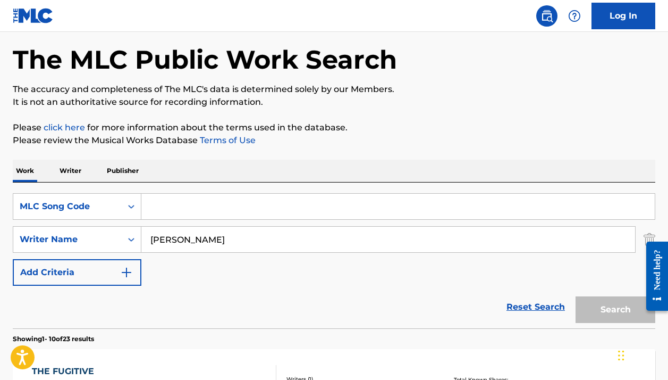
click at [163, 213] on input "Search Form" at bounding box center [397, 206] width 513 height 26
paste input "T69924"
type input "T69924"
click at [178, 243] on input "[PERSON_NAME]" at bounding box center [388, 239] width 494 height 26
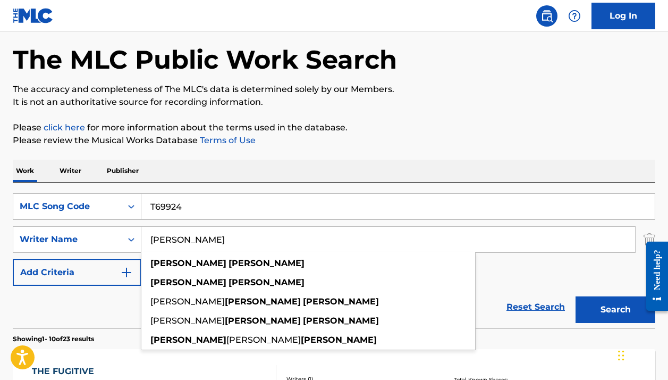
click at [178, 243] on input "[PERSON_NAME]" at bounding box center [388, 239] width 494 height 26
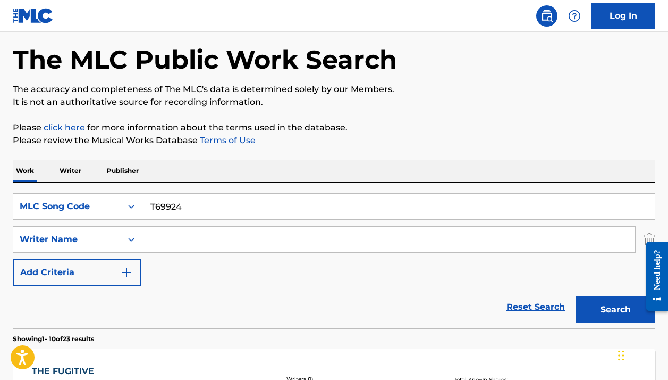
click at [616, 309] on button "Search" at bounding box center [616, 309] width 80 height 27
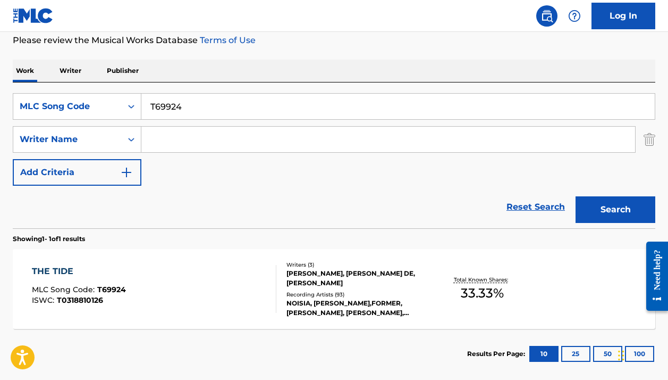
scroll to position [146, 0]
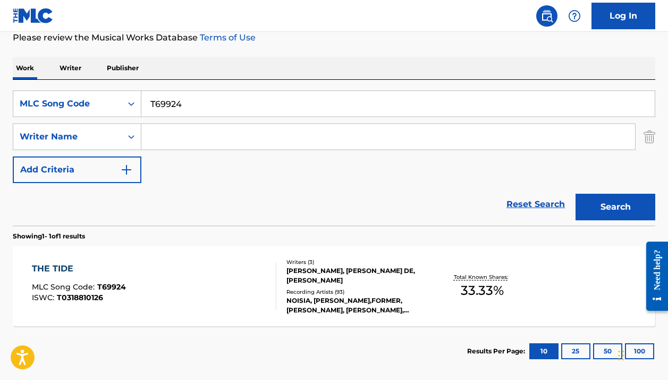
click at [338, 302] on div "NOISIA, [PERSON_NAME],FORMER, [PERSON_NAME], [PERSON_NAME], [PERSON_NAME],[PERS…" at bounding box center [358, 305] width 142 height 19
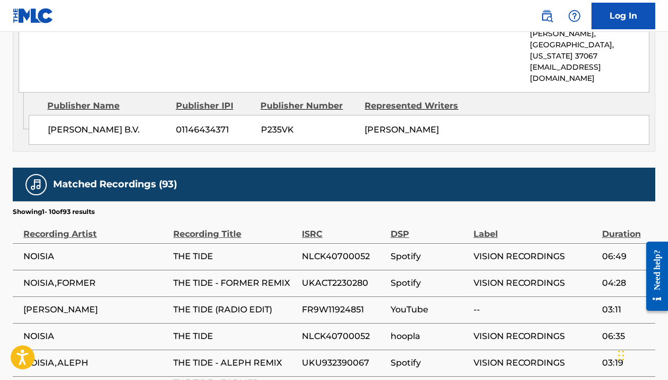
scroll to position [602, 0]
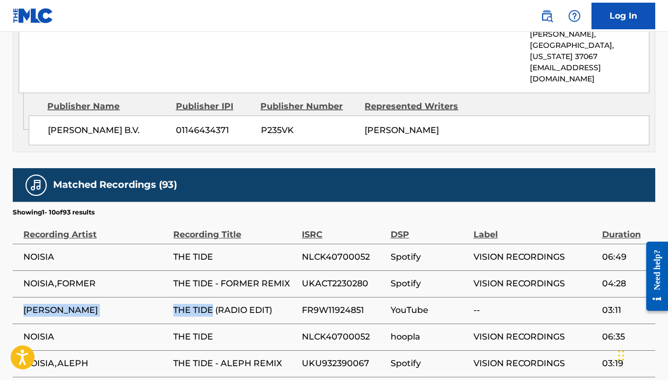
drag, startPoint x: 215, startPoint y: 297, endPoint x: 23, endPoint y: 295, distance: 191.9
click at [23, 297] on tr "[PERSON_NAME] THE TIDE (RADIO EDIT) FR9W11924851 YouTube -- 03:11" at bounding box center [334, 310] width 643 height 27
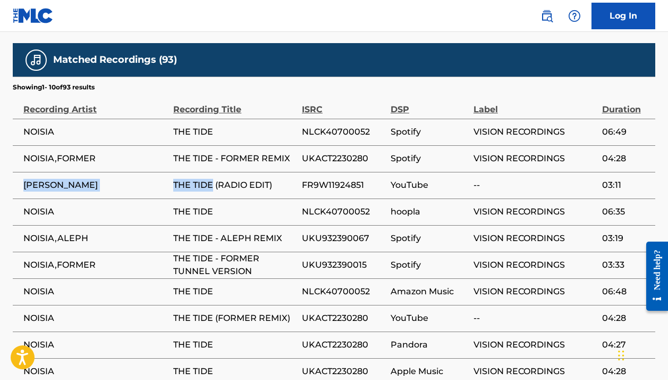
scroll to position [796, 1]
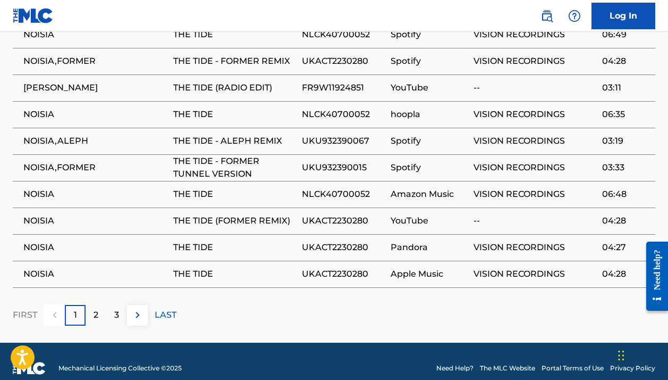
click at [165, 308] on p "LAST" at bounding box center [166, 314] width 22 height 13
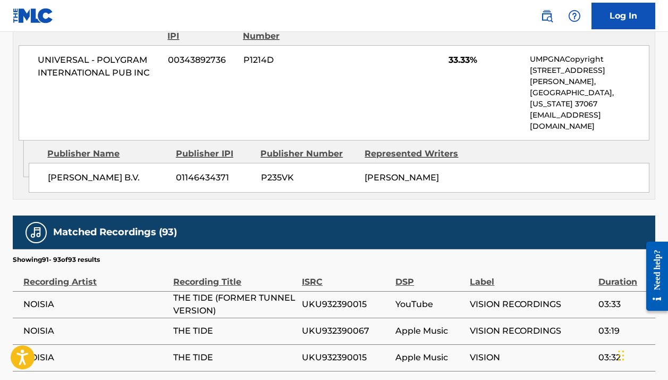
scroll to position [632, 0]
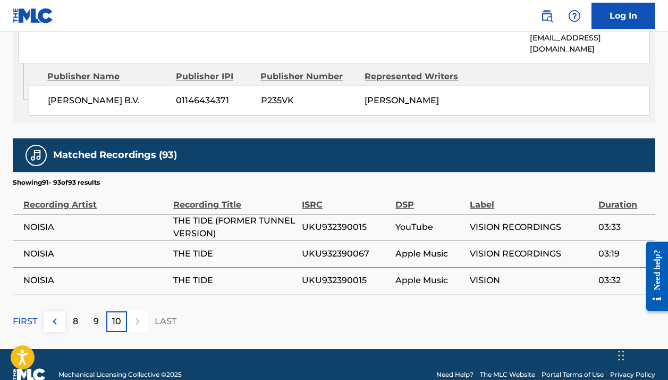
click at [29, 315] on p "FIRST" at bounding box center [25, 321] width 24 height 13
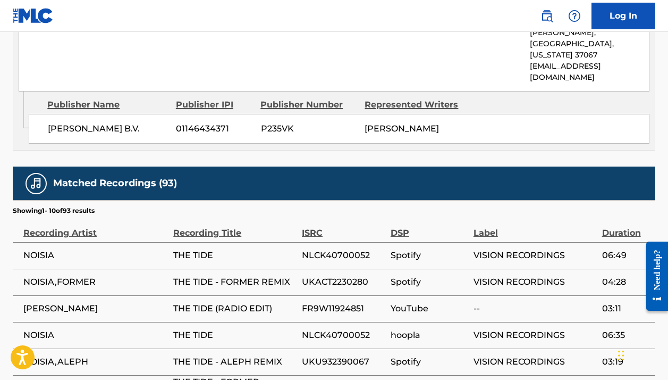
scroll to position [617, 0]
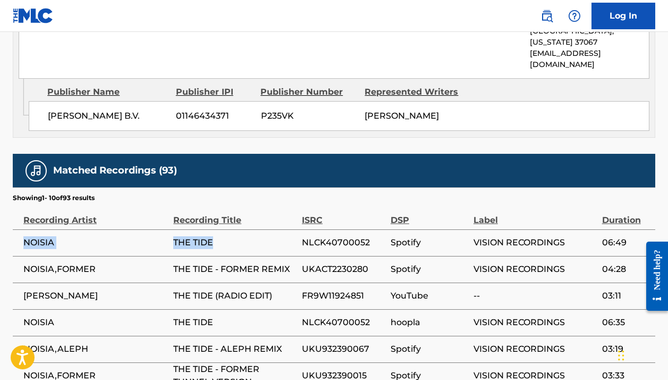
drag, startPoint x: 23, startPoint y: 225, endPoint x: 223, endPoint y: 226, distance: 199.9
click at [223, 229] on tr "NOISIA THE TIDE NLCK40700052 Spotify VISION RECORDINGS 06:49" at bounding box center [334, 242] width 643 height 27
copy tr "NOISIA THE TIDE"
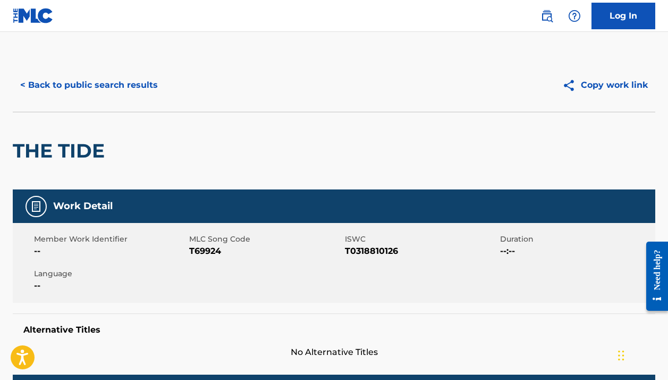
scroll to position [0, 0]
click at [122, 87] on button "< Back to public search results" at bounding box center [89, 85] width 153 height 27
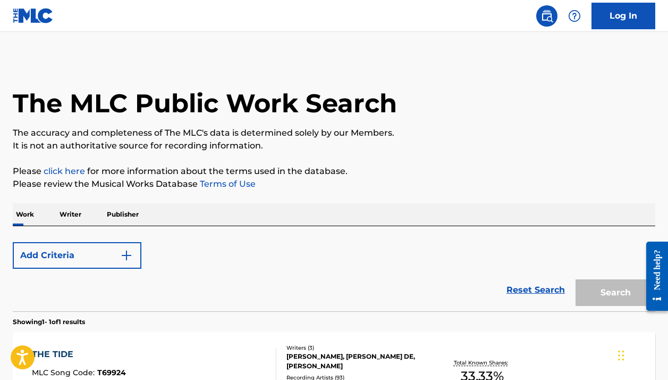
scroll to position [138, 0]
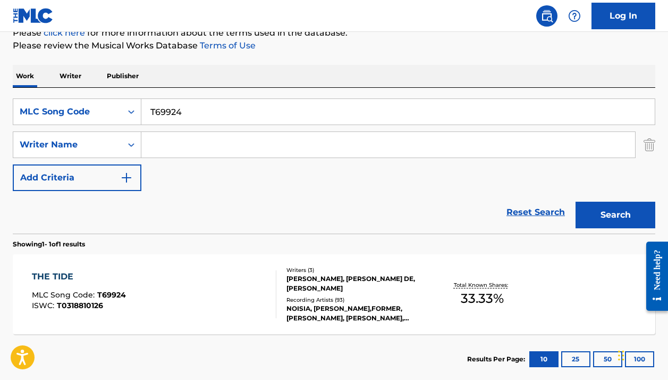
click at [171, 106] on input "T69924" at bounding box center [397, 112] width 513 height 26
paste input "H2285W"
type input "H2285W"
click at [616, 215] on button "Search" at bounding box center [616, 214] width 80 height 27
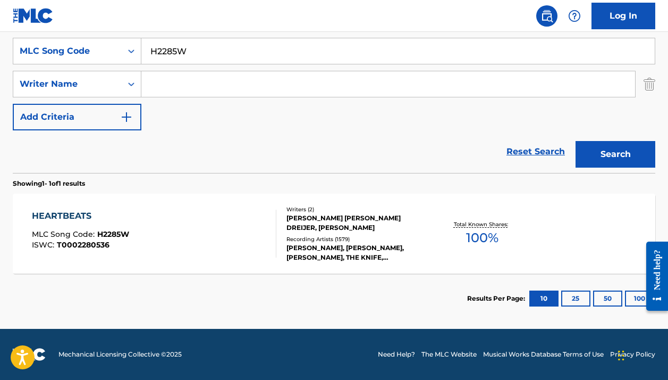
scroll to position [199, 0]
click at [208, 237] on div "HEARTBEATS MLC Song Code : H2285W ISWC : T0002280536" at bounding box center [154, 233] width 244 height 48
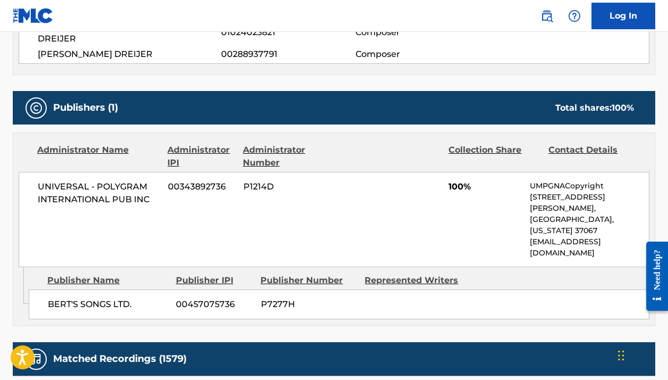
scroll to position [318, 0]
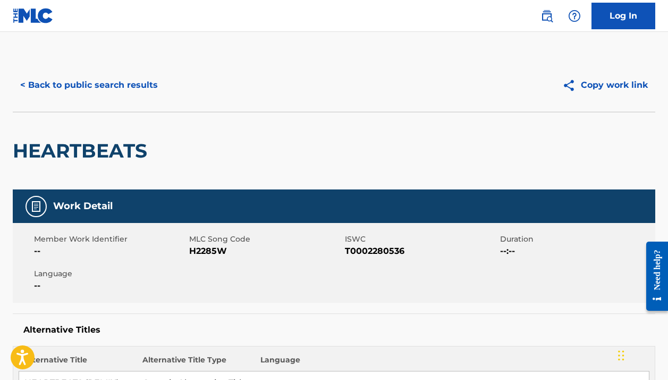
click at [102, 85] on button "< Back to public search results" at bounding box center [89, 85] width 153 height 27
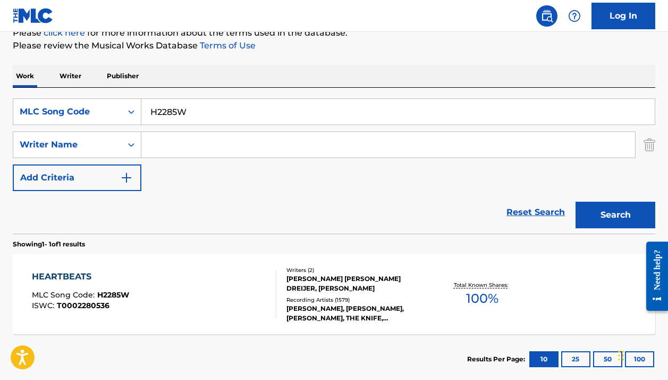
click at [170, 103] on input "H2285W" at bounding box center [397, 112] width 513 height 26
paste input "RA8AWS"
click at [616, 215] on button "Search" at bounding box center [616, 214] width 80 height 27
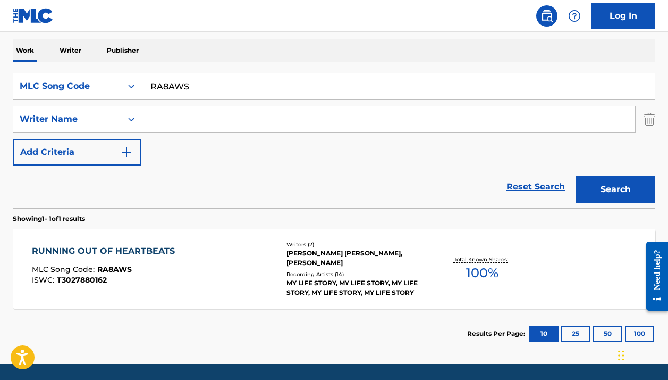
scroll to position [175, 0]
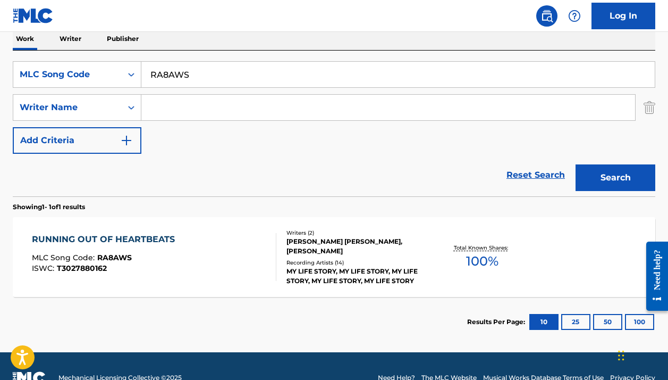
click at [258, 74] on input "RA8AWS" at bounding box center [397, 75] width 513 height 26
paste input "S67GE4"
type input "S67GE4"
click at [616, 178] on button "Search" at bounding box center [616, 177] width 80 height 27
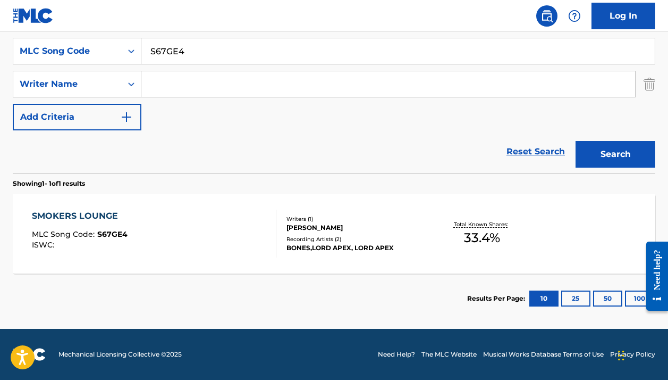
scroll to position [199, 0]
click at [241, 226] on div "SMOKERS LOUNGE MLC Song Code : S67GE4 ISWC :" at bounding box center [154, 233] width 244 height 48
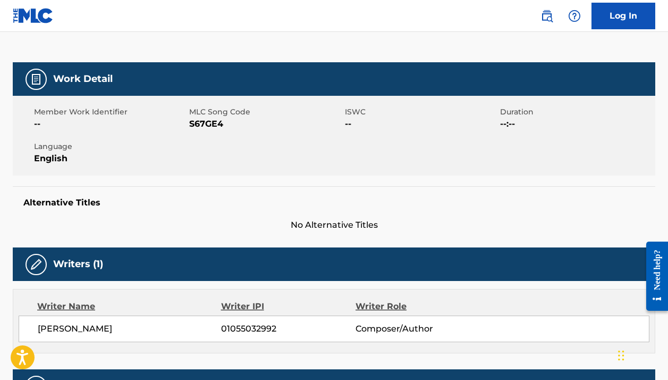
scroll to position [329, 0]
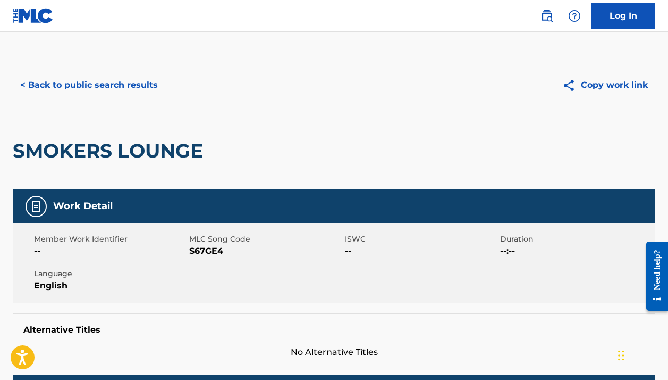
click at [139, 79] on button "< Back to public search results" at bounding box center [89, 85] width 153 height 27
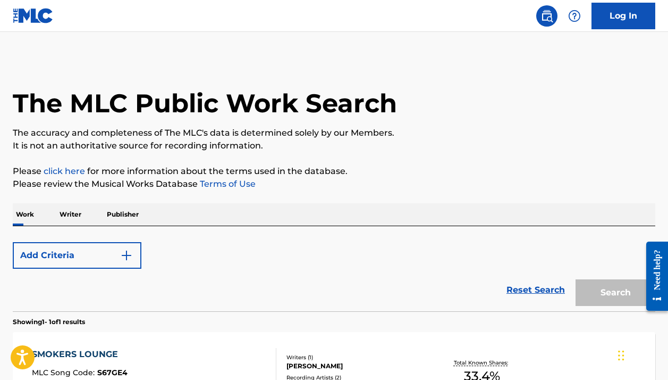
scroll to position [138, 0]
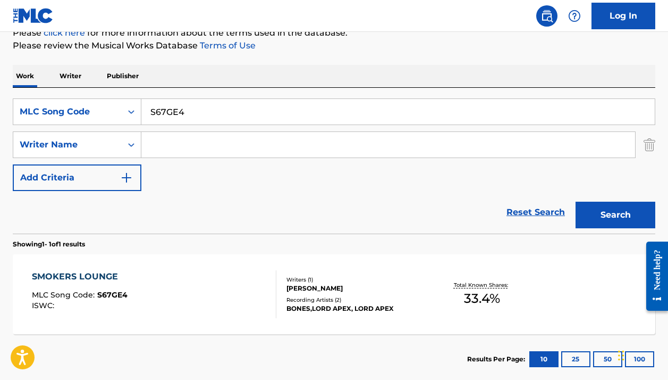
click at [207, 111] on input "S67GE4" at bounding box center [397, 112] width 513 height 26
click at [207, 110] on input "S67GE4" at bounding box center [397, 112] width 513 height 26
paste input "TW20VW"
type input "TW20VW"
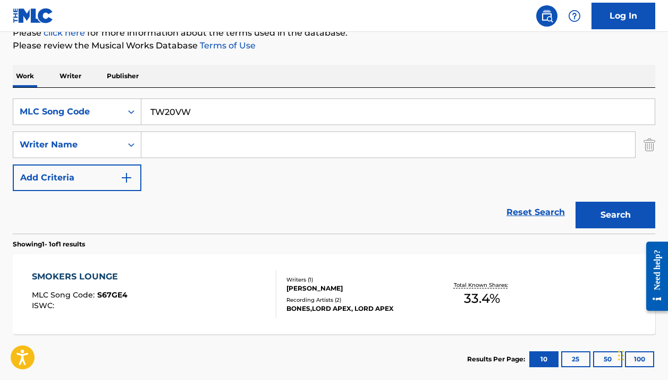
click at [616, 215] on button "Search" at bounding box center [616, 214] width 80 height 27
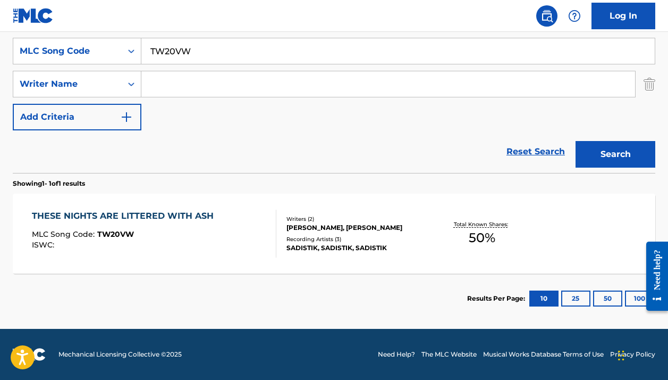
scroll to position [199, 0]
click at [275, 245] on div at bounding box center [271, 233] width 9 height 48
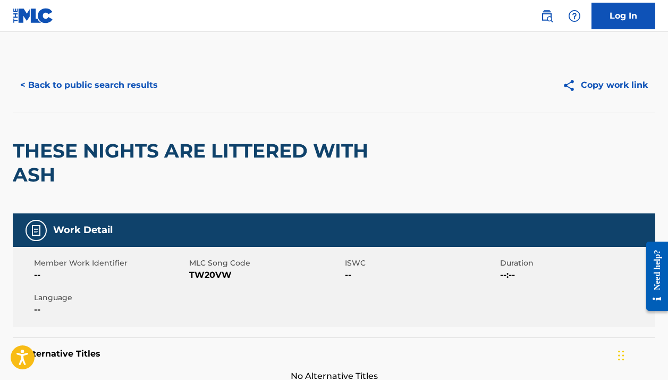
click at [72, 156] on h2 "THESE NIGHTS ARE LITTERED WITH ASH" at bounding box center [205, 163] width 385 height 48
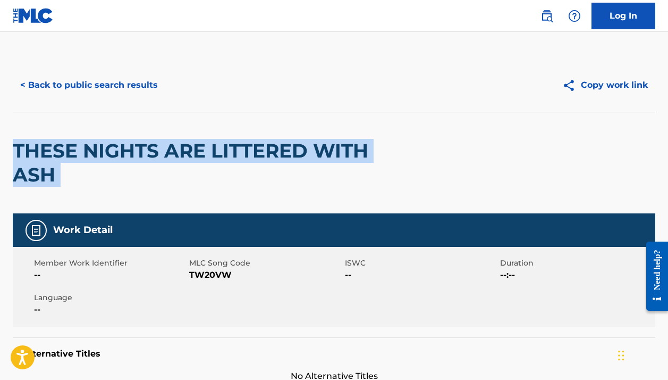
click at [72, 156] on h2 "THESE NIGHTS ARE LITTERED WITH ASH" at bounding box center [205, 163] width 385 height 48
copy div "THESE NIGHTS ARE LITTERED WITH ASH"
click at [93, 76] on button "< Back to public search results" at bounding box center [89, 85] width 153 height 27
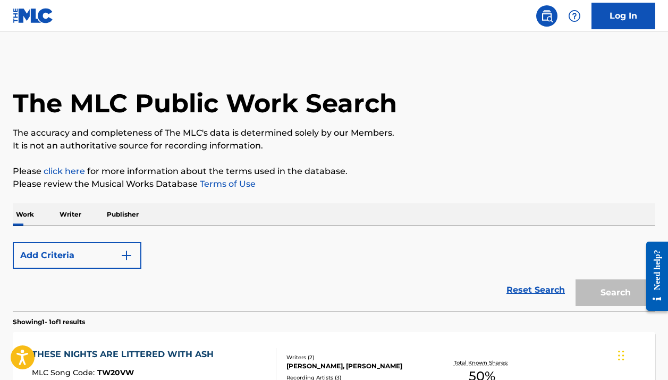
scroll to position [138, 0]
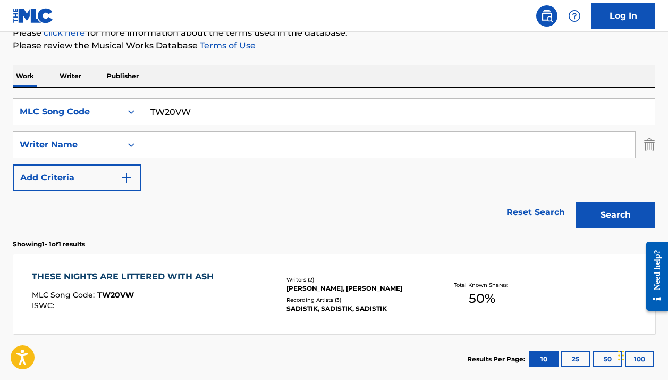
click at [193, 107] on input "TW20VW" at bounding box center [397, 112] width 513 height 26
click at [193, 108] on input "TW20VW" at bounding box center [397, 112] width 513 height 26
paste input "DB2GWY"
click at [616, 215] on button "Search" at bounding box center [616, 214] width 80 height 27
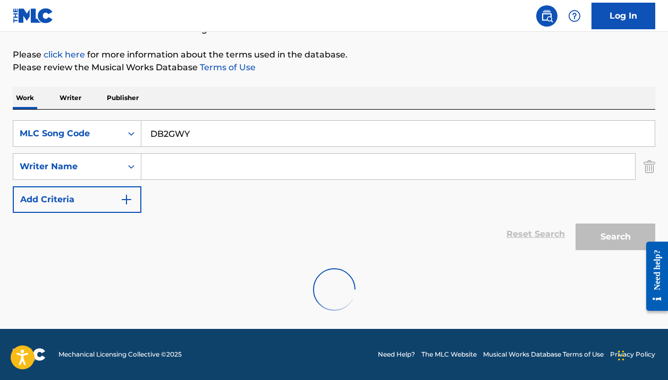
scroll to position [116, 0]
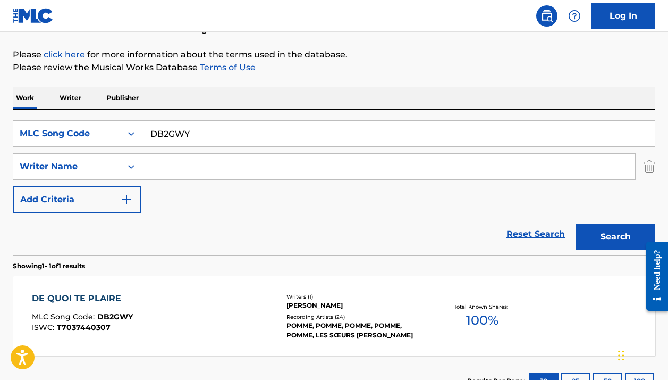
click at [294, 127] on input "DB2GWY" at bounding box center [397, 134] width 513 height 26
click at [293, 128] on input "DB2GWY" at bounding box center [397, 134] width 513 height 26
paste input "ND5Q2D"
type input "ND5Q2D"
click at [616, 237] on button "Search" at bounding box center [616, 236] width 80 height 27
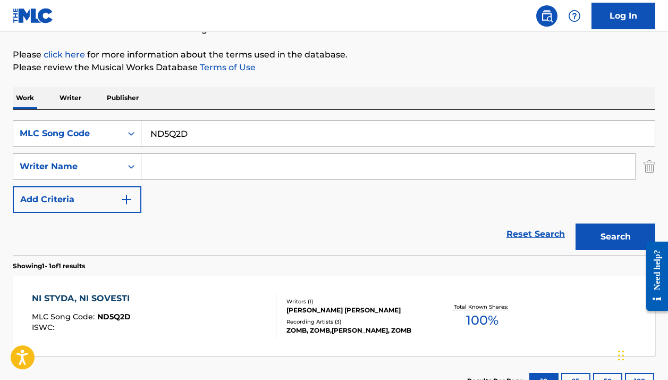
scroll to position [180, 0]
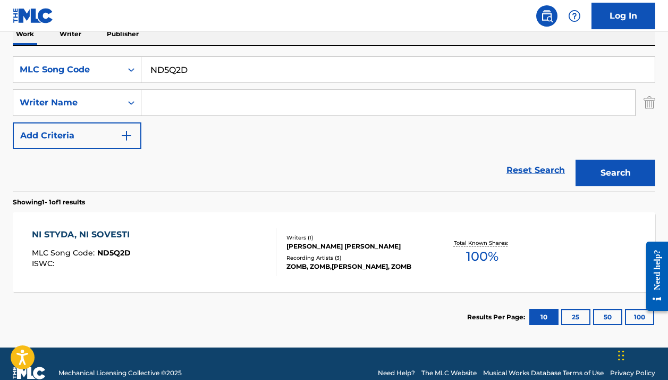
click at [311, 234] on div "Writers ( 1 )" at bounding box center [358, 237] width 142 height 8
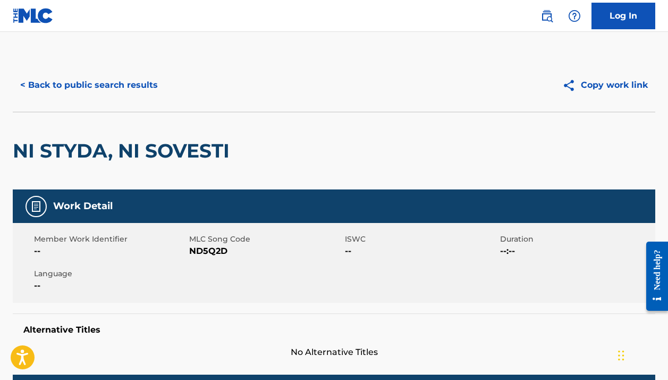
click at [131, 151] on h2 "NI STYDA, NI SOVESTI" at bounding box center [124, 151] width 222 height 24
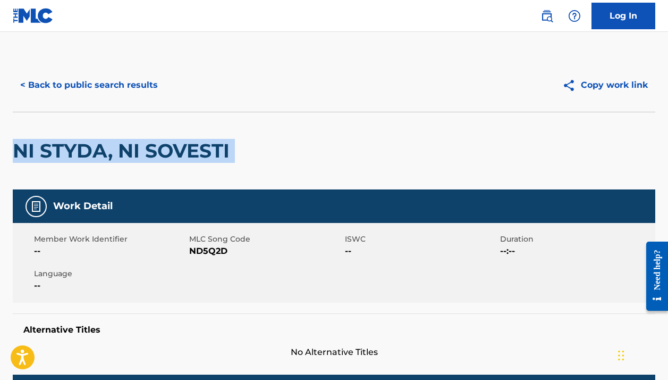
click at [131, 151] on h2 "NI STYDA, NI SOVESTI" at bounding box center [124, 151] width 222 height 24
copy div "NI STYDA, NI SOVESTI"
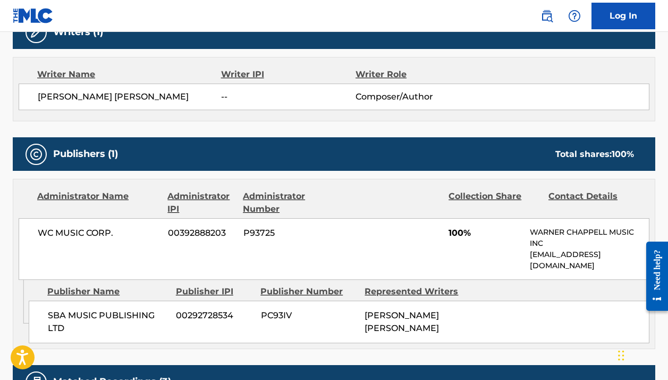
scroll to position [353, 0]
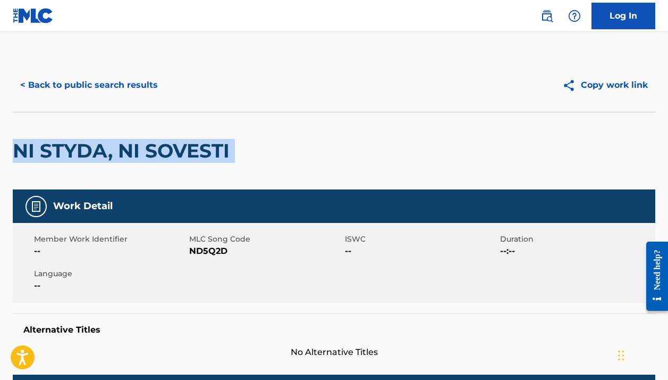
click at [132, 89] on button "< Back to public search results" at bounding box center [89, 85] width 153 height 27
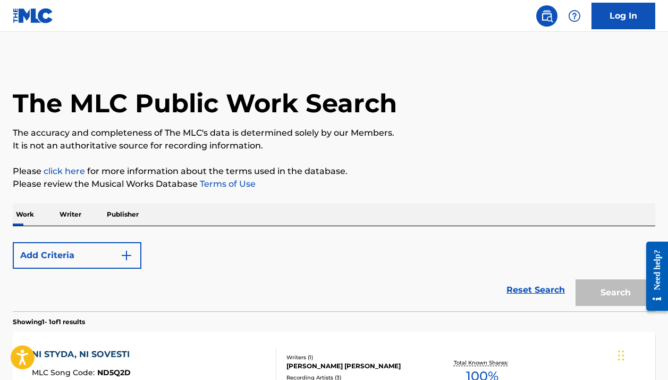
scroll to position [138, 0]
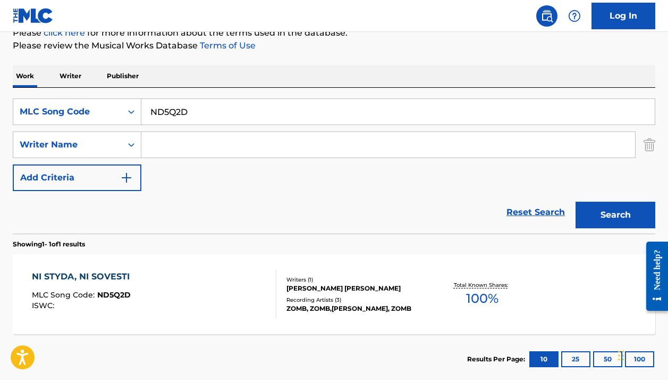
click at [221, 107] on input "ND5Q2D" at bounding box center [397, 112] width 513 height 26
paste input "AVDZY3"
type input "AVDZY3"
click at [616, 215] on button "Search" at bounding box center [616, 214] width 80 height 27
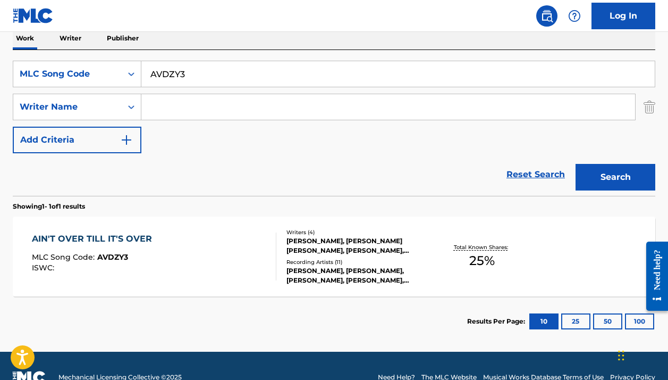
scroll to position [180, 0]
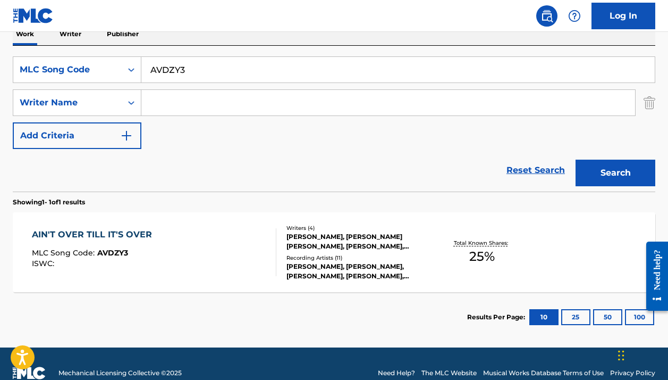
click at [268, 268] on div at bounding box center [271, 252] width 9 height 48
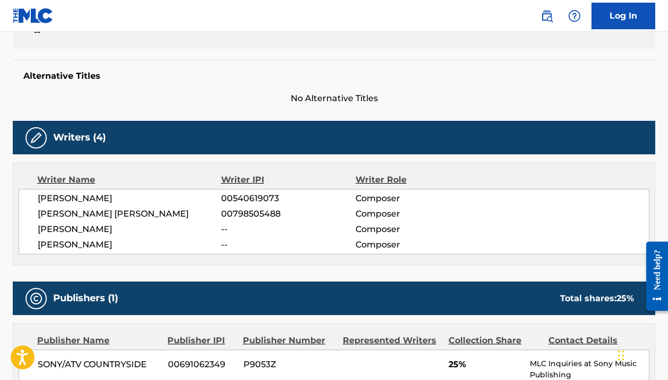
scroll to position [261, 1]
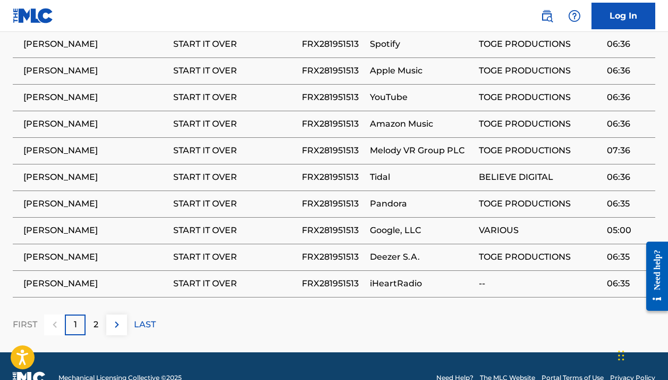
click at [145, 318] on p "LAST" at bounding box center [145, 324] width 22 height 13
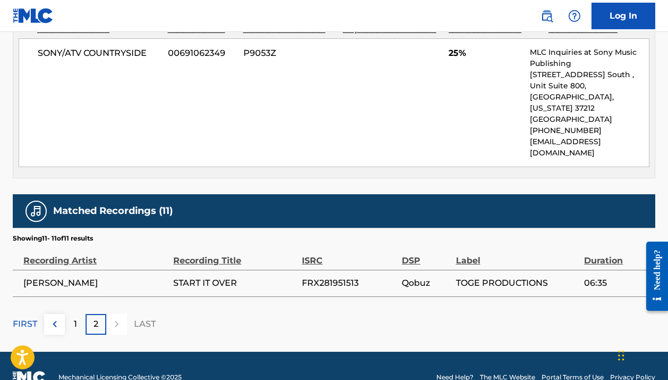
scroll to position [564, 0]
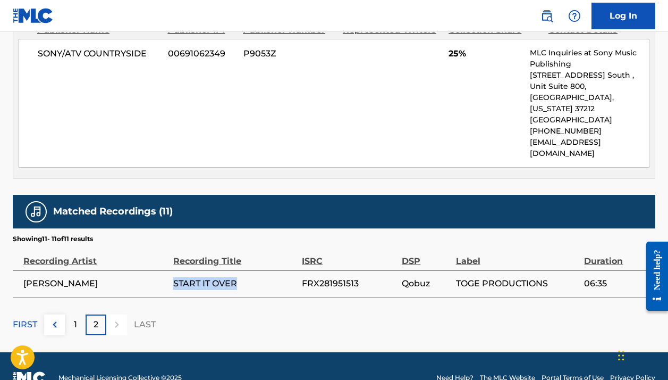
drag, startPoint x: 171, startPoint y: 257, endPoint x: 264, endPoint y: 257, distance: 93.6
click at [264, 270] on tr "[PERSON_NAME] START IT OVER FRX281951513 Qobuz TOGE PRODUCTIONS 06:35" at bounding box center [334, 283] width 643 height 27
copy tr "START IT OVER"
click at [96, 277] on span "[PERSON_NAME]" at bounding box center [95, 283] width 145 height 13
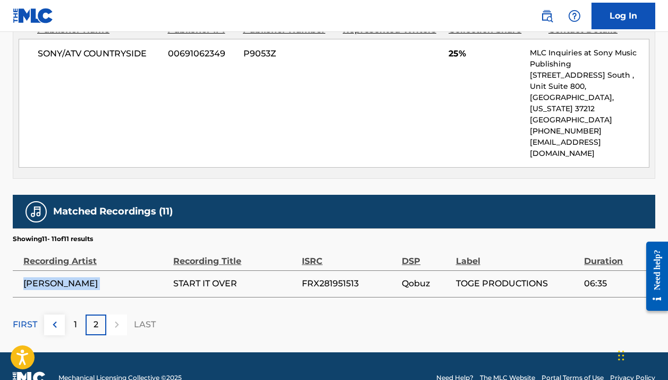
click at [96, 277] on span "[PERSON_NAME]" at bounding box center [95, 283] width 145 height 13
copy div "[PERSON_NAME]"
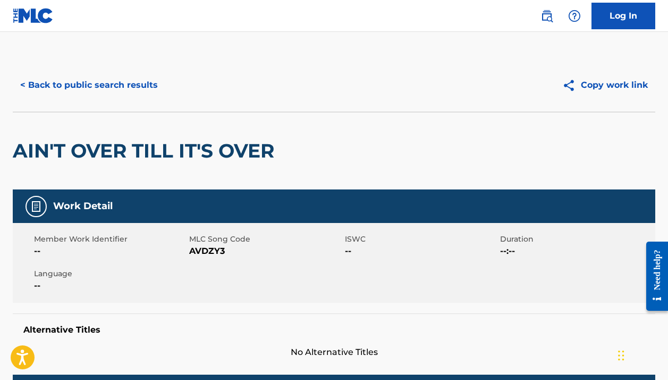
click at [121, 86] on button "< Back to public search results" at bounding box center [89, 85] width 153 height 27
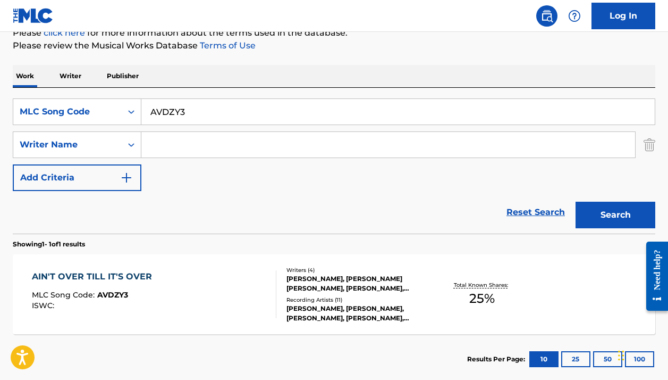
click at [191, 111] on input "AVDZY3" at bounding box center [397, 112] width 513 height 26
paste input "D73000"
type input "D73000"
click at [616, 215] on button "Search" at bounding box center [616, 214] width 80 height 27
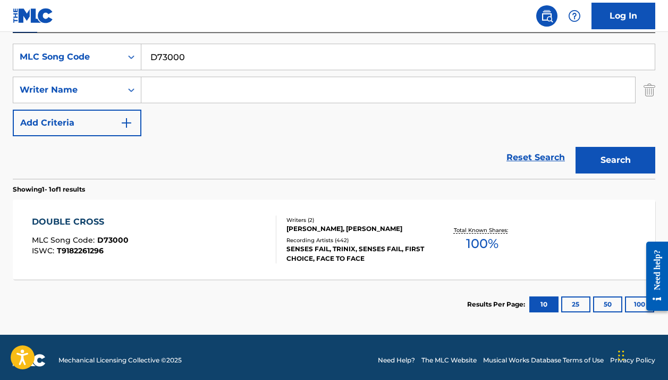
scroll to position [194, 0]
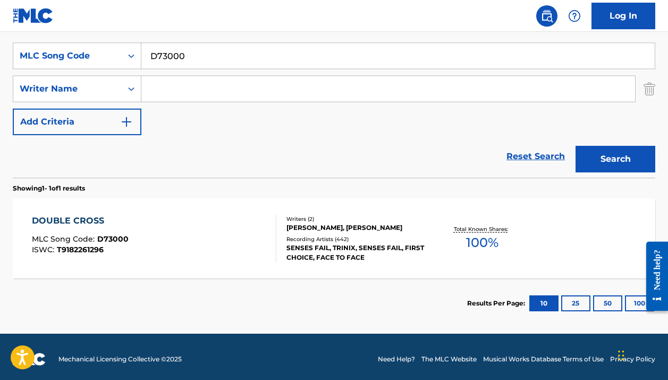
click at [260, 209] on div "DOUBLE CROSS MLC Song Code : D73000 ISWC : T9182261296 Writers ( 2 ) [PERSON_NA…" at bounding box center [334, 238] width 643 height 80
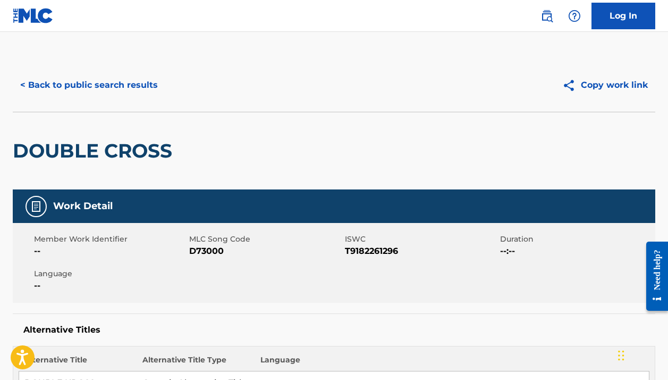
click at [128, 68] on div "< Back to public search results Copy work link" at bounding box center [334, 84] width 643 height 53
click at [114, 82] on button "< Back to public search results" at bounding box center [89, 85] width 153 height 27
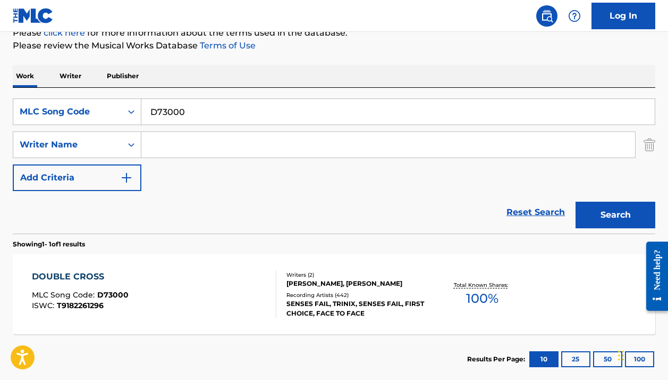
click at [221, 111] on input "D73000" at bounding box center [397, 112] width 513 height 26
paste input "WV8HAR"
click at [616, 215] on button "Search" at bounding box center [616, 214] width 80 height 27
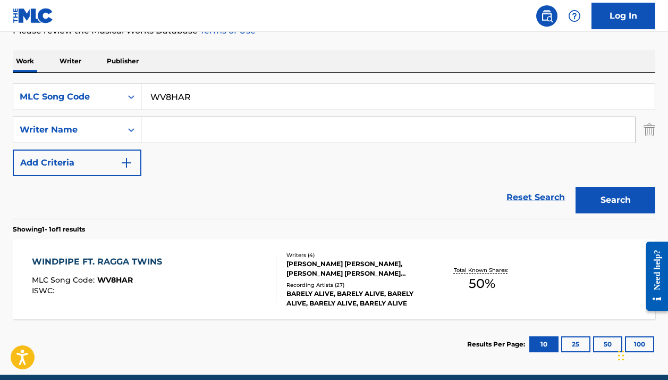
scroll to position [162, 0]
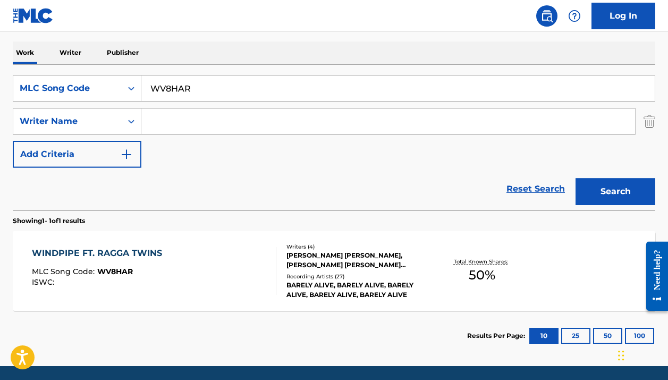
click at [213, 86] on input "WV8HAR" at bounding box center [397, 88] width 513 height 26
paste input "11341"
type input "W11341"
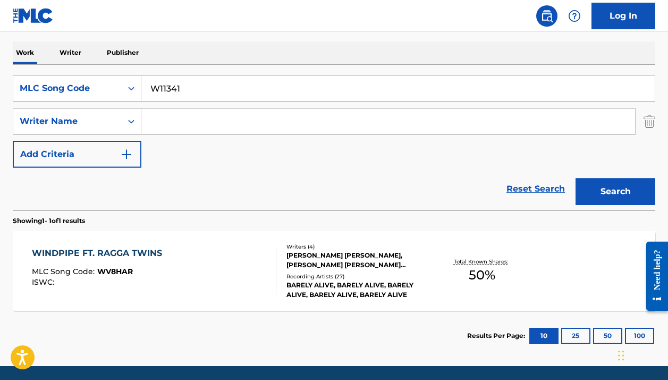
click at [616, 191] on button "Search" at bounding box center [616, 191] width 80 height 27
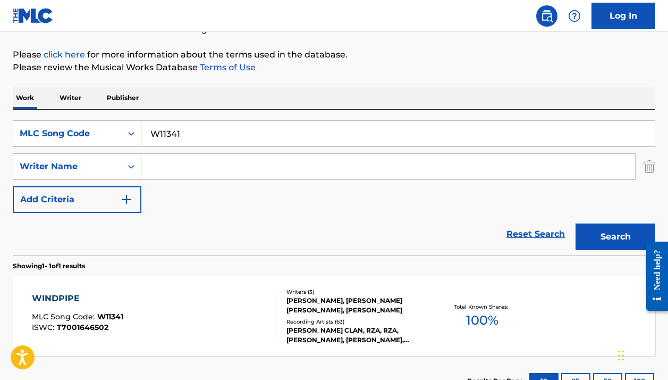
scroll to position [121, 0]
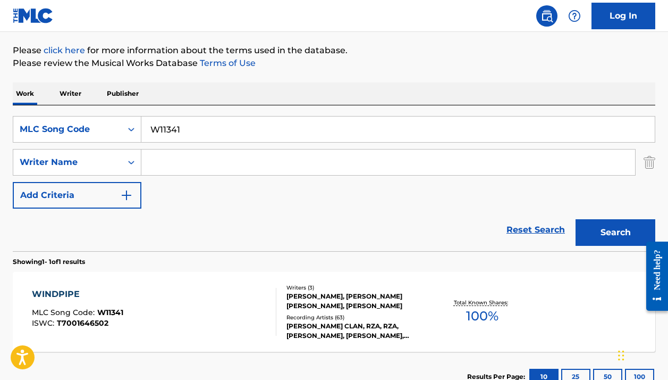
click at [273, 294] on div at bounding box center [271, 312] width 9 height 48
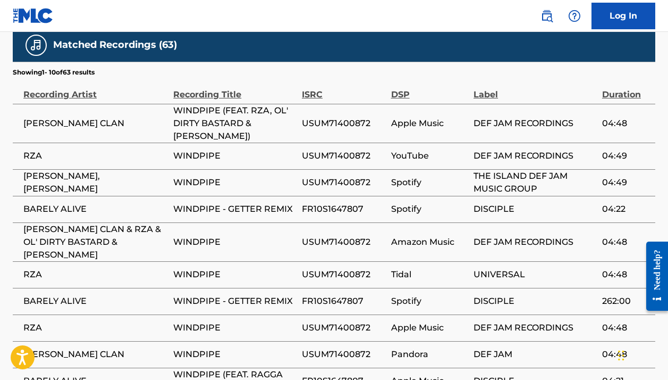
scroll to position [906, 0]
click at [373, 1] on nav "Log In" at bounding box center [334, 16] width 668 height 32
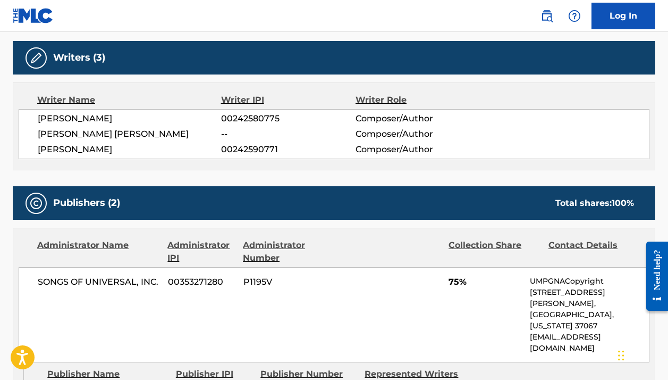
scroll to position [309, 0]
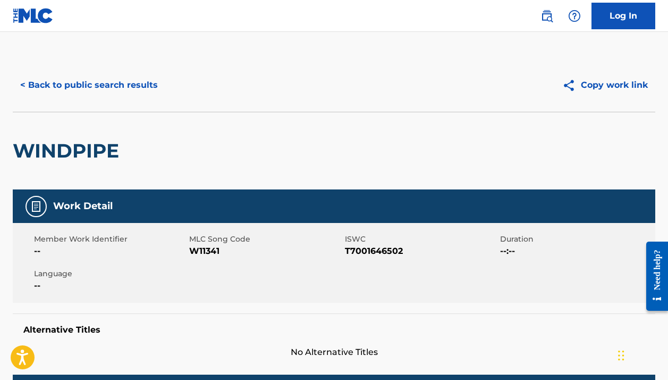
click at [134, 82] on button "< Back to public search results" at bounding box center [89, 85] width 153 height 27
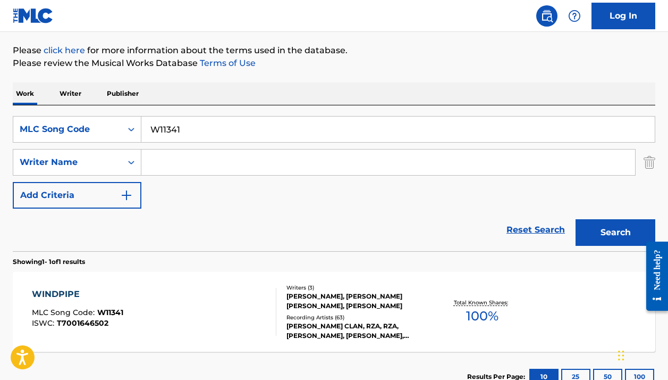
click at [211, 118] on input "W11341" at bounding box center [397, 129] width 513 height 26
paste input "S58100"
type input "S58100"
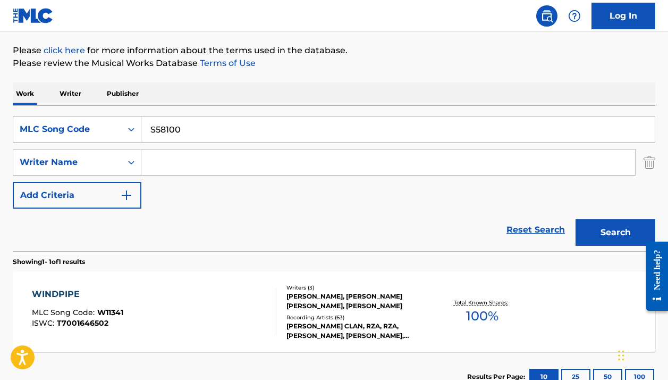
click at [616, 232] on button "Search" at bounding box center [616, 232] width 80 height 27
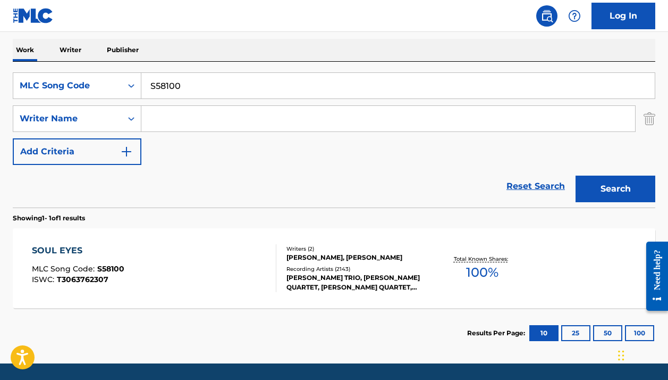
scroll to position [178, 0]
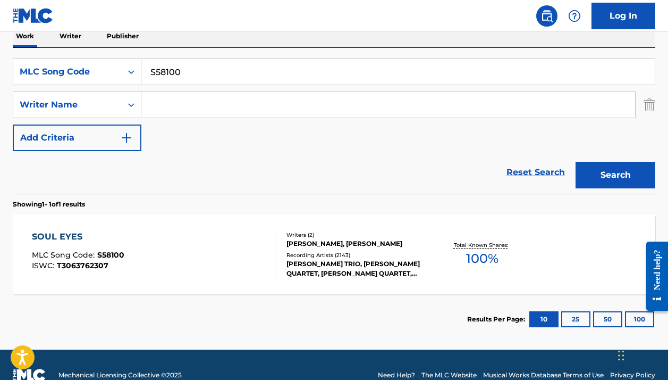
click at [306, 248] on div "[PERSON_NAME], [PERSON_NAME]" at bounding box center [358, 244] width 142 height 10
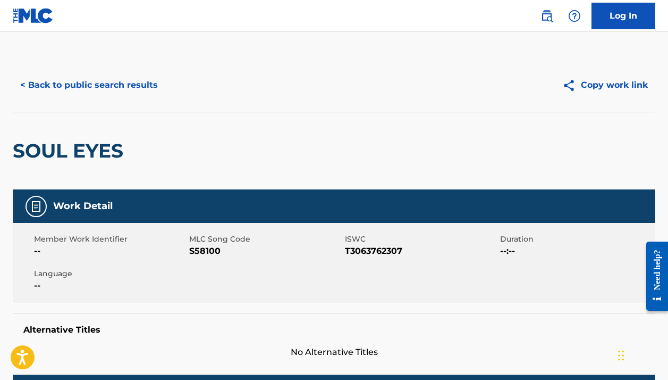
click at [146, 86] on button "< Back to public search results" at bounding box center [89, 85] width 153 height 27
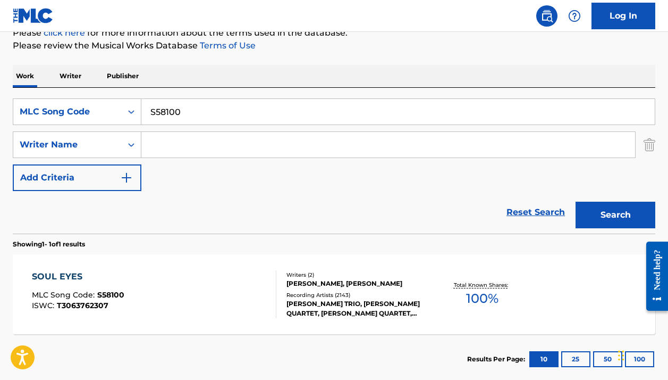
scroll to position [155, 0]
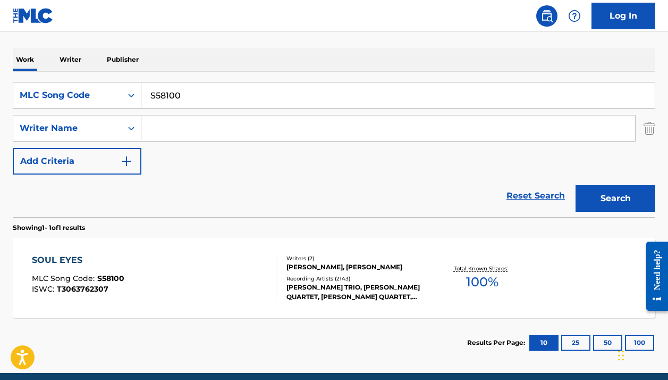
click at [298, 107] on input "S58100" at bounding box center [397, 95] width 513 height 26
paste input "PF2VUY"
type input "PF2VUY"
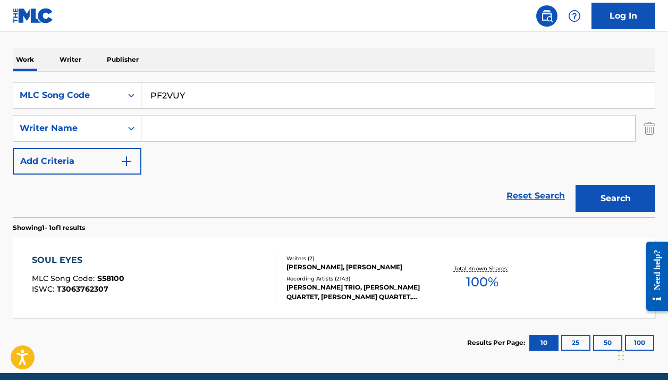
click at [616, 198] on button "Search" at bounding box center [616, 198] width 80 height 27
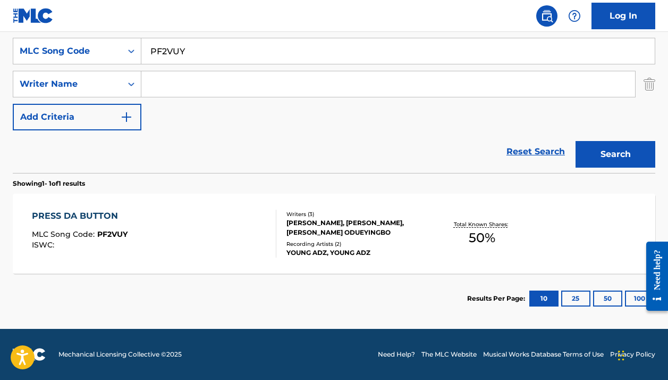
scroll to position [199, 0]
click at [434, 224] on div "Total Known Shares: 50 %" at bounding box center [482, 233] width 107 height 32
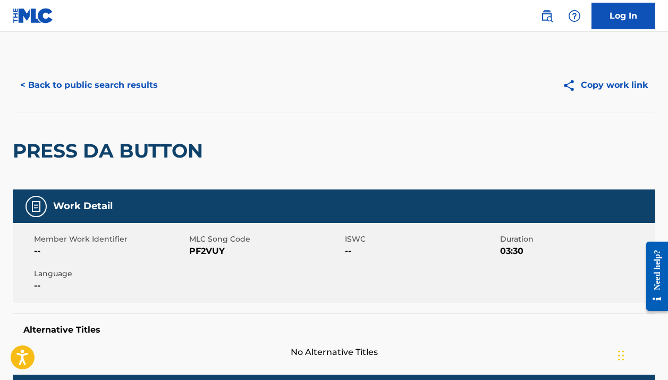
click at [135, 154] on h2 "PRESS DA BUTTON" at bounding box center [111, 151] width 196 height 24
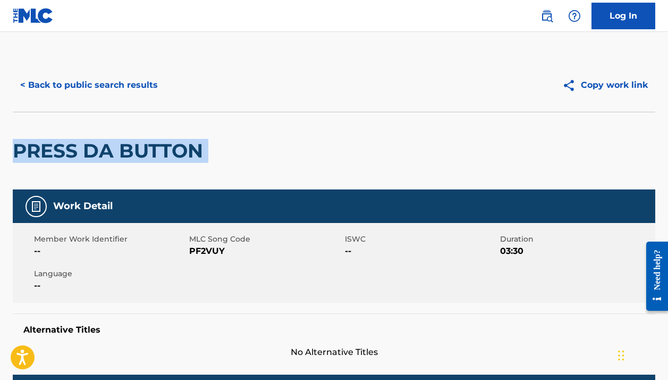
click at [135, 154] on h2 "PRESS DA BUTTON" at bounding box center [111, 151] width 196 height 24
copy div "PRESS DA BUTTON"
click at [115, 81] on button "< Back to public search results" at bounding box center [89, 85] width 153 height 27
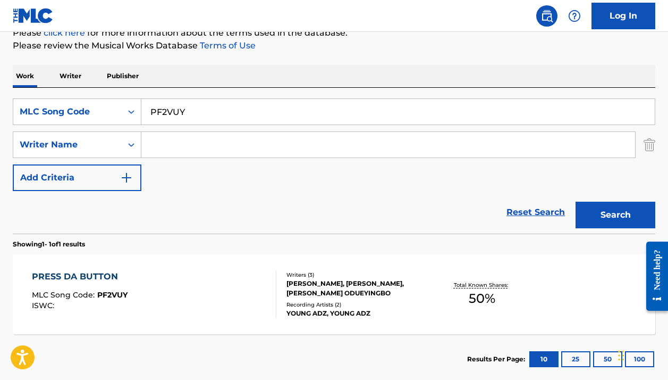
click at [195, 116] on input "PF2VUY" at bounding box center [397, 112] width 513 height 26
click at [194, 116] on input "PF2VUY" at bounding box center [397, 112] width 513 height 26
paste input "CVBV7"
click at [616, 215] on button "Search" at bounding box center [616, 214] width 80 height 27
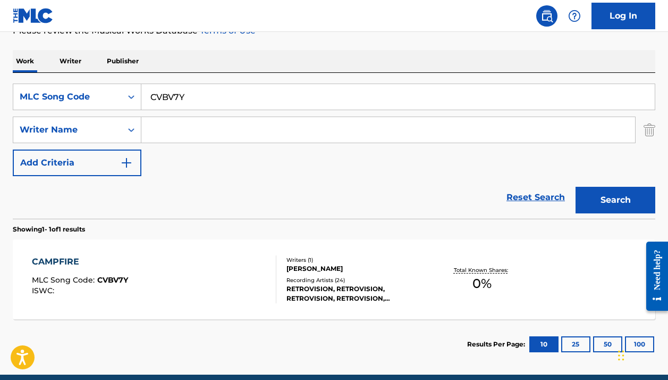
scroll to position [194, 0]
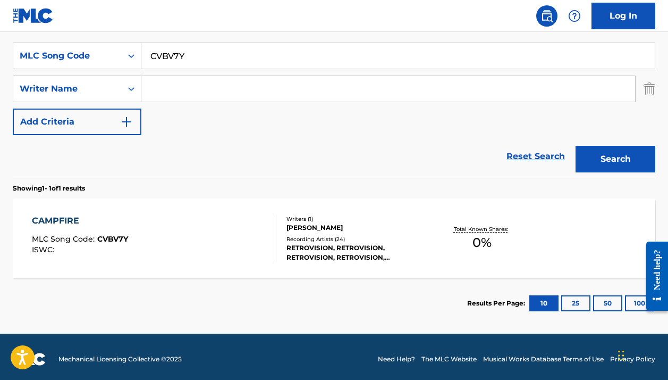
click at [244, 37] on div "SearchWithCriteria55e3566e-3df5-4324-b99b-3ba280209689 MLC Song Code CVBV7Y Sea…" at bounding box center [334, 105] width 643 height 146
click at [223, 58] on input "CVBV7Y" at bounding box center [397, 56] width 513 height 26
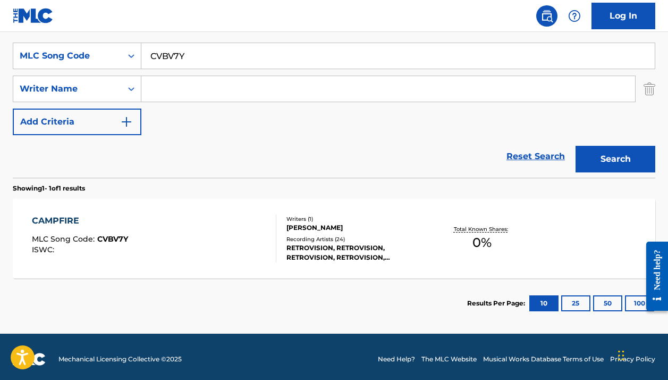
paste input "C6JBN"
type input "CC6JBN"
click at [616, 159] on button "Search" at bounding box center [616, 159] width 80 height 27
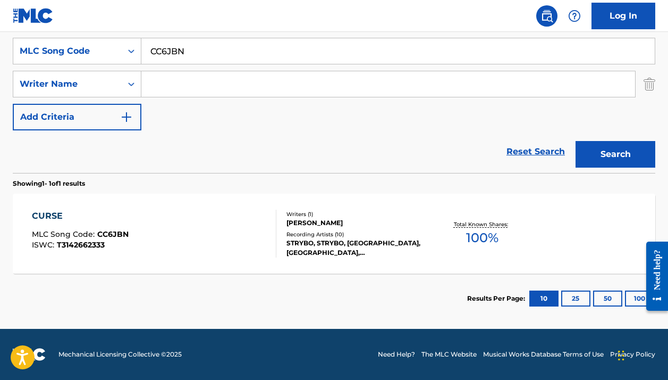
scroll to position [0, 0]
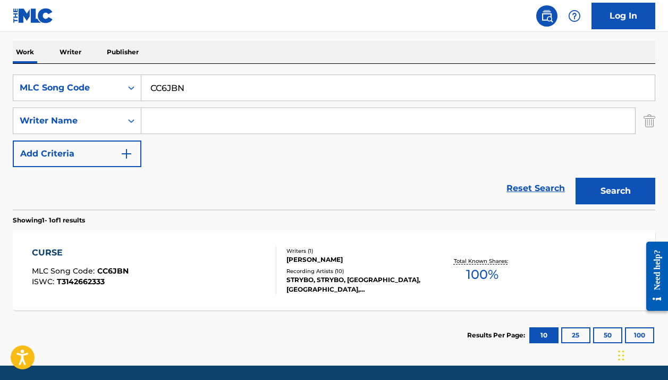
click at [233, 230] on div "CURSE MLC Song Code : CC6JBN ISWC : T3142662333 Writers ( 1 ) [PERSON_NAME] Rec…" at bounding box center [334, 270] width 643 height 80
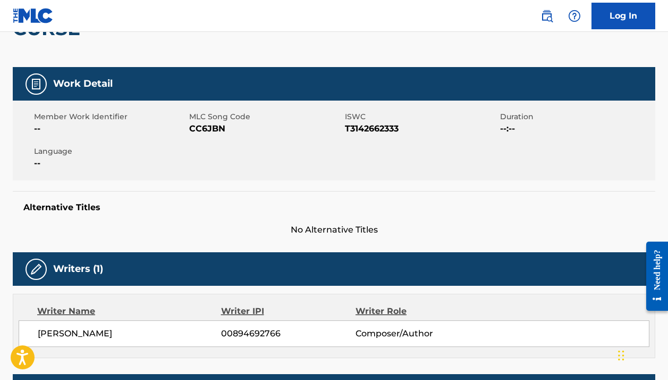
scroll to position [4, 0]
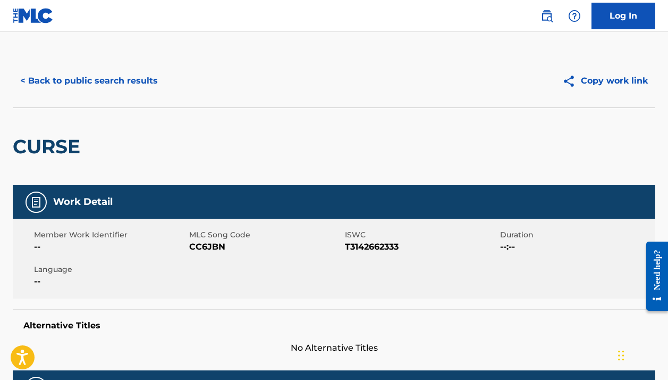
click at [100, 79] on button "< Back to public search results" at bounding box center [89, 81] width 153 height 27
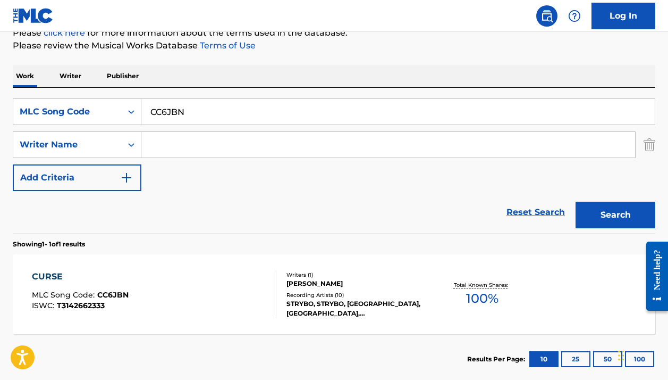
click at [222, 113] on input "CC6JBN" at bounding box center [397, 112] width 513 height 26
paste input "5927I"
type input "C5927I"
click at [616, 215] on button "Search" at bounding box center [616, 214] width 80 height 27
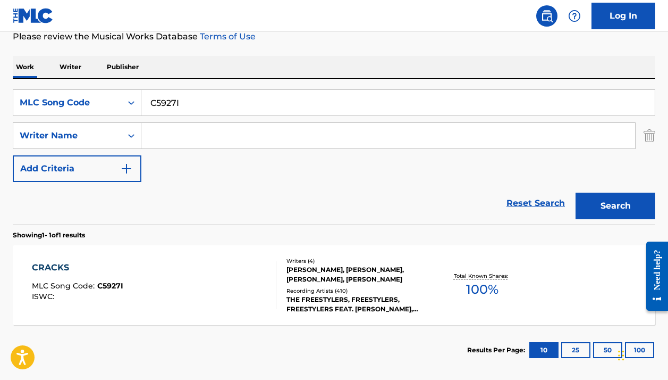
scroll to position [160, 0]
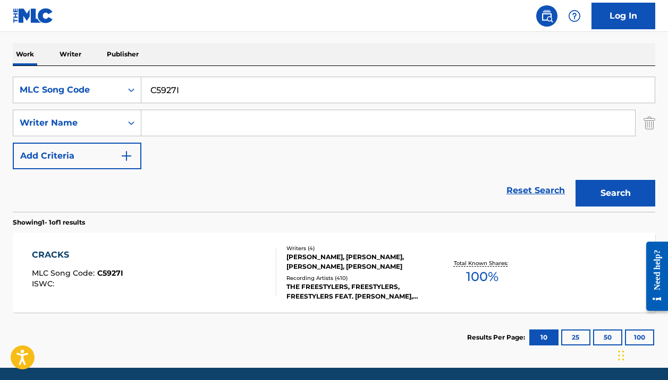
click at [215, 265] on div "CRACKS MLC Song Code : C5927I ISWC :" at bounding box center [154, 272] width 244 height 48
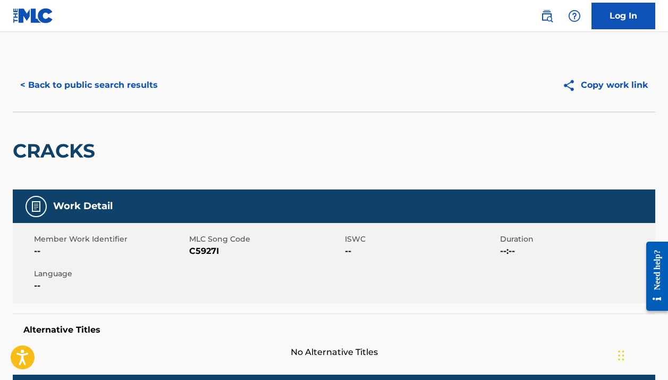
click at [109, 79] on button "< Back to public search results" at bounding box center [89, 85] width 153 height 27
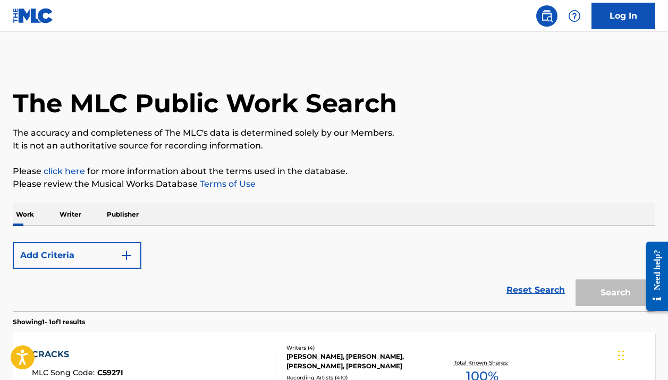
scroll to position [138, 0]
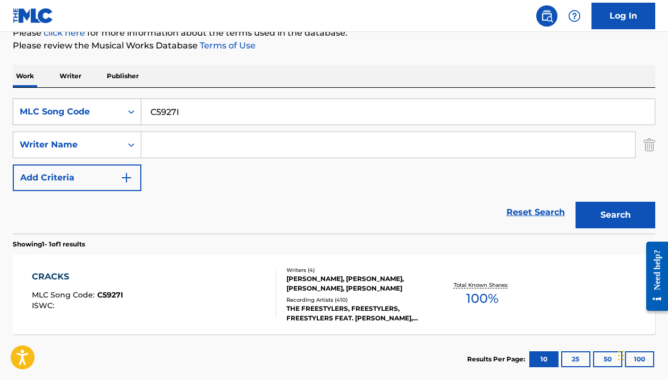
click at [107, 116] on div "MLC Song Code" at bounding box center [68, 111] width 96 height 13
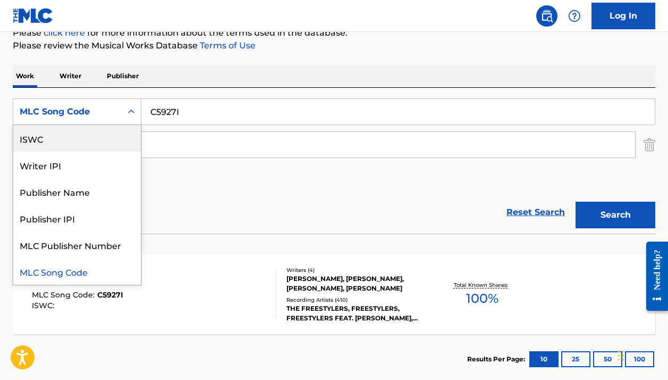
scroll to position [0, 0]
click at [96, 143] on div "Work Title" at bounding box center [77, 138] width 128 height 27
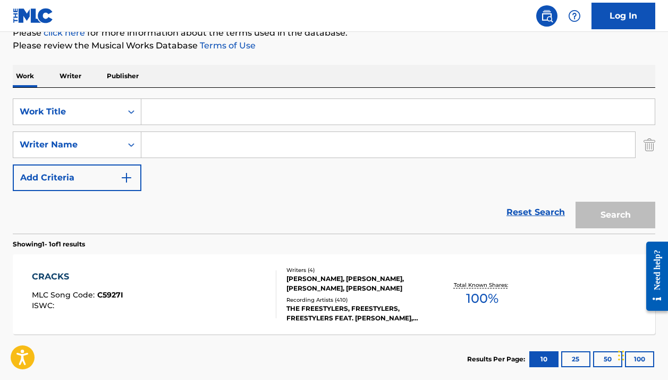
click at [179, 115] on input "Search Form" at bounding box center [397, 112] width 513 height 26
paste input "Jama"
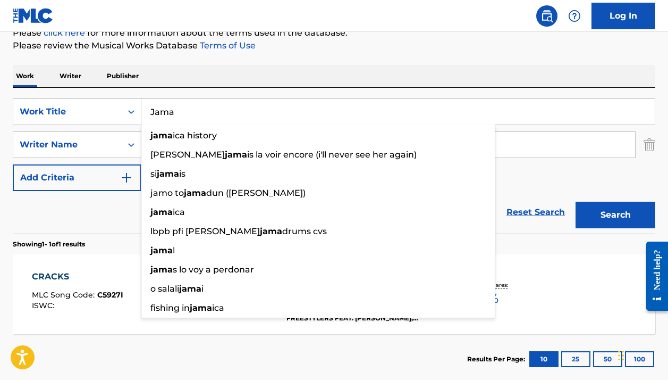
type input "Jama"
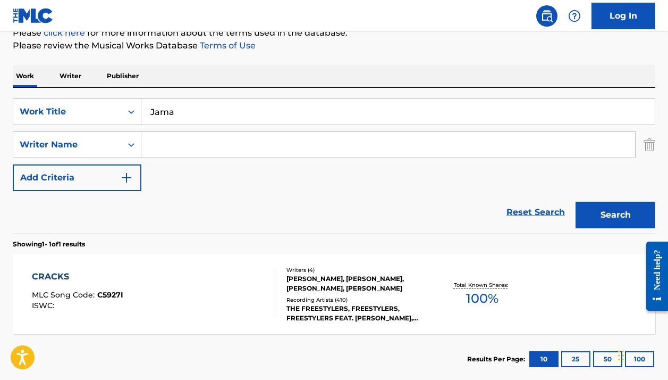
click at [432, 45] on p "Please review the Musical Works Database Terms of Use" at bounding box center [334, 45] width 643 height 13
click at [288, 150] on input "Search Form" at bounding box center [388, 145] width 494 height 26
paste input ""[PERSON_NAME]""
click at [154, 143] on input ""[PERSON_NAME]" at bounding box center [388, 145] width 494 height 26
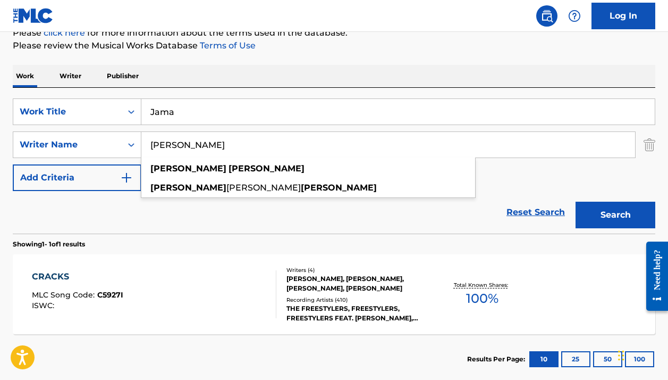
type input "[PERSON_NAME]"
click at [269, 80] on div "Work Writer Publisher" at bounding box center [334, 76] width 643 height 22
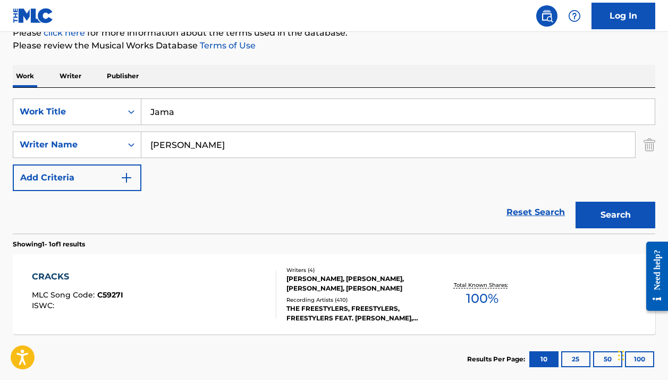
click at [612, 217] on button "Search" at bounding box center [616, 214] width 80 height 27
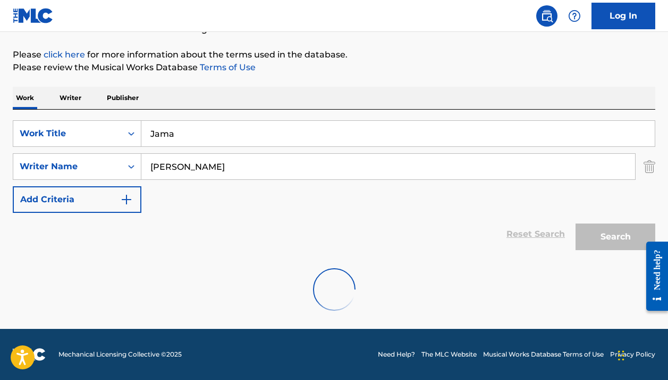
scroll to position [82, 0]
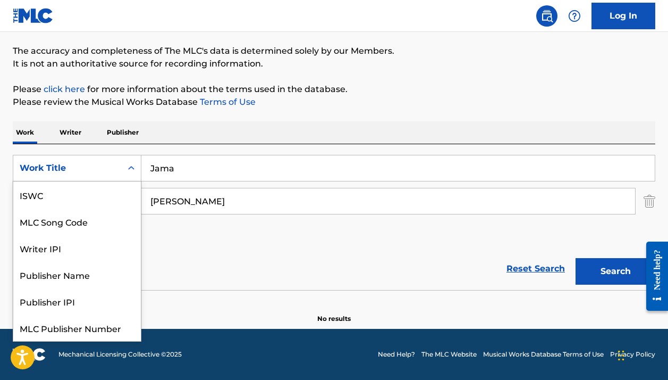
click at [122, 163] on div "Search Form" at bounding box center [131, 167] width 19 height 19
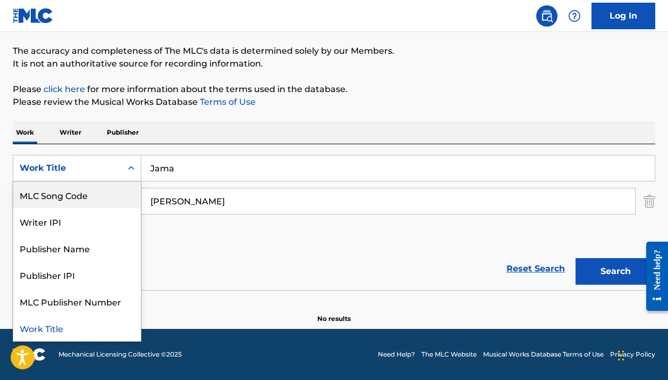
click at [90, 199] on div "MLC Song Code" at bounding box center [77, 194] width 128 height 27
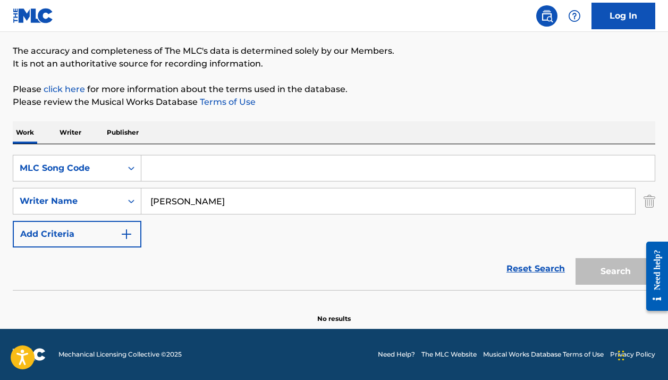
click at [171, 174] on input "Search Form" at bounding box center [397, 168] width 513 height 26
paste input "J60H3I"
type input "J60H3I"
click at [179, 198] on input "[PERSON_NAME]" at bounding box center [388, 201] width 494 height 26
click at [179, 197] on input "[PERSON_NAME]" at bounding box center [388, 201] width 494 height 26
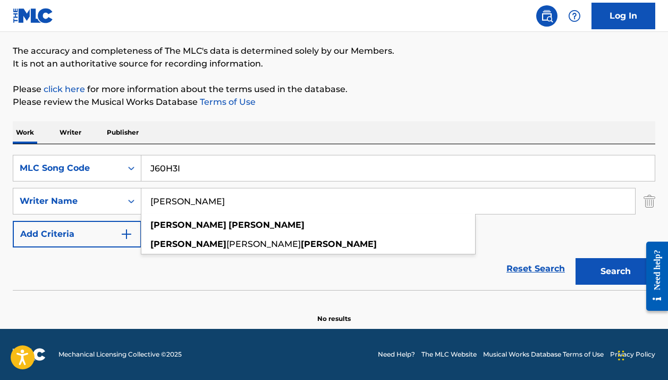
click at [179, 197] on input "[PERSON_NAME]" at bounding box center [388, 201] width 494 height 26
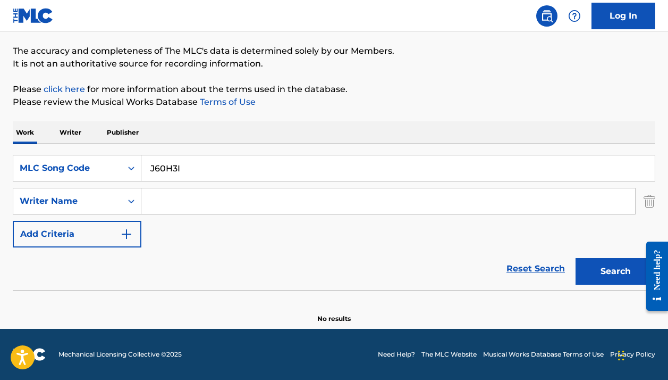
click at [616, 271] on button "Search" at bounding box center [616, 271] width 80 height 27
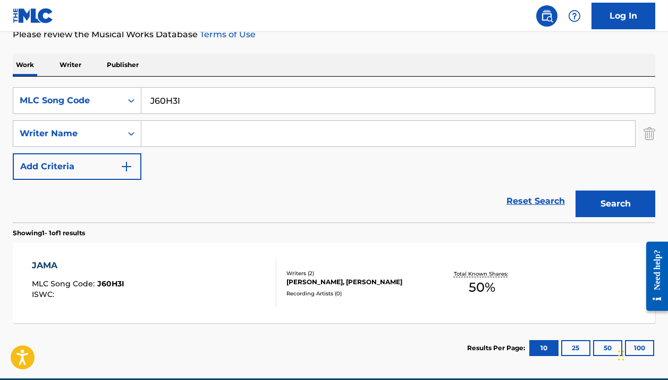
scroll to position [199, 0]
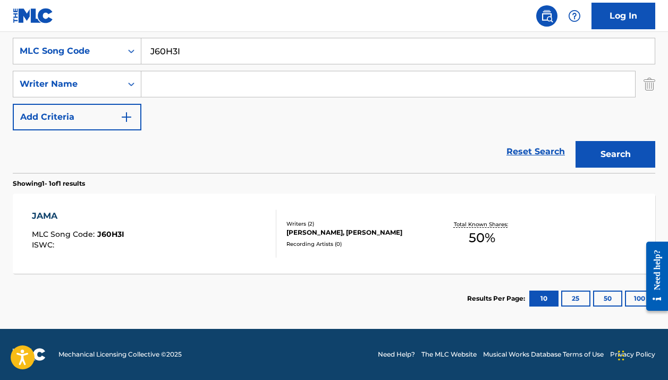
click at [407, 260] on div "JAMA MLC Song Code : J60H3I ISWC : Writers ( 2 ) [PERSON_NAME], [PERSON_NAME] R…" at bounding box center [334, 233] width 643 height 80
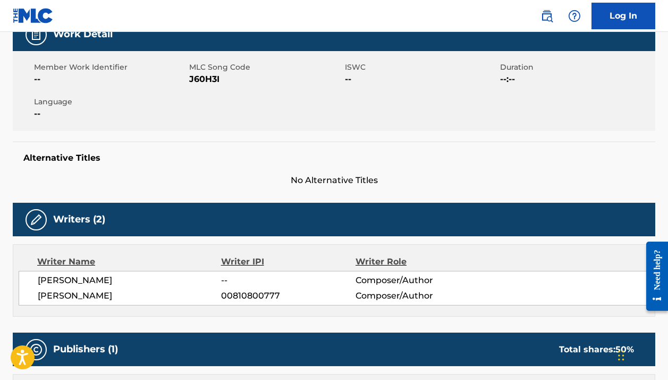
scroll to position [200, 0]
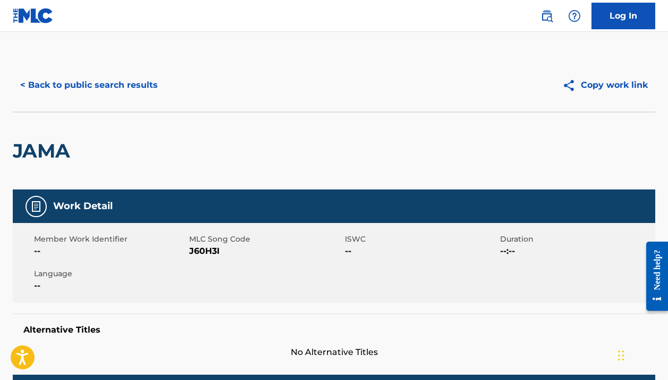
click at [128, 86] on button "< Back to public search results" at bounding box center [89, 85] width 153 height 27
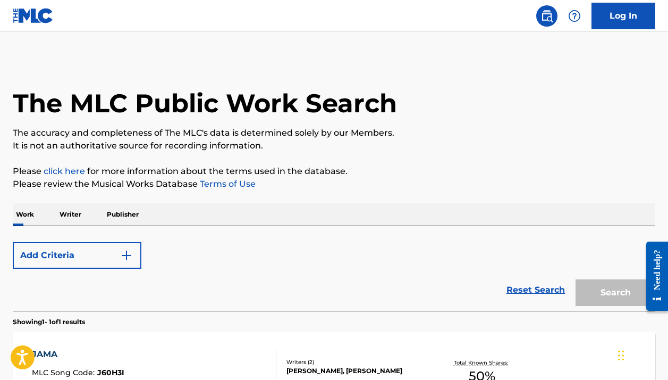
scroll to position [138, 0]
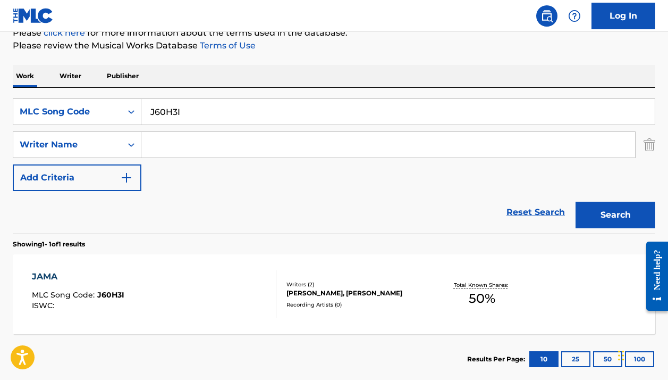
click at [183, 113] on input "J60H3I" at bounding box center [397, 112] width 513 height 26
paste input "CVADR3"
click at [616, 215] on button "Search" at bounding box center [616, 214] width 80 height 27
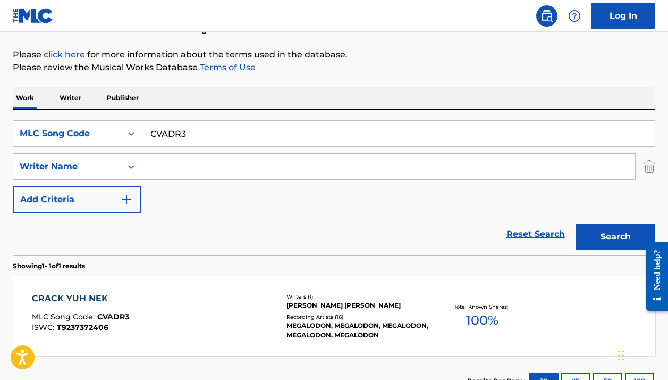
click at [208, 134] on input "CVADR3" at bounding box center [397, 134] width 513 height 26
click at [207, 134] on input "CVADR3" at bounding box center [397, 134] width 513 height 26
paste input "SA7PJR"
type input "SA7PJR"
click at [616, 237] on button "Search" at bounding box center [616, 236] width 80 height 27
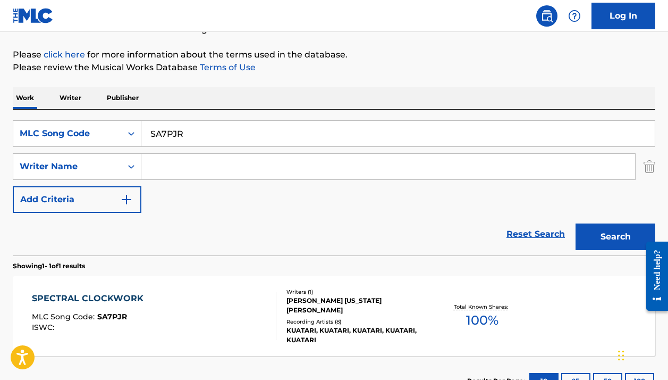
click at [255, 303] on div "SPECTRAL CLOCKWORK MLC Song Code : SA7PJR ISWC :" at bounding box center [154, 316] width 244 height 48
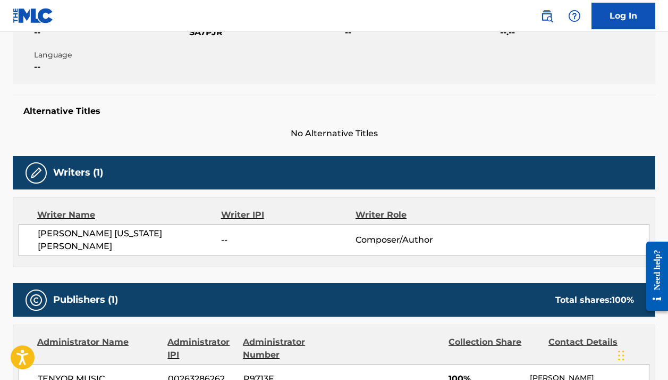
scroll to position [263, 0]
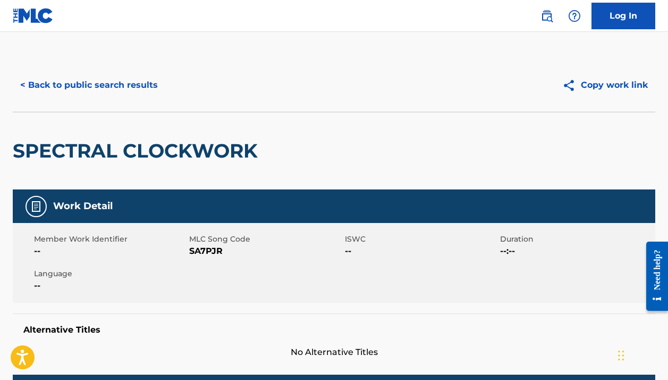
click at [79, 74] on button "< Back to public search results" at bounding box center [89, 85] width 153 height 27
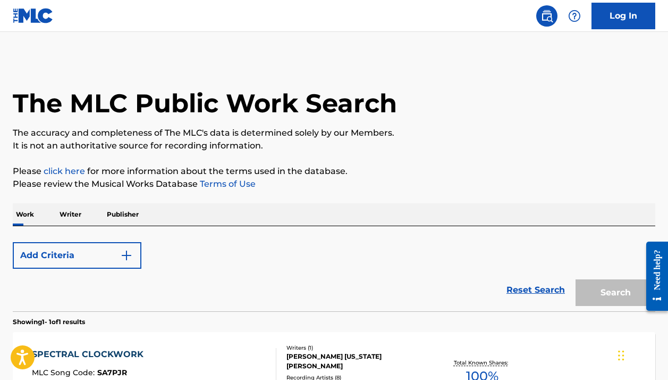
scroll to position [116, 0]
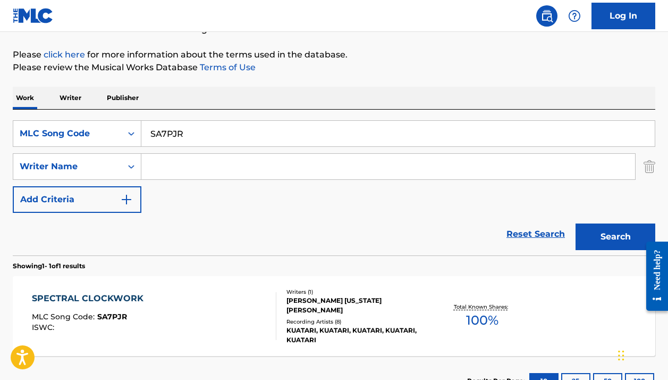
click at [152, 124] on input "SA7PJR" at bounding box center [397, 134] width 513 height 26
paste input "WC5EGD"
type input "WC5EGD"
click at [616, 237] on button "Search" at bounding box center [616, 236] width 80 height 27
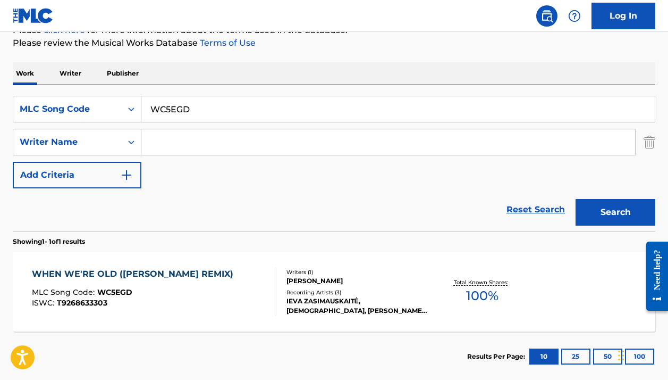
scroll to position [162, 0]
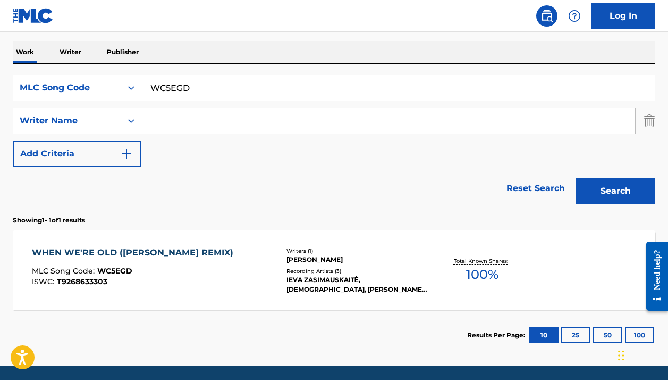
click at [234, 275] on div "WHEN WE'RE OLD ([PERSON_NAME] REMIX) MLC Song Code : WC5EGD ISWC : T9268633303" at bounding box center [154, 270] width 244 height 48
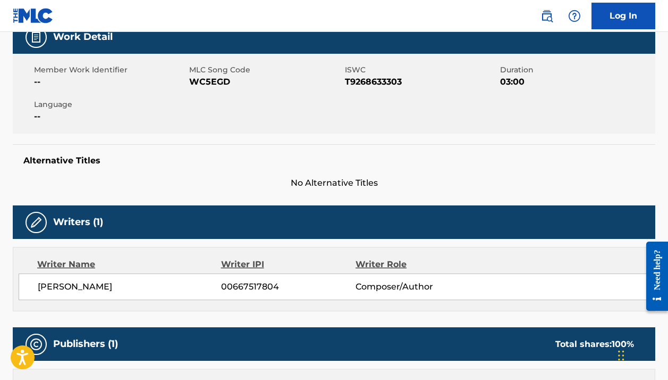
scroll to position [470, 0]
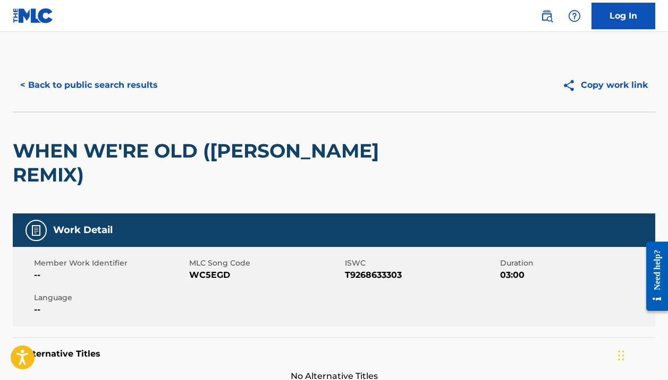
click at [86, 82] on button "< Back to public search results" at bounding box center [89, 85] width 153 height 27
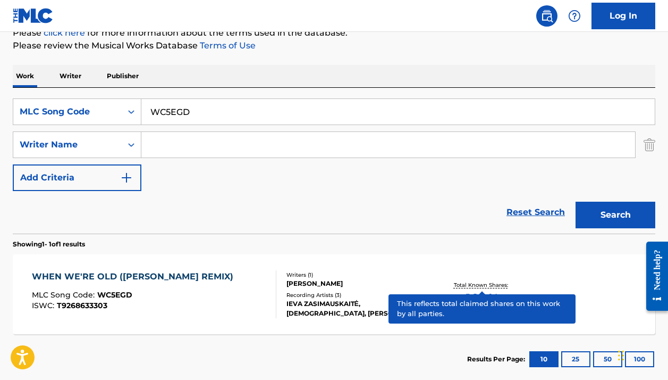
click at [307, 1] on nav "Log In" at bounding box center [334, 16] width 668 height 32
click at [246, 98] on div "WC5EGD" at bounding box center [398, 111] width 514 height 27
click at [234, 104] on input "WC5EGD" at bounding box center [397, 112] width 513 height 26
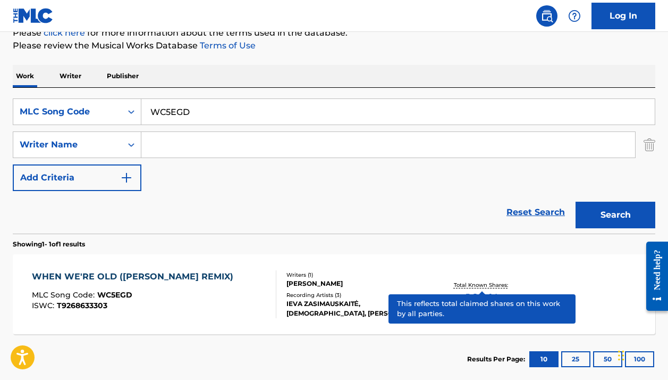
click at [234, 104] on input "WC5EGD" at bounding box center [397, 112] width 513 height 26
paste input "JB8JCG"
click at [616, 215] on button "Search" at bounding box center [616, 214] width 80 height 27
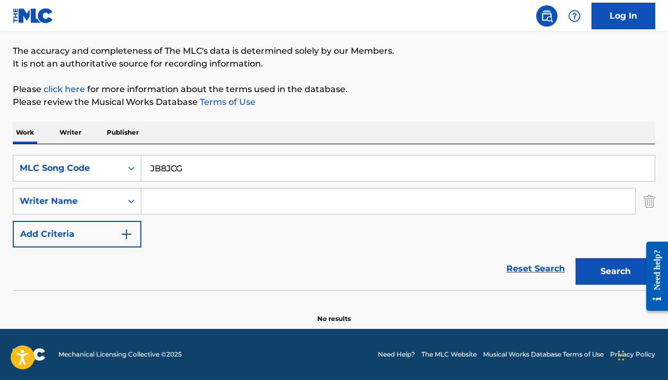
scroll to position [82, 0]
click at [214, 176] on input "JB8JCG" at bounding box center [397, 168] width 513 height 26
click at [213, 175] on input "JB8JCG" at bounding box center [397, 168] width 513 height 26
paste input "HANG 'EM HIGH"
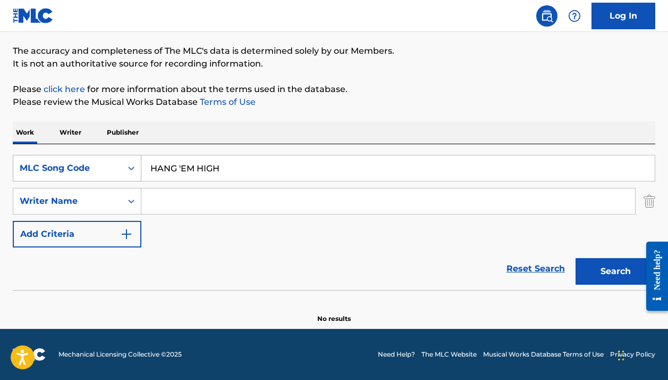
type input "HANG 'EM HIGH"
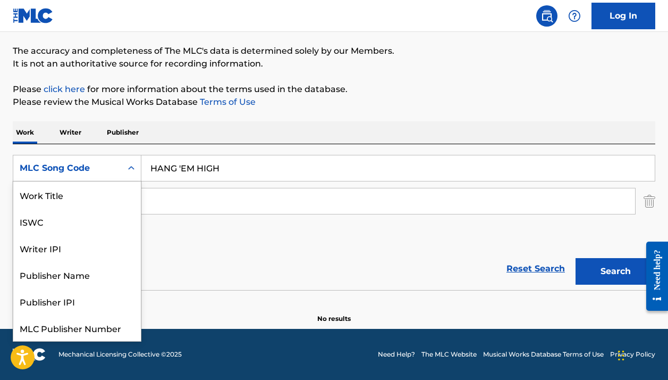
click at [128, 163] on div "Search Form" at bounding box center [131, 167] width 19 height 19
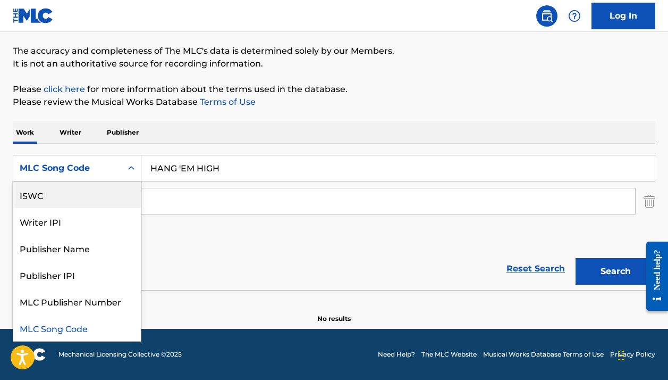
click at [91, 192] on div "ISWC" at bounding box center [77, 194] width 128 height 27
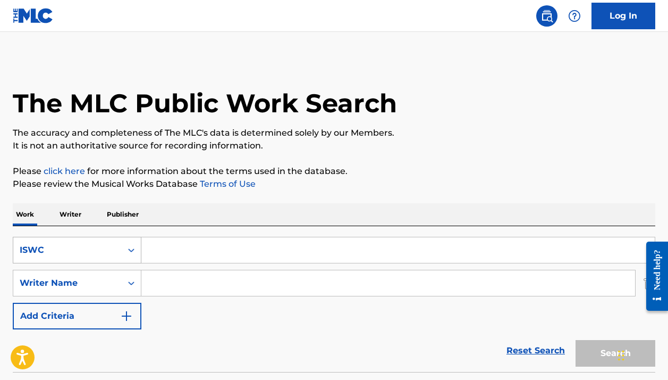
scroll to position [0, 0]
click at [65, 242] on div "ISWC" at bounding box center [77, 250] width 129 height 27
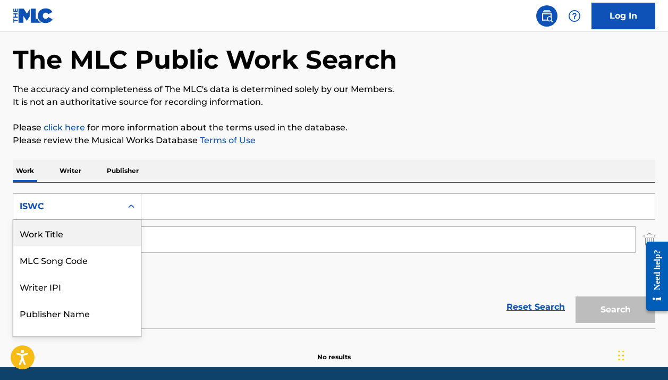
click at [62, 246] on div "Work Title" at bounding box center [77, 233] width 128 height 27
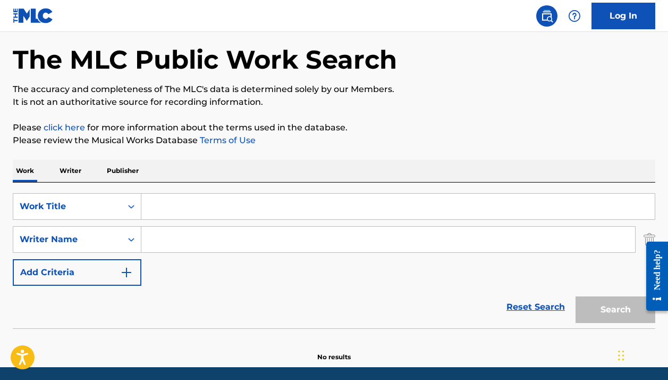
click at [173, 200] on input "Search Form" at bounding box center [397, 206] width 513 height 26
paste input "HANG 'EM HIGH"
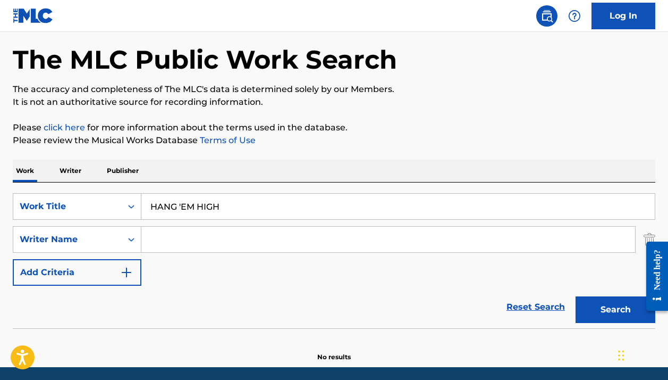
type input "HANG 'EM HIGH"
click at [235, 238] on input "Search Form" at bounding box center [388, 239] width 494 height 26
paste input "[PERSON_NAME]"
type input "[PERSON_NAME]"
click at [616, 309] on button "Search" at bounding box center [616, 309] width 80 height 27
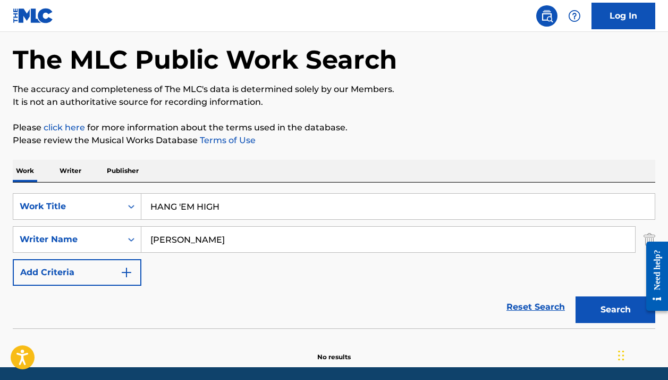
click at [181, 205] on input "HANG 'EM HIGH" at bounding box center [397, 206] width 513 height 26
type input "HANG EM HIGH"
click at [616, 309] on button "Search" at bounding box center [616, 309] width 80 height 27
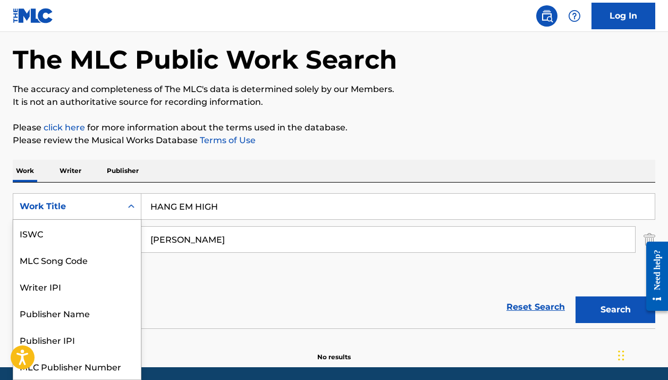
click at [115, 205] on div "Work Title" at bounding box center [68, 206] width 96 height 13
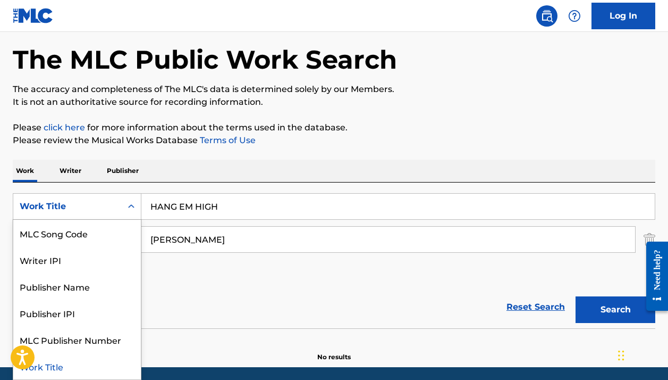
click at [111, 200] on div "Work Title" at bounding box center [68, 206] width 96 height 13
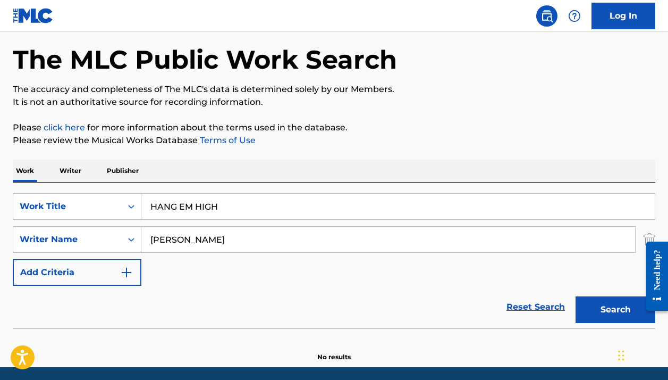
click at [98, 204] on div "Work Title" at bounding box center [68, 206] width 96 height 13
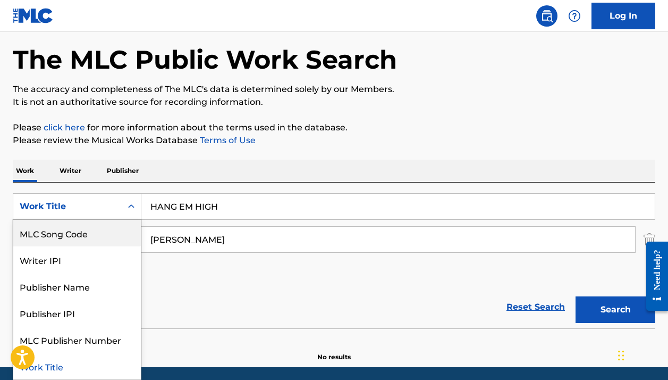
click at [90, 227] on div "MLC Song Code" at bounding box center [77, 233] width 128 height 27
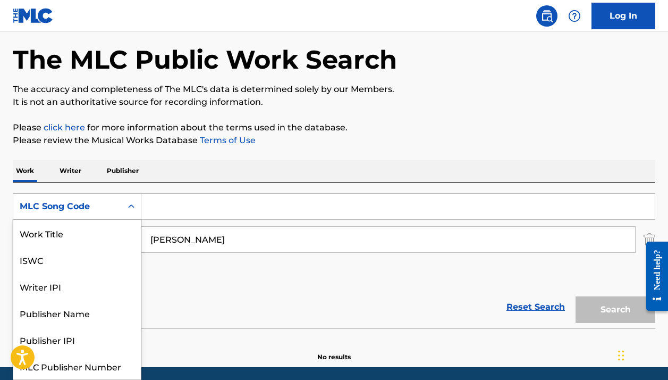
click at [98, 204] on div "MLC Song Code" at bounding box center [68, 206] width 96 height 13
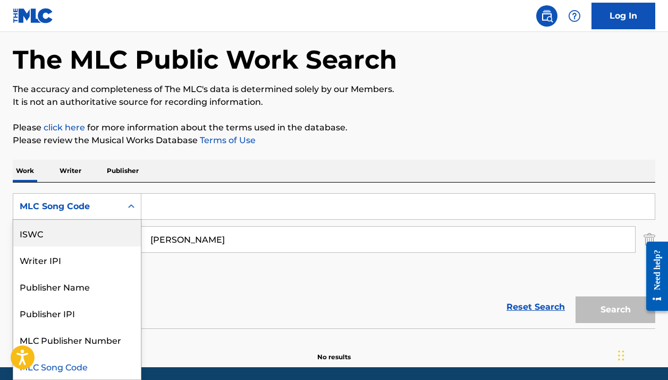
scroll to position [0, 0]
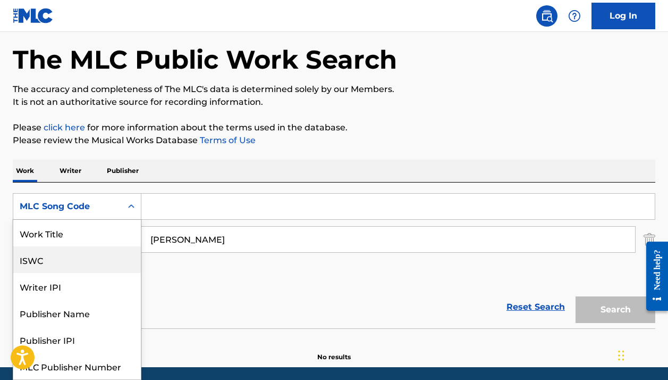
click at [78, 229] on div "Work Title" at bounding box center [77, 233] width 128 height 27
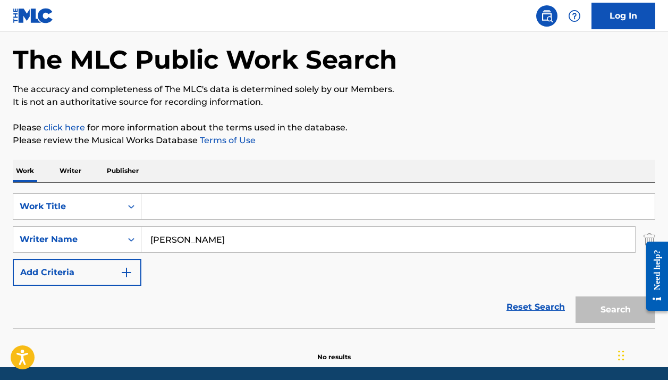
click at [174, 206] on input "Search Form" at bounding box center [397, 206] width 513 height 26
paste input "ABDUCTED"
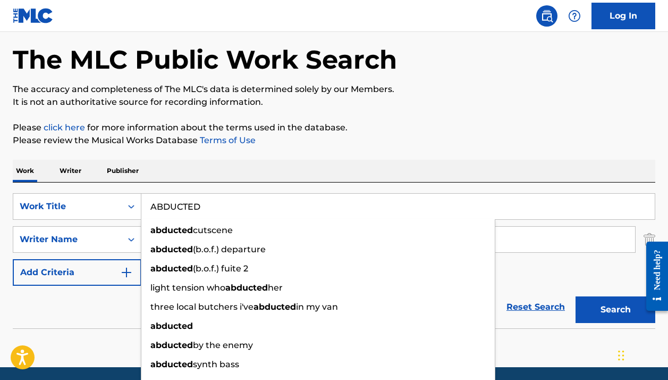
type input "ABDUCTED"
click at [283, 167] on div "Work Writer Publisher" at bounding box center [334, 170] width 643 height 22
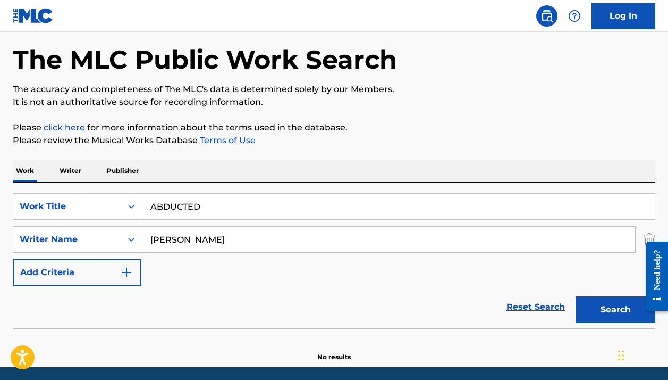
click at [213, 233] on input "[PERSON_NAME]" at bounding box center [388, 239] width 494 height 26
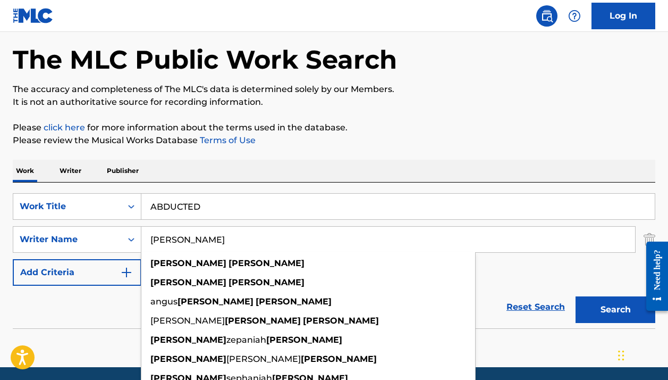
click at [213, 233] on input "[PERSON_NAME]" at bounding box center [388, 239] width 494 height 26
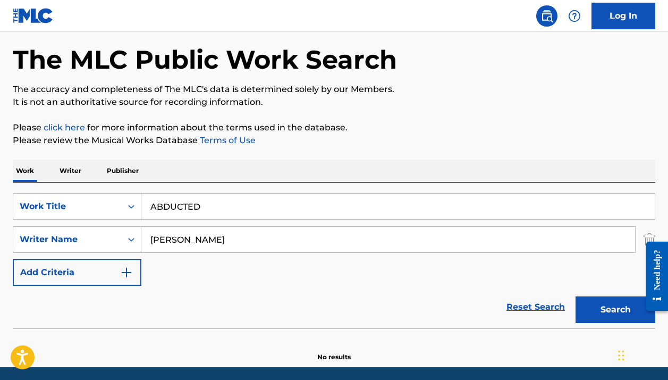
click at [188, 235] on input "[PERSON_NAME]" at bounding box center [388, 239] width 494 height 26
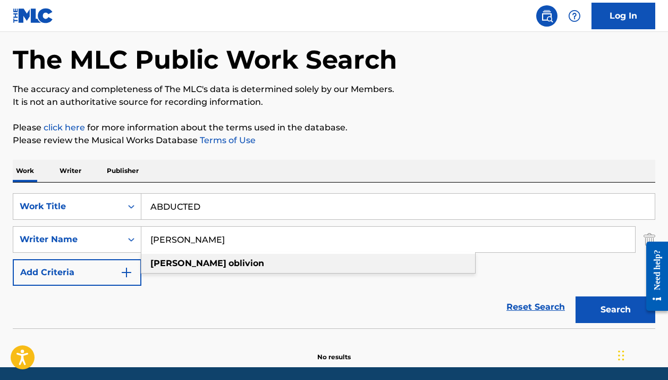
click at [229, 260] on strong "oblivion" at bounding box center [247, 263] width 36 height 10
type input "[PERSON_NAME]"
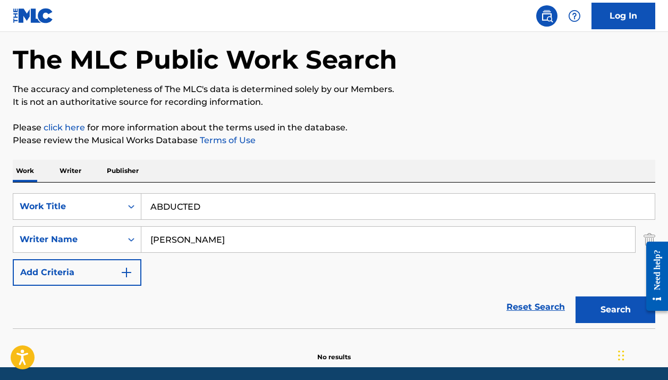
click at [608, 316] on button "Search" at bounding box center [616, 309] width 80 height 27
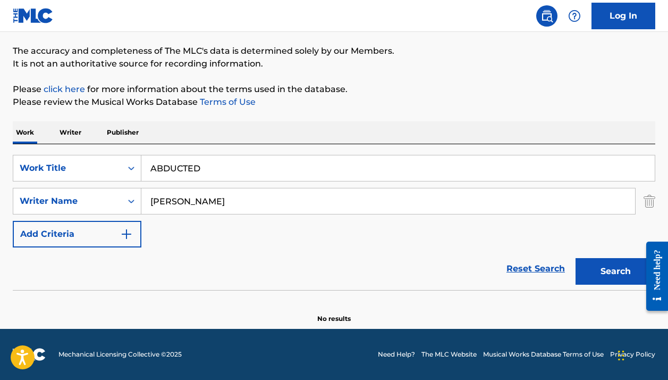
scroll to position [82, 0]
click at [205, 158] on input "ABDUCTED" at bounding box center [397, 168] width 513 height 26
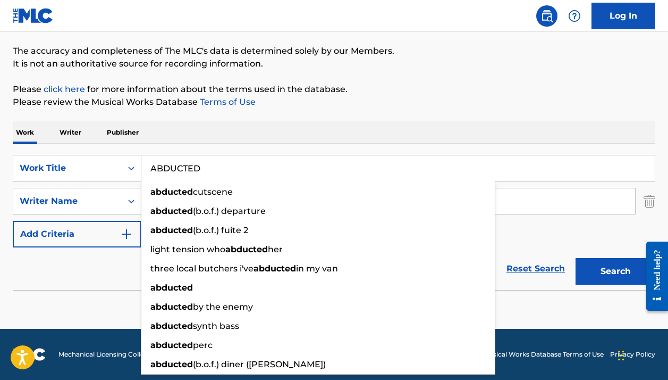
click at [205, 158] on input "ABDUCTED" at bounding box center [397, 168] width 513 height 26
paste input "[DATE]"
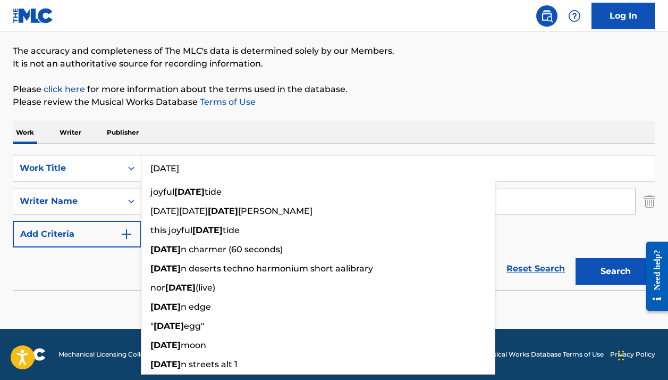
type input "[DATE]"
click at [310, 122] on div "Work Writer Publisher" at bounding box center [334, 132] width 643 height 22
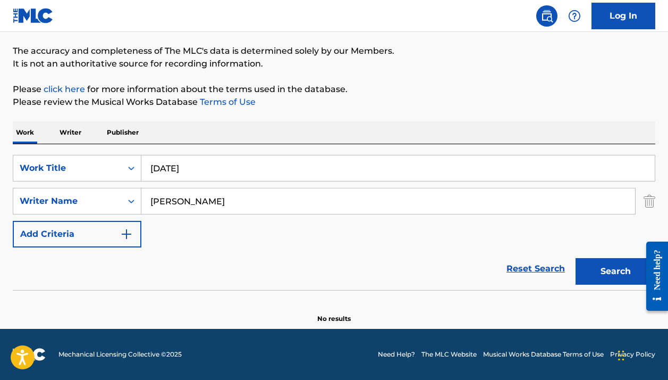
click at [221, 187] on div "SearchWithCriteriaff98ccd4-29f0-44b9-b597-78733d646dc3 Work Title [DATE] Search…" at bounding box center [334, 201] width 643 height 92
click at [218, 204] on input "[PERSON_NAME]" at bounding box center [388, 201] width 494 height 26
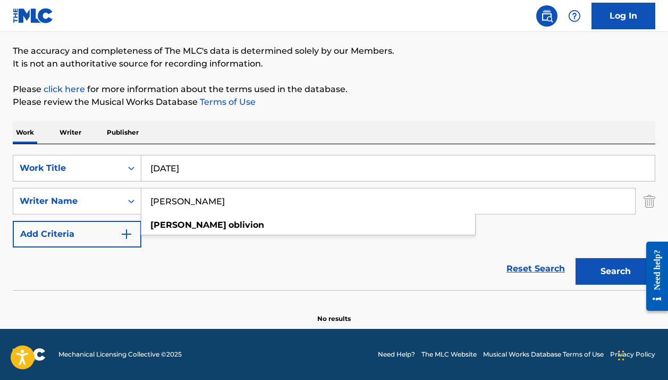
click at [218, 204] on input "[PERSON_NAME]" at bounding box center [388, 201] width 494 height 26
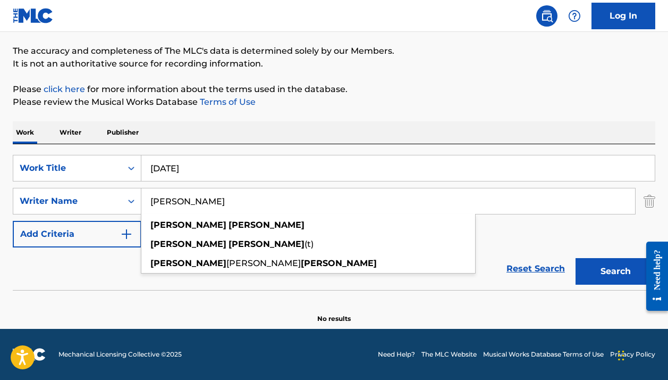
drag, startPoint x: 501, startPoint y: 377, endPoint x: 287, endPoint y: 221, distance: 264.7
click at [287, 221] on div "[PERSON_NAME]" at bounding box center [308, 224] width 334 height 19
type input "[PERSON_NAME]"
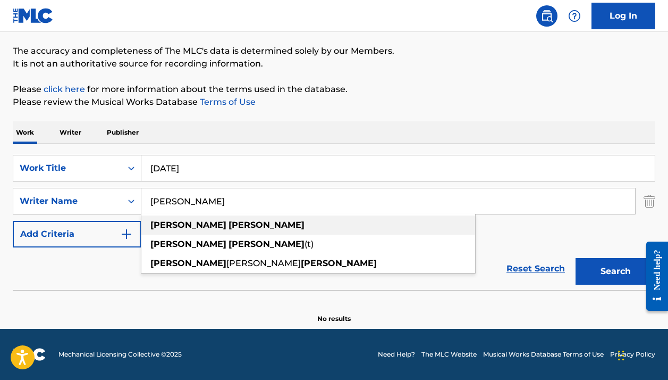
click at [383, 229] on div "[PERSON_NAME]" at bounding box center [308, 224] width 334 height 19
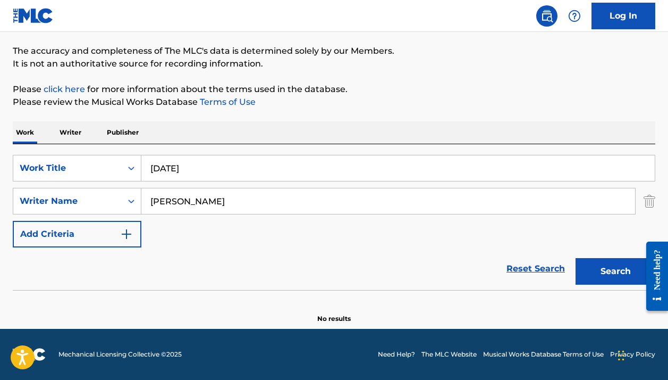
drag, startPoint x: 596, startPoint y: 255, endPoint x: 596, endPoint y: 267, distance: 11.7
click at [596, 267] on button "Search" at bounding box center [616, 271] width 80 height 27
click at [113, 164] on div "Work Title" at bounding box center [68, 168] width 96 height 13
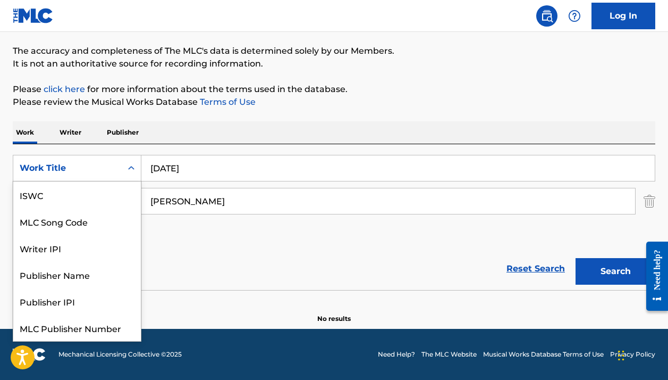
scroll to position [27, 0]
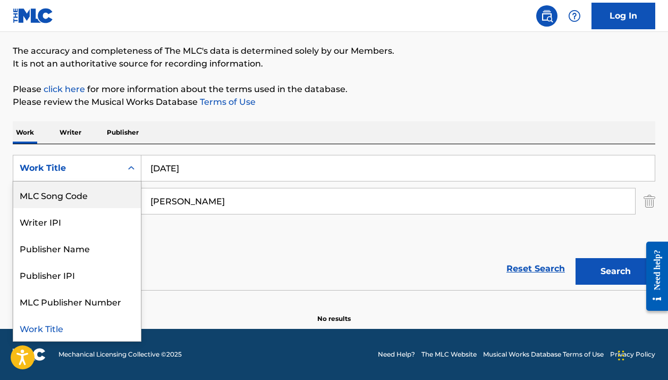
click at [85, 190] on div "MLC Song Code" at bounding box center [77, 194] width 128 height 27
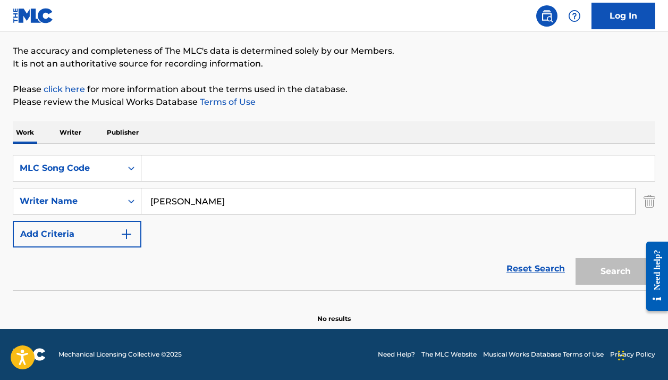
click at [198, 164] on input "Search Form" at bounding box center [397, 168] width 513 height 26
paste input "L27049"
type input "L27049"
click at [173, 199] on input "[PERSON_NAME]" at bounding box center [388, 201] width 494 height 26
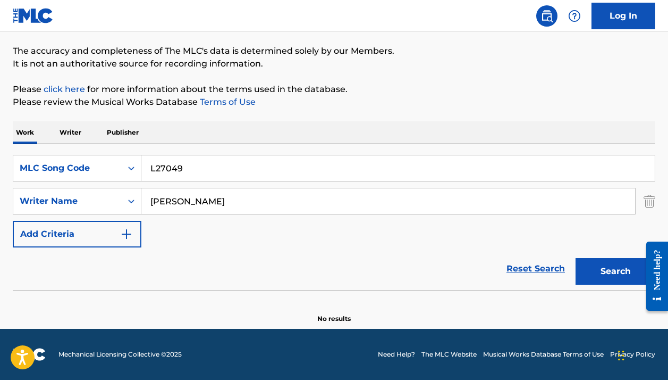
click at [173, 199] on input "[PERSON_NAME]" at bounding box center [388, 201] width 494 height 26
click at [616, 271] on button "Search" at bounding box center [616, 271] width 80 height 27
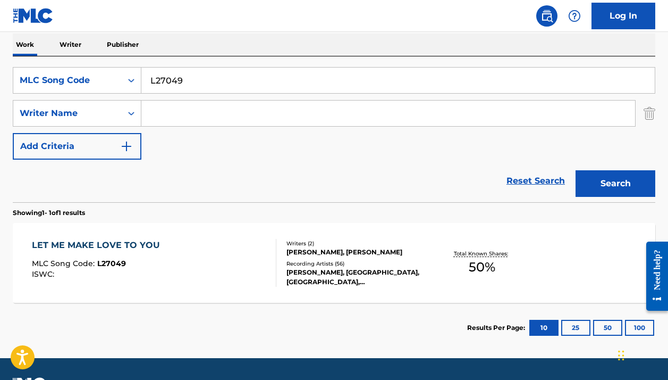
scroll to position [184, 0]
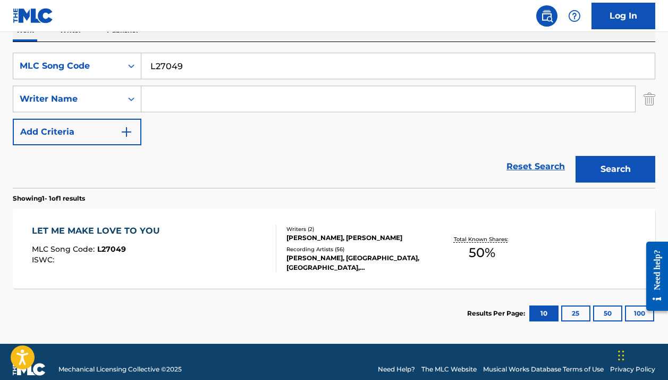
click at [206, 66] on input "L27049" at bounding box center [397, 66] width 513 height 26
paste input "3919X"
click at [616, 169] on button "Search" at bounding box center [616, 169] width 80 height 27
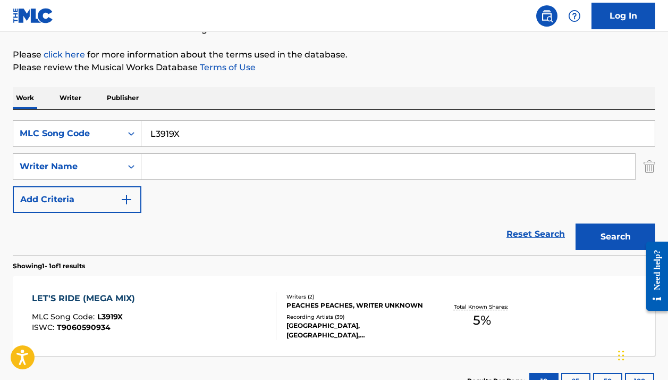
scroll to position [164, 0]
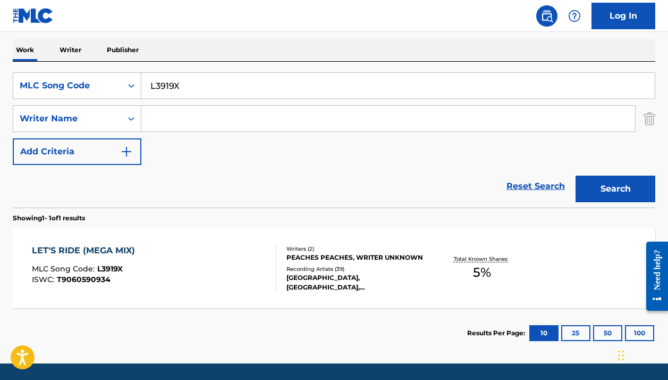
click at [218, 82] on input "L3919X" at bounding box center [397, 86] width 513 height 26
paste input "I57170"
type input "I57170"
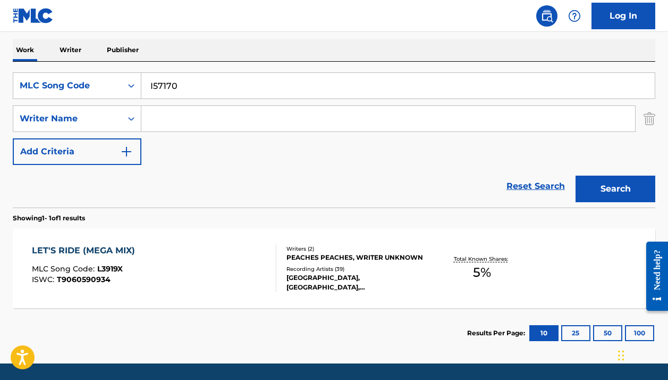
click at [616, 189] on button "Search" at bounding box center [616, 188] width 80 height 27
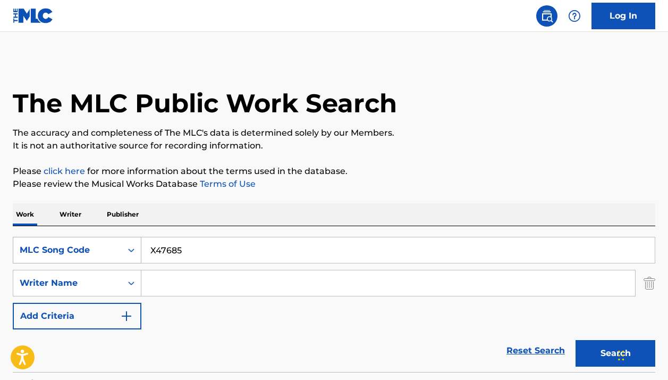
drag, startPoint x: 0, startPoint y: 0, endPoint x: 117, endPoint y: 109, distance: 160.2
click at [122, 240] on div "Search Form" at bounding box center [131, 249] width 19 height 19
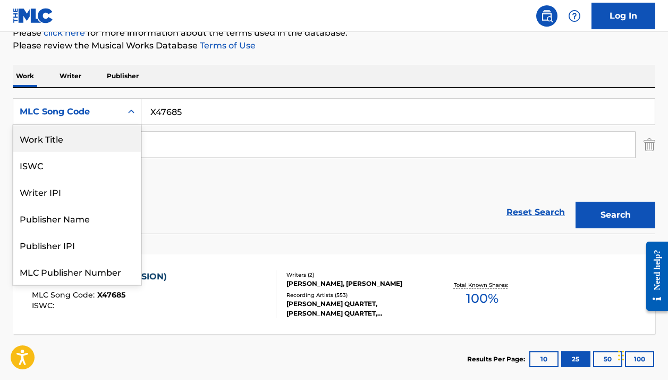
click at [91, 131] on div "Work Title" at bounding box center [77, 138] width 128 height 27
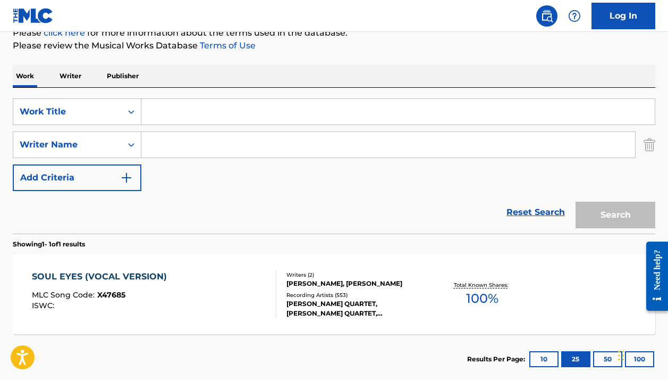
click at [189, 113] on input "Search Form" at bounding box center [397, 112] width 513 height 26
paste input "When We're Old"
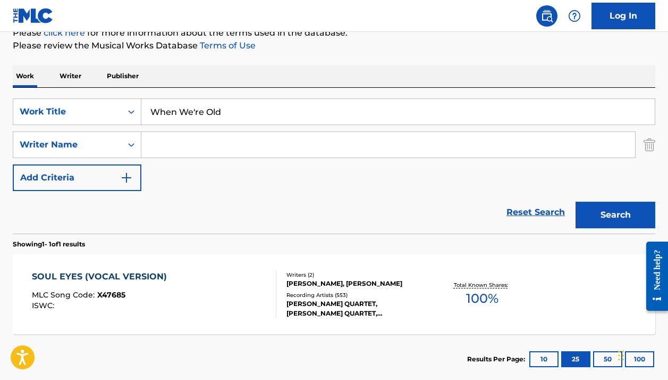
type input "When We're Old"
click at [332, 75] on div "Work Writer Publisher" at bounding box center [334, 76] width 643 height 22
click at [413, 228] on div "Reset Search Search" at bounding box center [334, 212] width 643 height 43
click at [270, 154] on input "Search Form" at bounding box center [388, 145] width 494 height 26
type input "Jonas nainys"
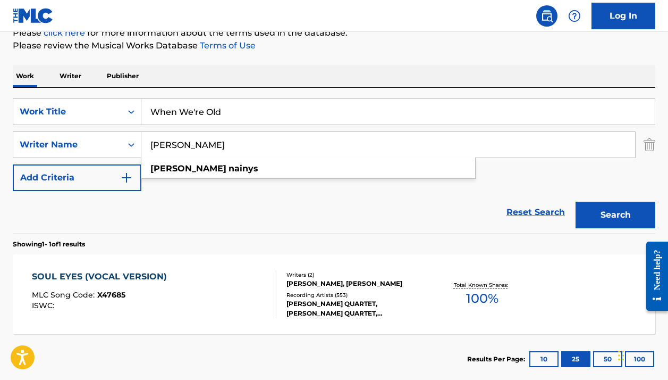
click at [235, 191] on div "Reset Search Search" at bounding box center [334, 212] width 643 height 43
click at [619, 215] on button "Search" at bounding box center [616, 214] width 80 height 27
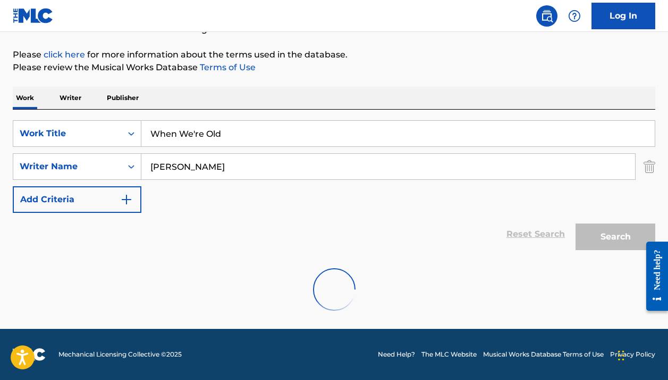
scroll to position [82, 0]
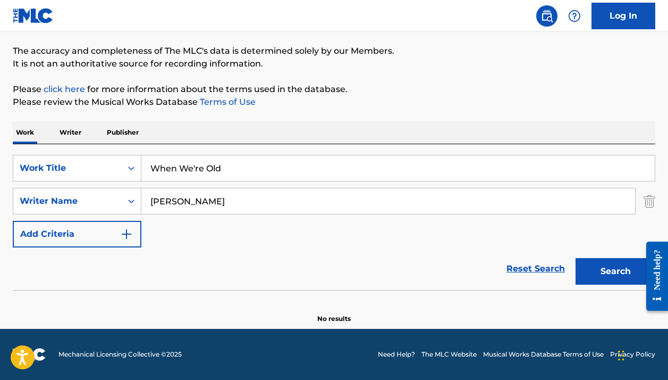
click at [196, 165] on input "When We're Old" at bounding box center [397, 168] width 513 height 26
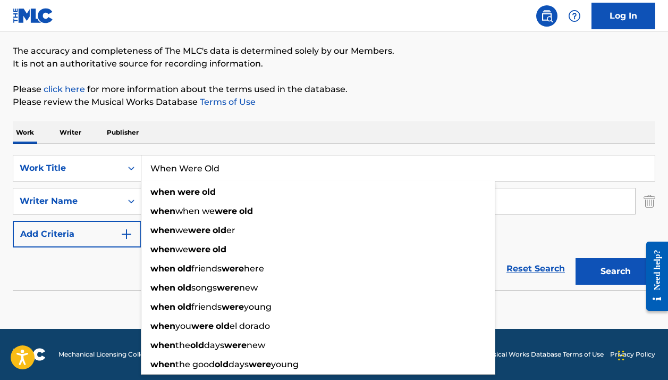
type input "When Were Old"
click at [616, 271] on button "Search" at bounding box center [616, 271] width 80 height 27
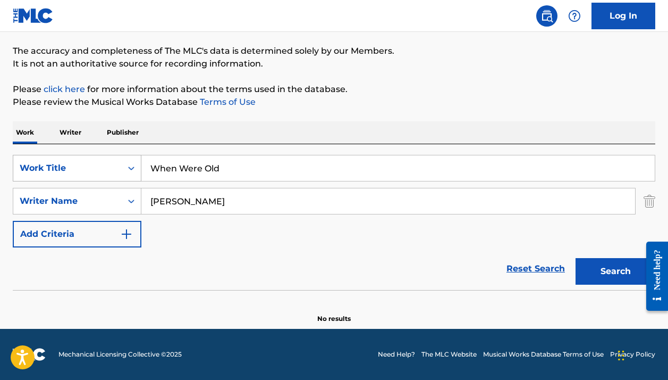
click at [98, 176] on div "Work Title" at bounding box center [67, 168] width 108 height 20
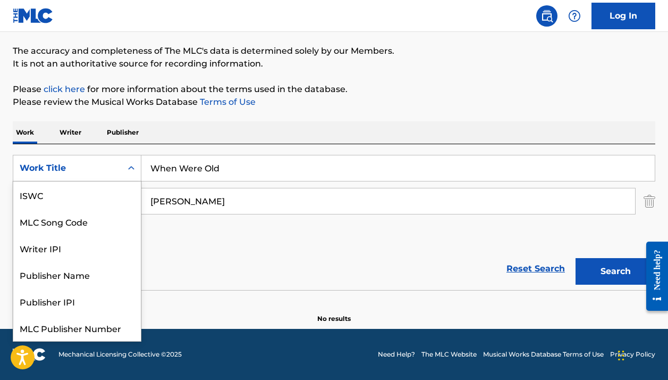
scroll to position [27, 0]
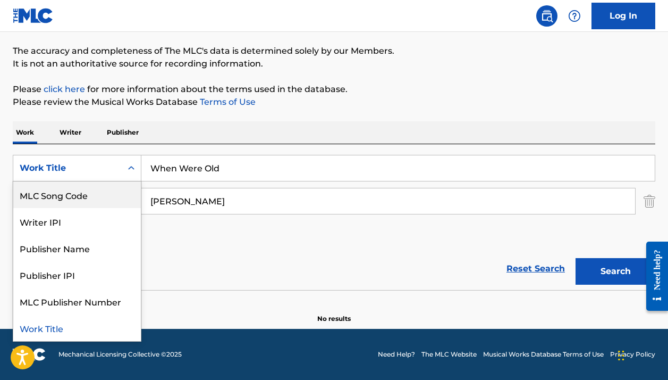
click at [81, 193] on div "MLC Song Code" at bounding box center [77, 194] width 128 height 27
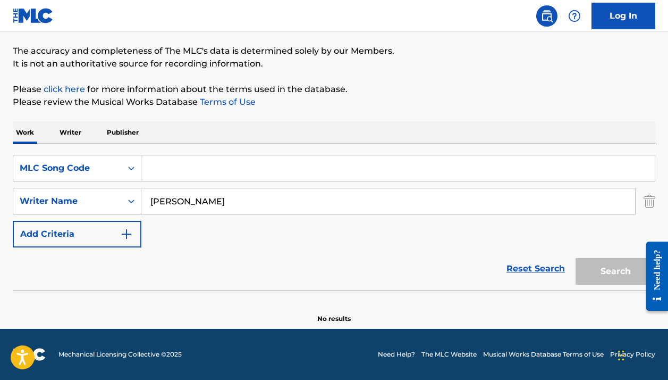
click at [213, 160] on input "Search Form" at bounding box center [397, 168] width 513 height 26
paste input "WC4697"
type input "WC4697"
click at [616, 271] on button "Search" at bounding box center [616, 271] width 80 height 27
click at [197, 205] on input "Jonas nainys" at bounding box center [388, 201] width 494 height 26
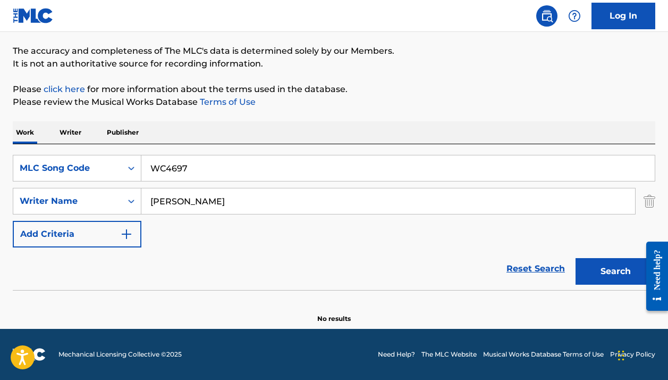
click at [197, 205] on input "Jonas nainys" at bounding box center [388, 201] width 494 height 26
click at [616, 271] on button "Search" at bounding box center [616, 271] width 80 height 27
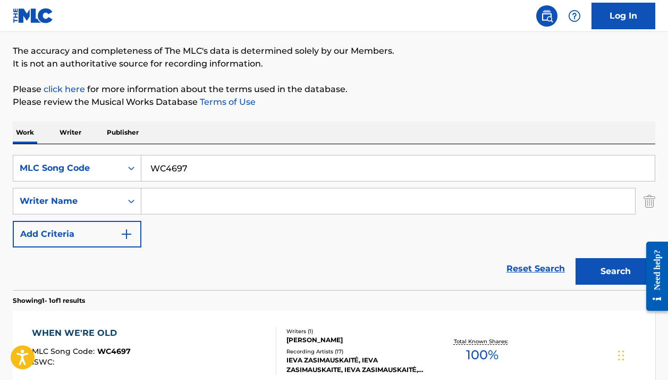
scroll to position [134, 0]
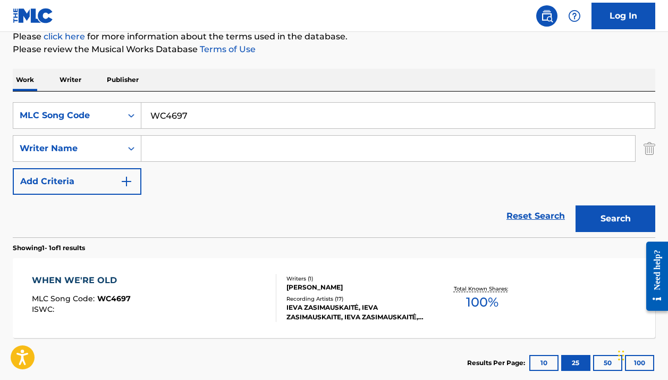
click at [372, 304] on div "IEVA ZASIMAUSKAITĖ, IEVA ZASIMAUSKAITE, IEVA ZASIMAUSKAITĖ, IEVA ZASIMAUSKAITĖ,…" at bounding box center [358, 311] width 142 height 19
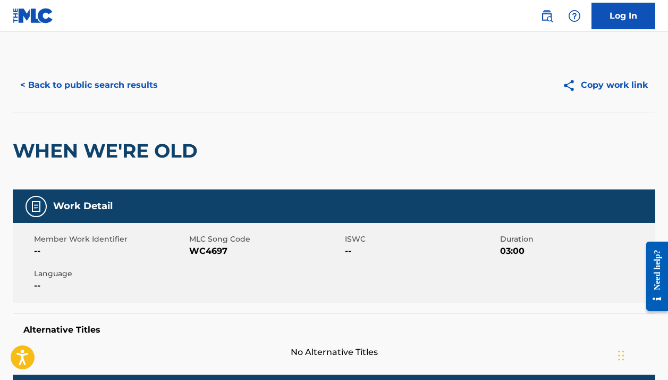
click at [78, 87] on button "< Back to public search results" at bounding box center [89, 85] width 153 height 27
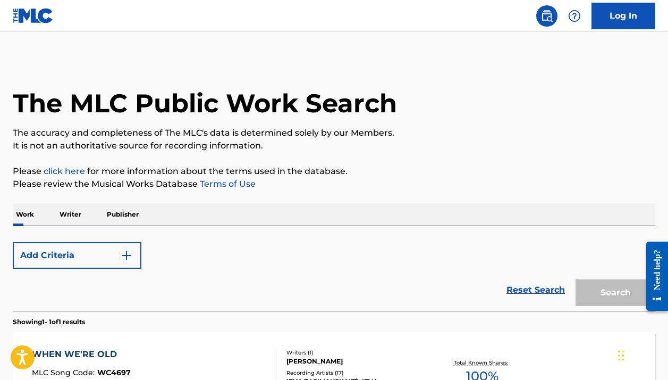
scroll to position [134, 0]
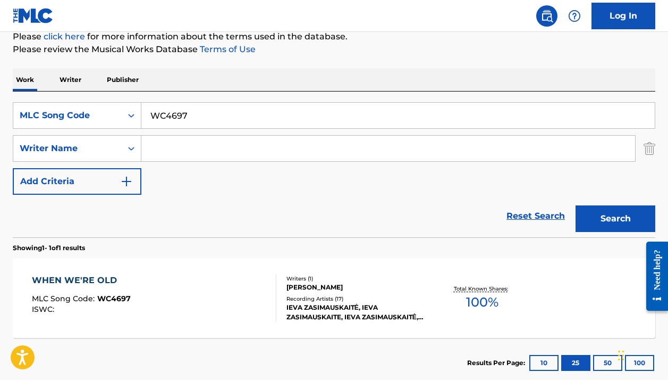
click at [235, 119] on input "WC4697" at bounding box center [397, 116] width 513 height 26
paste input "JB8JCG"
type input "JB8JCG"
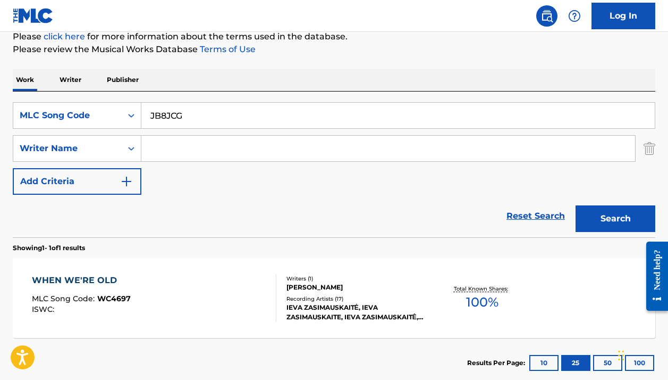
click at [616, 218] on button "Search" at bounding box center [616, 218] width 80 height 27
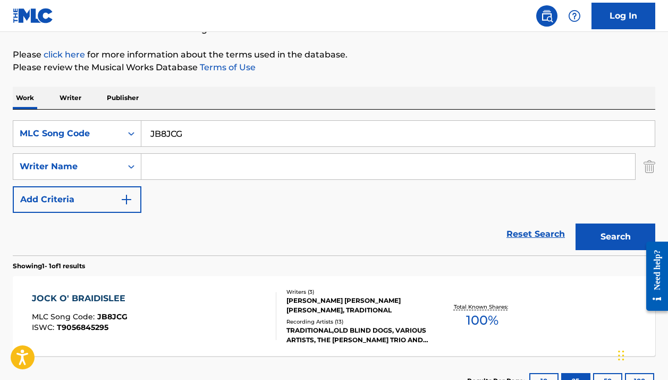
scroll to position [191, 0]
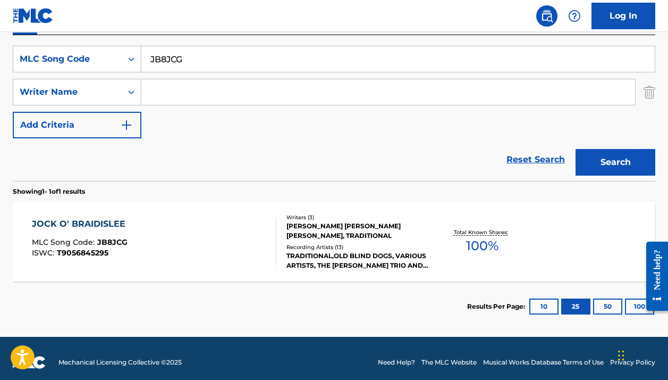
click at [361, 259] on div "TRADITIONAL,OLD BLIND DOGS, VARIOUS ARTISTS, THE CORRIE FOLK TRIO AND PADDIE BE…" at bounding box center [358, 260] width 142 height 19
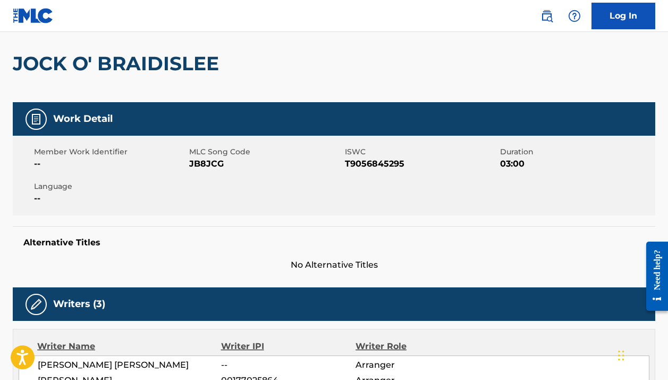
scroll to position [57, 0]
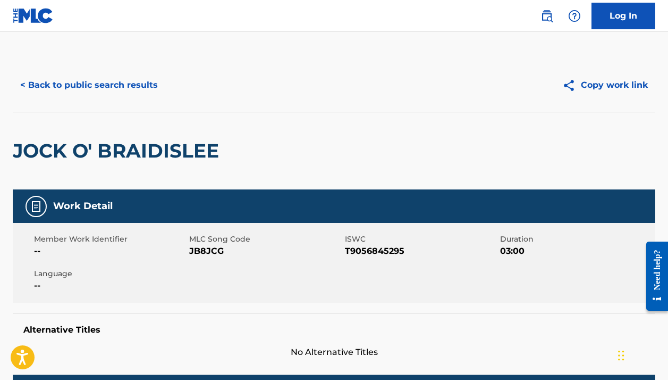
click at [110, 93] on button "< Back to public search results" at bounding box center [89, 85] width 153 height 27
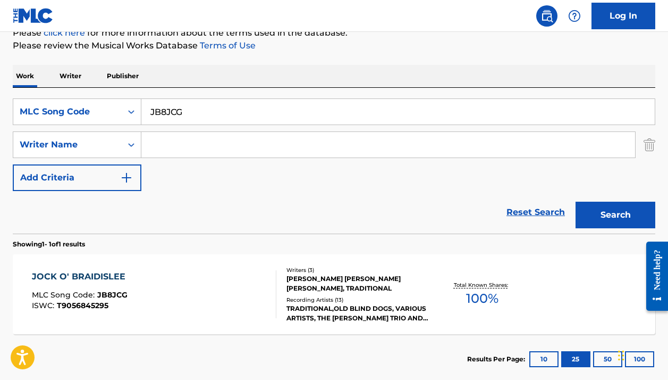
click at [199, 101] on input "JB8JCG" at bounding box center [397, 112] width 513 height 26
paste input "H05340"
type input "H05340"
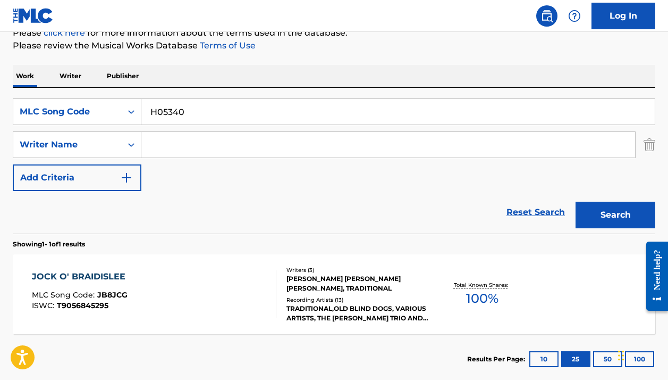
click at [616, 215] on button "Search" at bounding box center [616, 214] width 80 height 27
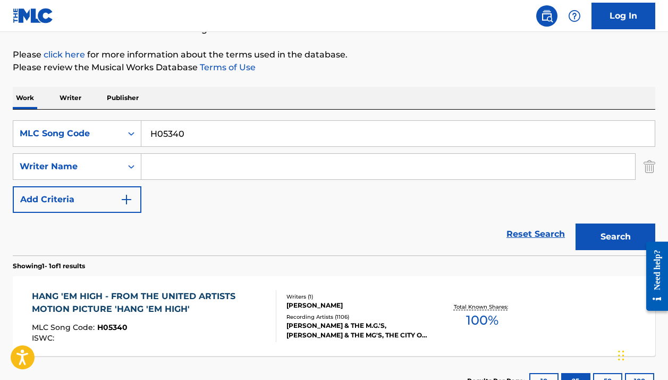
scroll to position [128, 0]
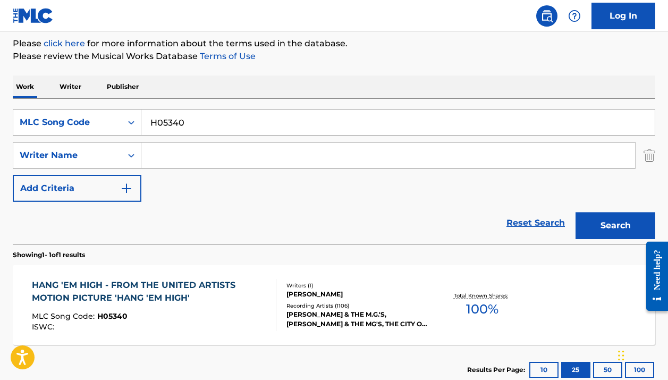
click at [201, 294] on div "HANG 'EM HIGH - FROM THE UNITED ARTISTS MOTION PICTURE 'HANG 'EM HIGH'" at bounding box center [149, 292] width 235 height 26
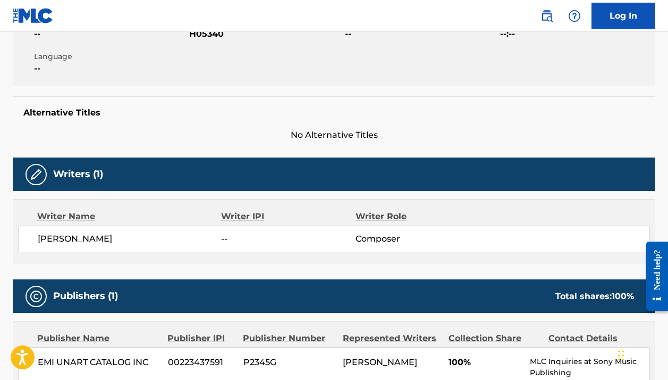
scroll to position [30, 0]
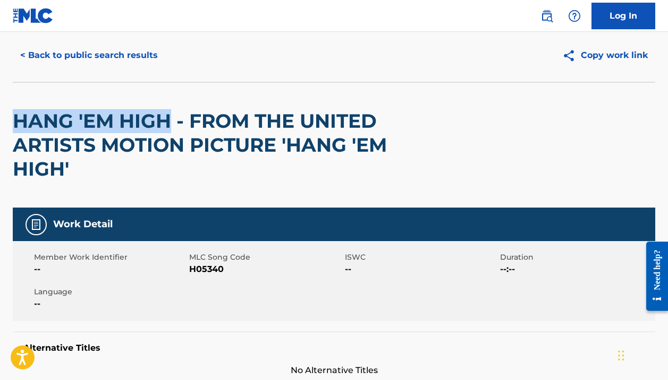
drag, startPoint x: 17, startPoint y: 115, endPoint x: 169, endPoint y: 116, distance: 152.0
click at [170, 116] on h2 "HANG 'EM HIGH - FROM THE UNITED ARTISTS MOTION PICTURE 'HANG 'EM HIGH'" at bounding box center [205, 145] width 385 height 72
click at [104, 55] on button "< Back to public search results" at bounding box center [89, 55] width 153 height 27
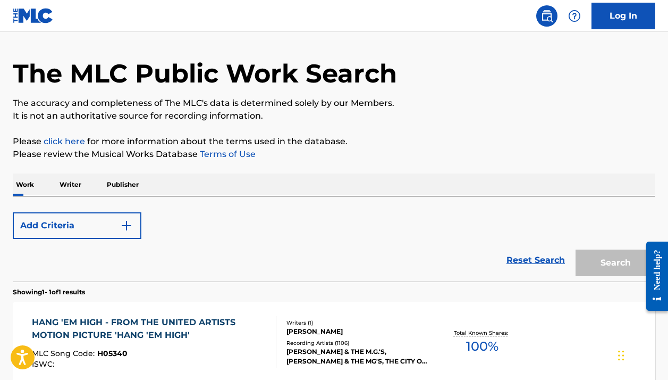
scroll to position [128, 0]
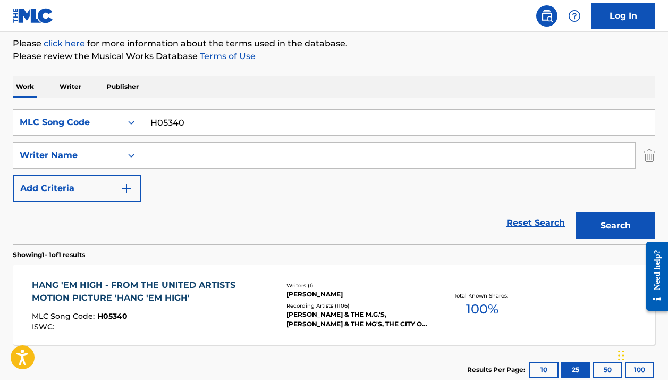
click at [156, 124] on input "H05340" at bounding box center [397, 123] width 513 height 26
paste input "S8662"
click at [616, 225] on button "Search" at bounding box center [616, 225] width 80 height 27
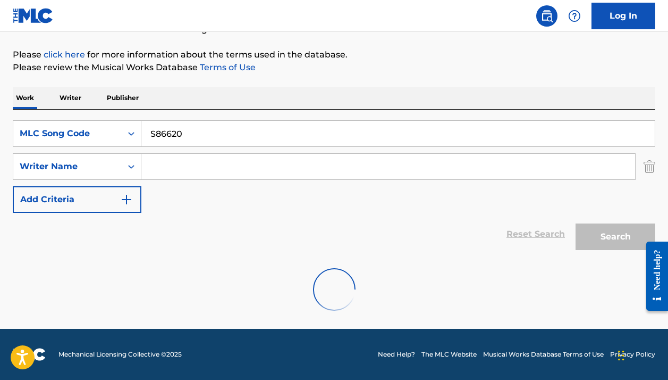
scroll to position [116, 0]
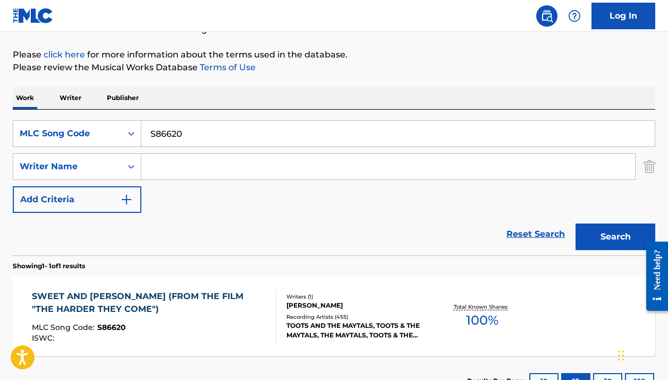
click at [254, 137] on input "S86620" at bounding box center [397, 134] width 513 height 26
paste input "F2736"
click at [616, 237] on button "Search" at bounding box center [616, 236] width 80 height 27
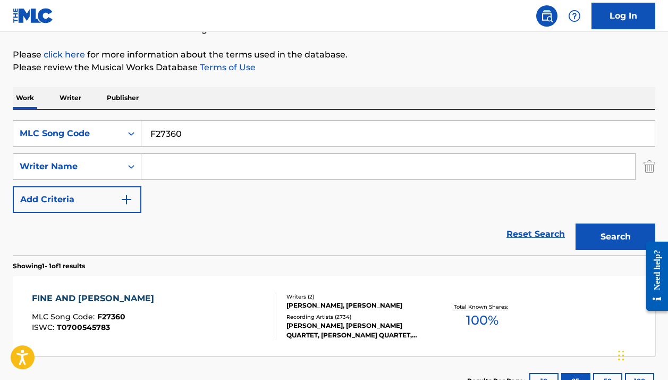
click at [258, 129] on input "F27360" at bounding box center [397, 134] width 513 height 26
paste input "A7247X"
type input "A7247X"
click at [616, 237] on button "Search" at bounding box center [616, 236] width 80 height 27
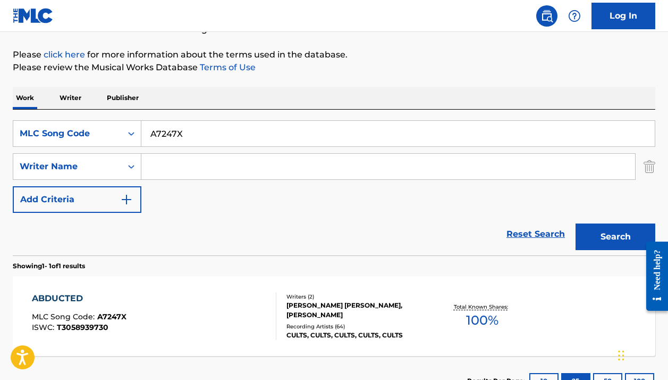
click at [407, 332] on div "CULTS, CULTS, CULTS, CULTS, CULTS" at bounding box center [358, 335] width 142 height 10
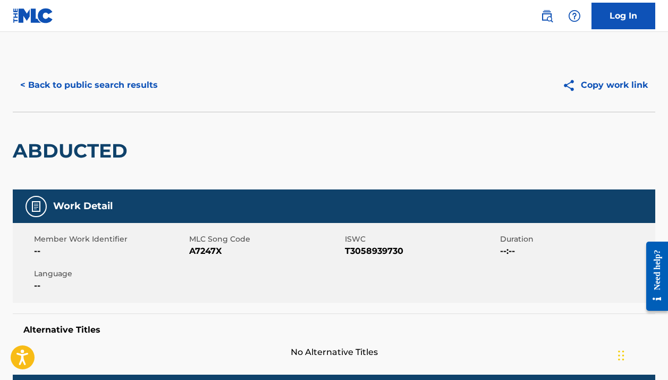
click at [112, 147] on h2 "ABDUCTED" at bounding box center [73, 151] width 120 height 24
click at [122, 95] on button "< Back to public search results" at bounding box center [89, 85] width 153 height 27
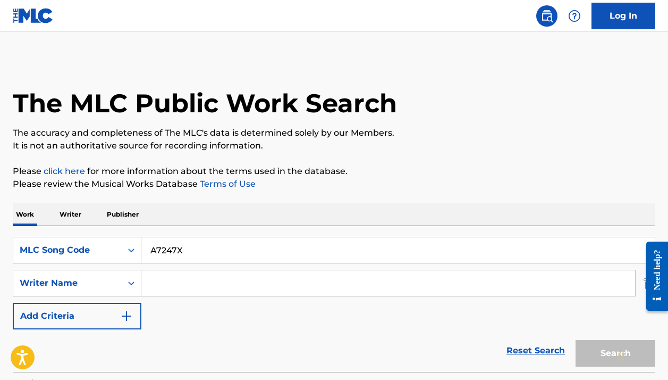
scroll to position [116, 0]
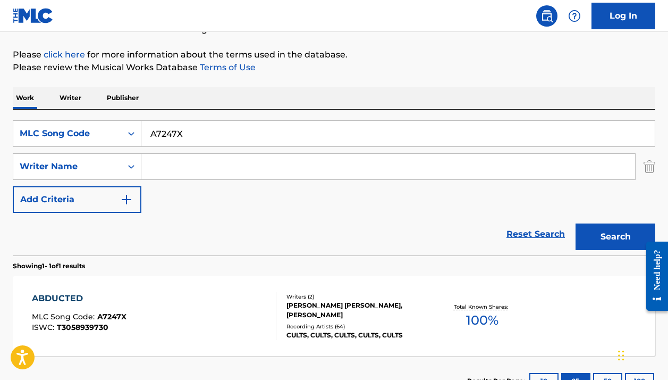
click at [178, 137] on input "A7247X" at bounding box center [397, 134] width 513 height 26
paste input "E09535"
type input "E09535"
click at [616, 237] on button "Search" at bounding box center [616, 236] width 80 height 27
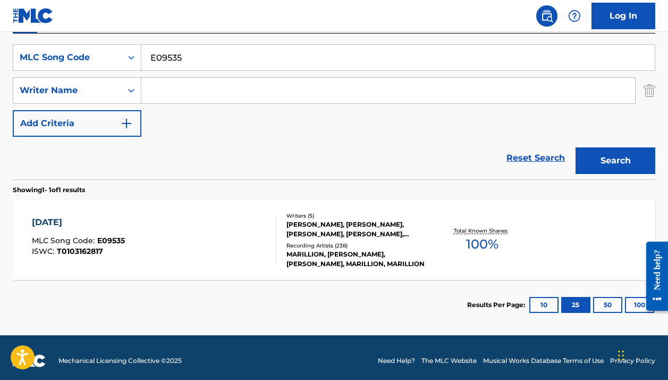
scroll to position [195, 0]
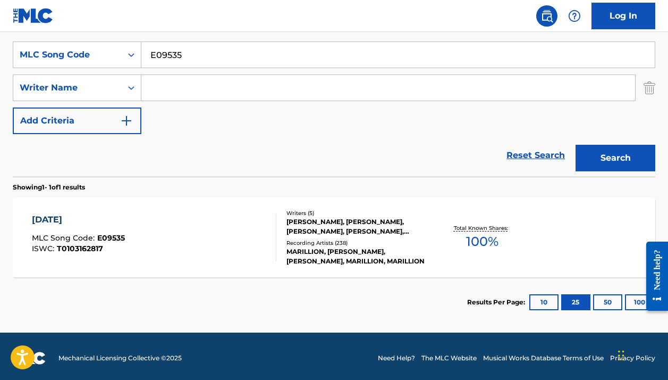
click at [221, 253] on div "EASTER MLC Song Code : E09535 ISWC : T0103162817" at bounding box center [154, 237] width 244 height 48
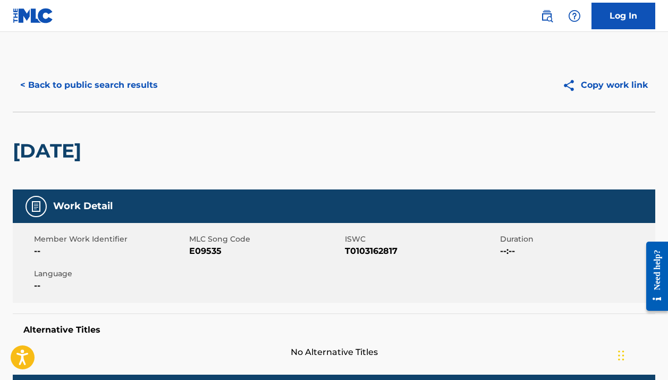
click at [54, 150] on h2 "[DATE]" at bounding box center [50, 151] width 74 height 24
copy h2 "[DATE]"
click at [127, 86] on button "< Back to public search results" at bounding box center [89, 85] width 153 height 27
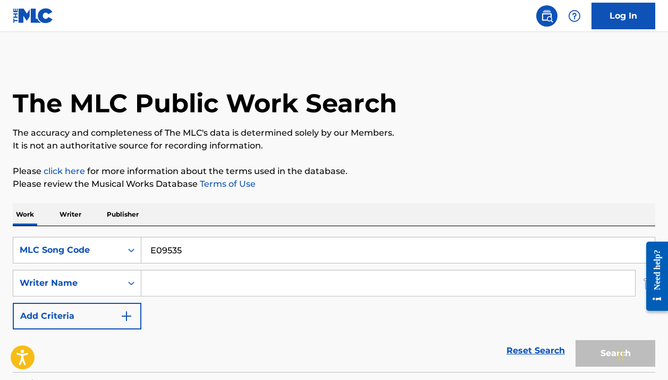
scroll to position [138, 0]
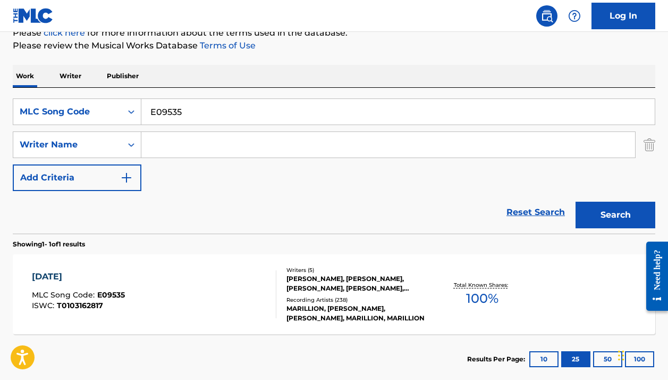
click at [181, 114] on input "E09535" at bounding box center [397, 112] width 513 height 26
paste input "I57170"
type input "I57170"
click at [616, 215] on button "Search" at bounding box center [616, 214] width 80 height 27
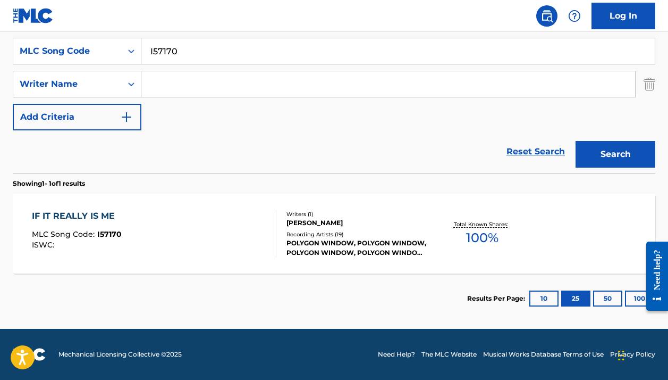
scroll to position [199, 0]
click at [276, 246] on div "Writers ( 1 ) RICHARD D. JAMES Recording Artists ( 19 ) POLYGON WINDOW, POLYGON…" at bounding box center [352, 233] width 153 height 47
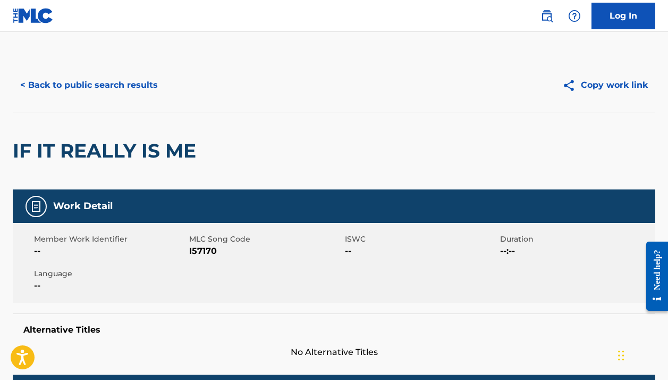
click at [171, 154] on h2 "IF IT REALLY IS ME" at bounding box center [107, 151] width 189 height 24
click at [170, 154] on h2 "IF IT REALLY IS ME" at bounding box center [107, 151] width 189 height 24
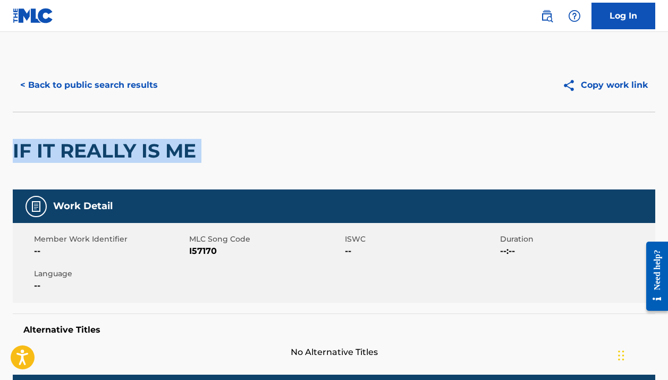
click at [170, 154] on h2 "IF IT REALLY IS ME" at bounding box center [107, 151] width 189 height 24
copy div "IF IT REALLY IS ME"
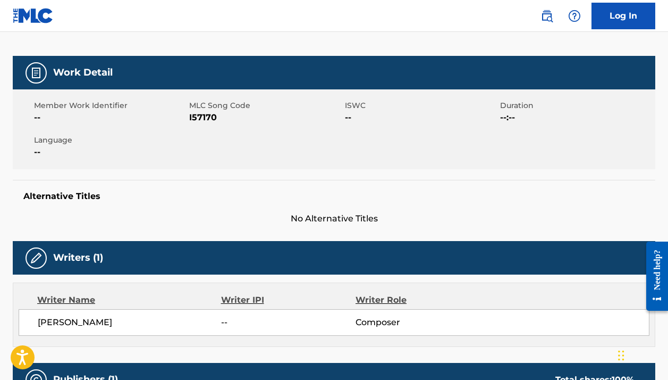
scroll to position [281, 0]
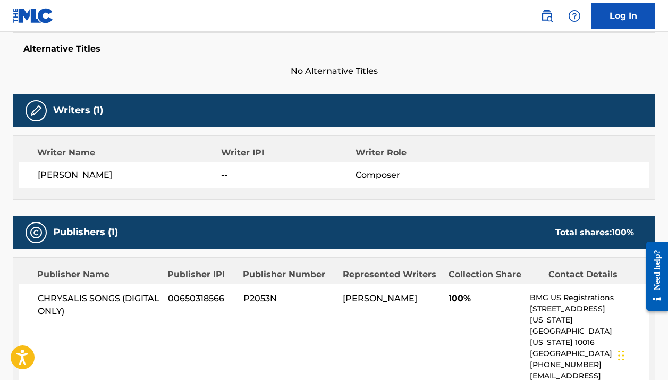
drag, startPoint x: 35, startPoint y: 173, endPoint x: 215, endPoint y: 173, distance: 179.7
click at [212, 173] on div "RICHARD D. JAMES -- Composer" at bounding box center [334, 175] width 631 height 27
copy span "RICHARD D. JAMES"
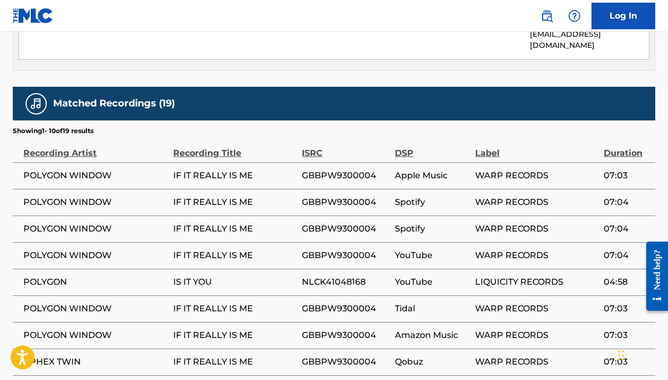
scroll to position [622, 0]
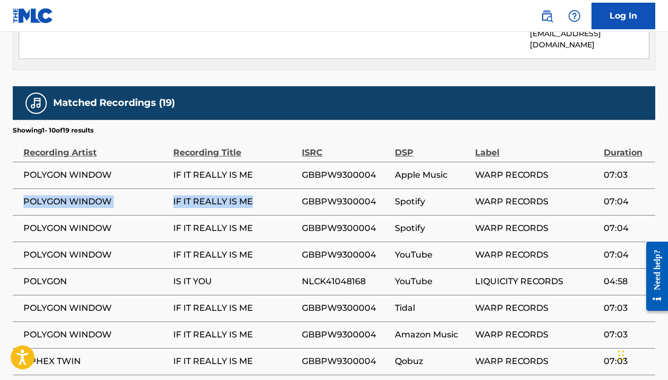
drag, startPoint x: 260, startPoint y: 166, endPoint x: 21, endPoint y: 163, distance: 239.8
click at [21, 188] on tr "POLYGON WINDOW IF IT REALLY IS ME GBBPW9300004 Spotify WARP RECORDS 07:04" at bounding box center [334, 201] width 643 height 27
copy tr "POLYGON WINDOW IF IT REALLY IS ME"
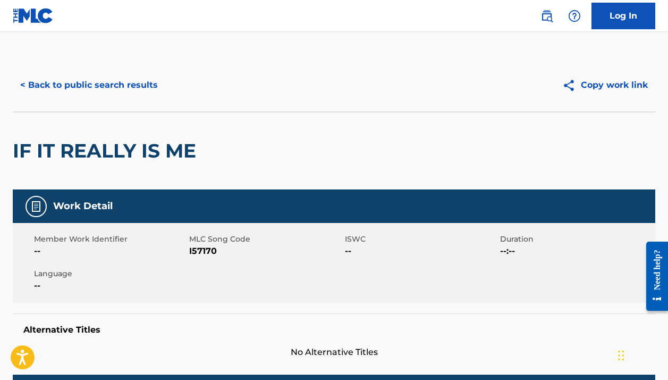
click at [113, 85] on button "< Back to public search results" at bounding box center [89, 85] width 153 height 27
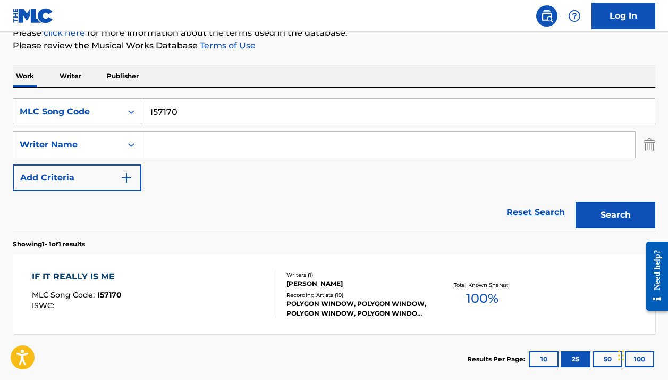
click at [201, 102] on input "I57170" at bounding box center [397, 112] width 513 height 26
click at [200, 102] on input "I57170" at bounding box center [397, 112] width 513 height 26
paste input "TVDP23"
type input "TVDP23"
click at [616, 215] on button "Search" at bounding box center [616, 214] width 80 height 27
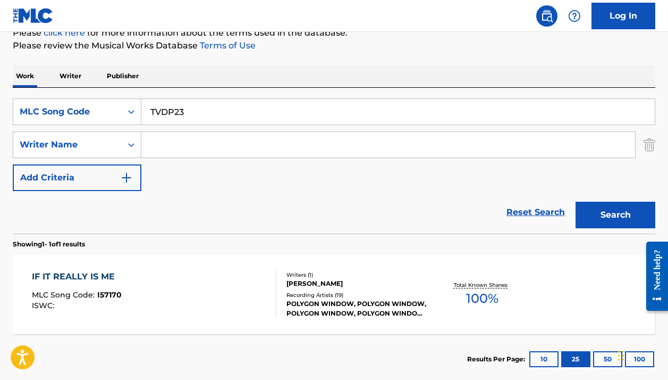
scroll to position [116, 0]
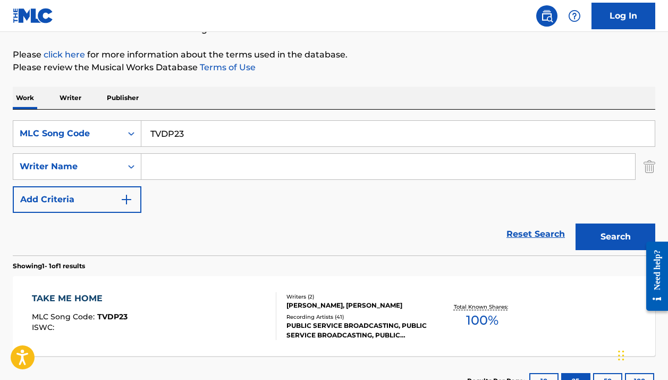
click at [215, 305] on div "TAKE ME HOME MLC Song Code : TVDP23 ISWC :" at bounding box center [154, 316] width 244 height 48
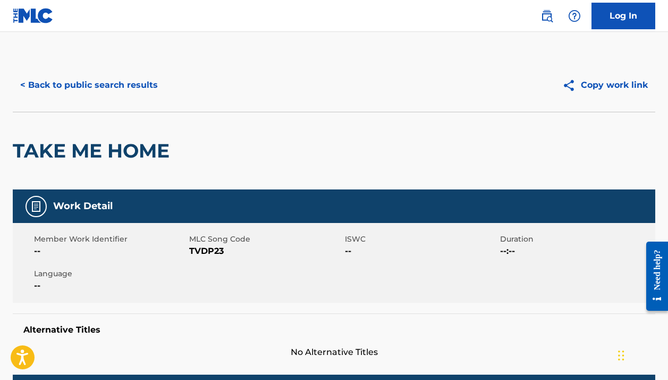
click at [111, 92] on button "< Back to public search results" at bounding box center [89, 85] width 153 height 27
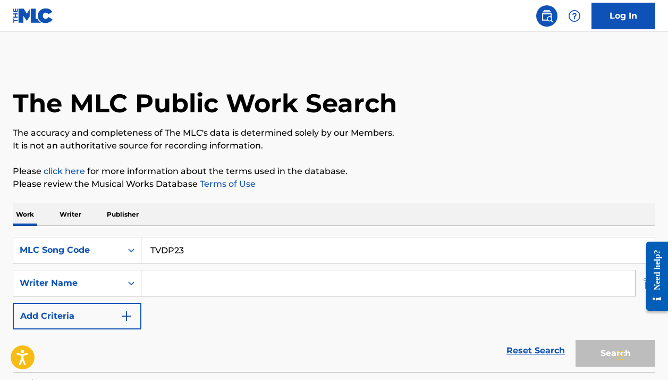
scroll to position [116, 0]
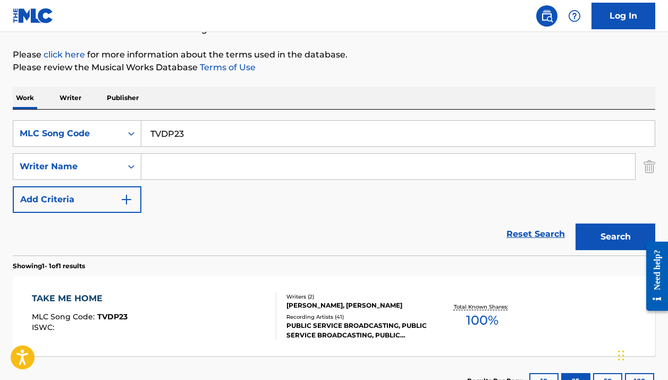
click at [170, 125] on input "TVDP23" at bounding box center [397, 134] width 513 height 26
paste input "M2327C"
type input "M2327C"
click at [616, 237] on button "Search" at bounding box center [616, 236] width 80 height 27
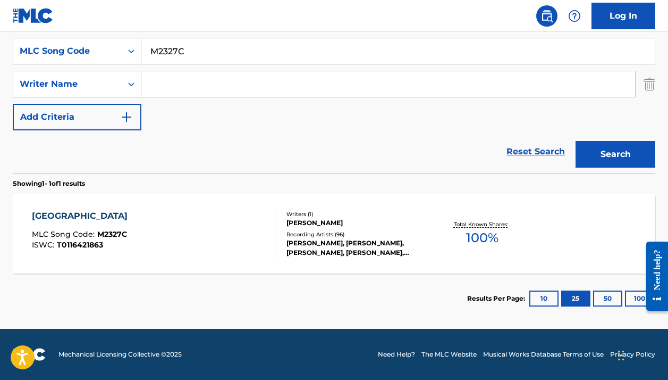
scroll to position [199, 0]
click at [242, 221] on div "MERYTON TOWNHALL MLC Song Code : M2327C ISWC : T0116421863" at bounding box center [154, 233] width 244 height 48
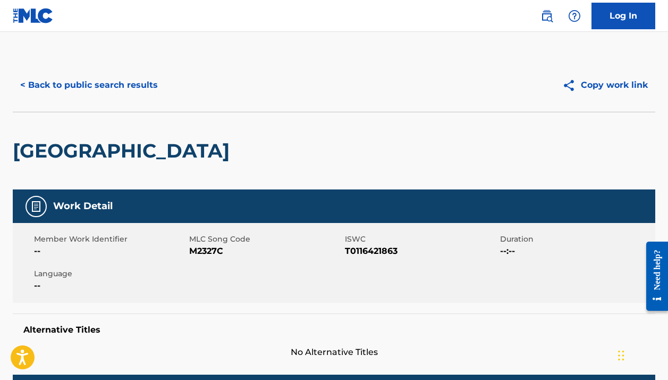
click at [157, 86] on button "< Back to public search results" at bounding box center [89, 85] width 153 height 27
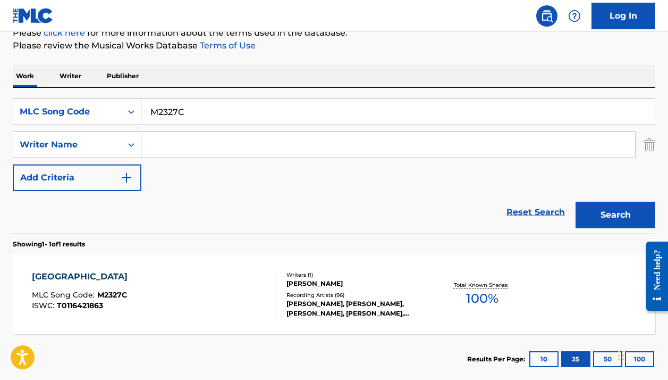
click at [199, 115] on input "M2327C" at bounding box center [397, 112] width 513 height 26
paste input "RO10PA"
type input "RO10PA"
click at [616, 215] on button "Search" at bounding box center [616, 214] width 80 height 27
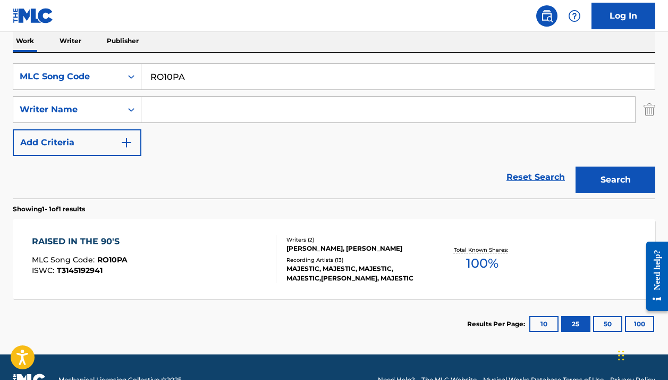
scroll to position [198, 0]
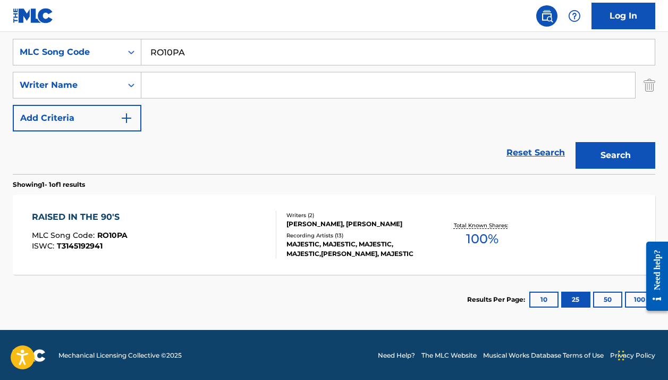
click at [343, 247] on div "MAJESTIC, MAJESTIC, MAJESTIC, MAJESTIC,BEN DOOKS, MAJESTIC" at bounding box center [358, 248] width 142 height 19
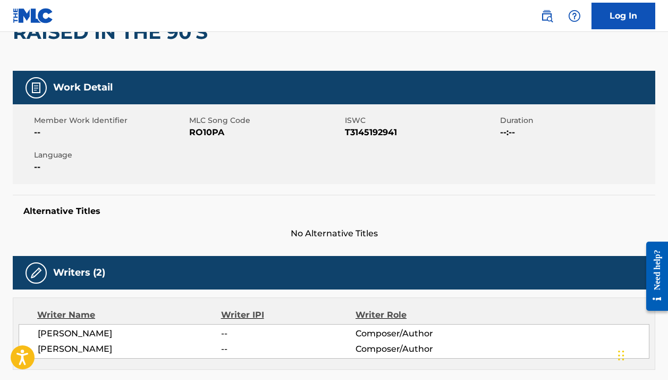
scroll to position [254, 0]
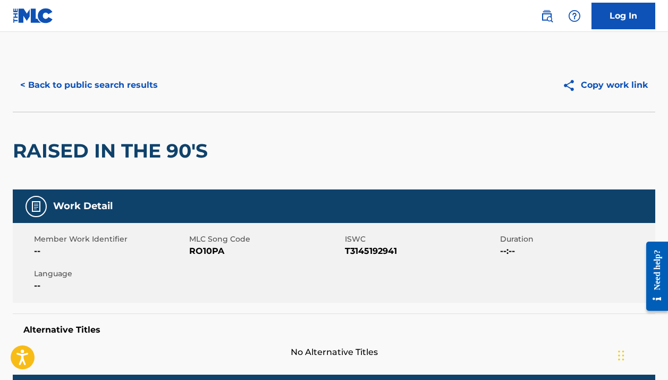
click at [122, 95] on button "< Back to public search results" at bounding box center [89, 85] width 153 height 27
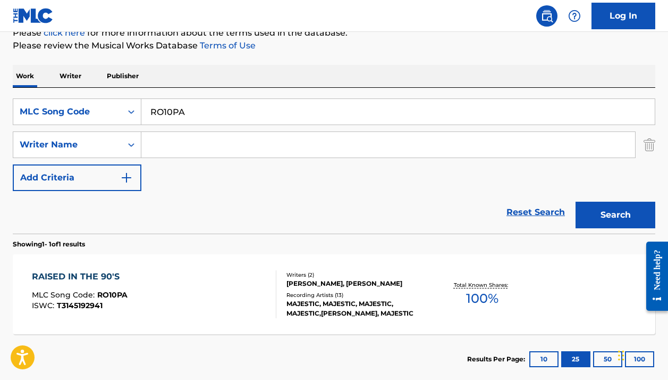
click at [187, 111] on input "RO10PA" at bounding box center [397, 112] width 513 height 26
paste input "BA1SAZ"
type input "BA1SAZ"
click at [616, 215] on button "Search" at bounding box center [616, 214] width 80 height 27
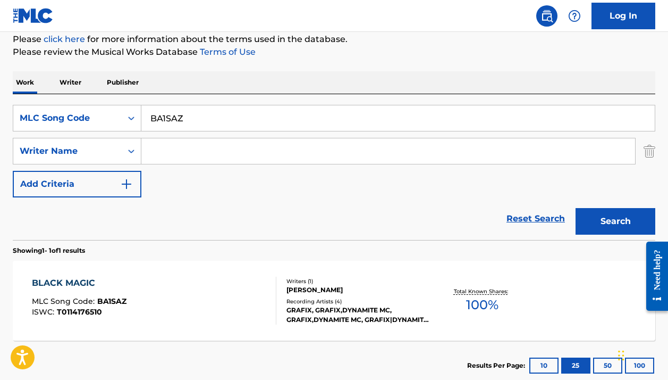
scroll to position [149, 0]
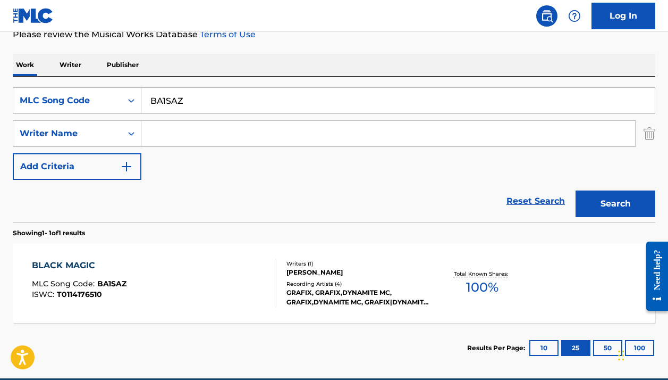
click at [425, 301] on div "GRAFIX, GRAFIX,DYNAMITE MC, GRAFIX,DYNAMITE MC, GRAFIX|DYNAMITE MC" at bounding box center [358, 297] width 142 height 19
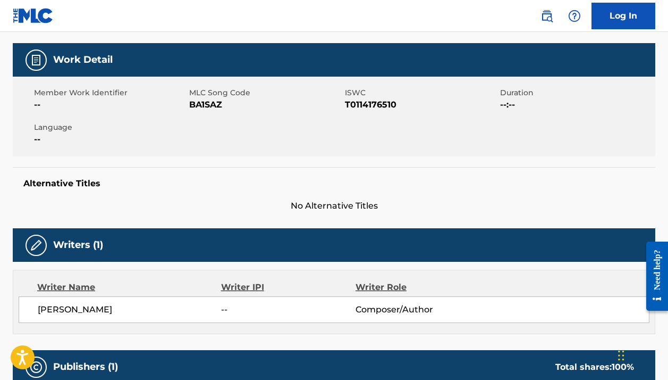
scroll to position [298, 0]
